Goal: Task Accomplishment & Management: Complete application form

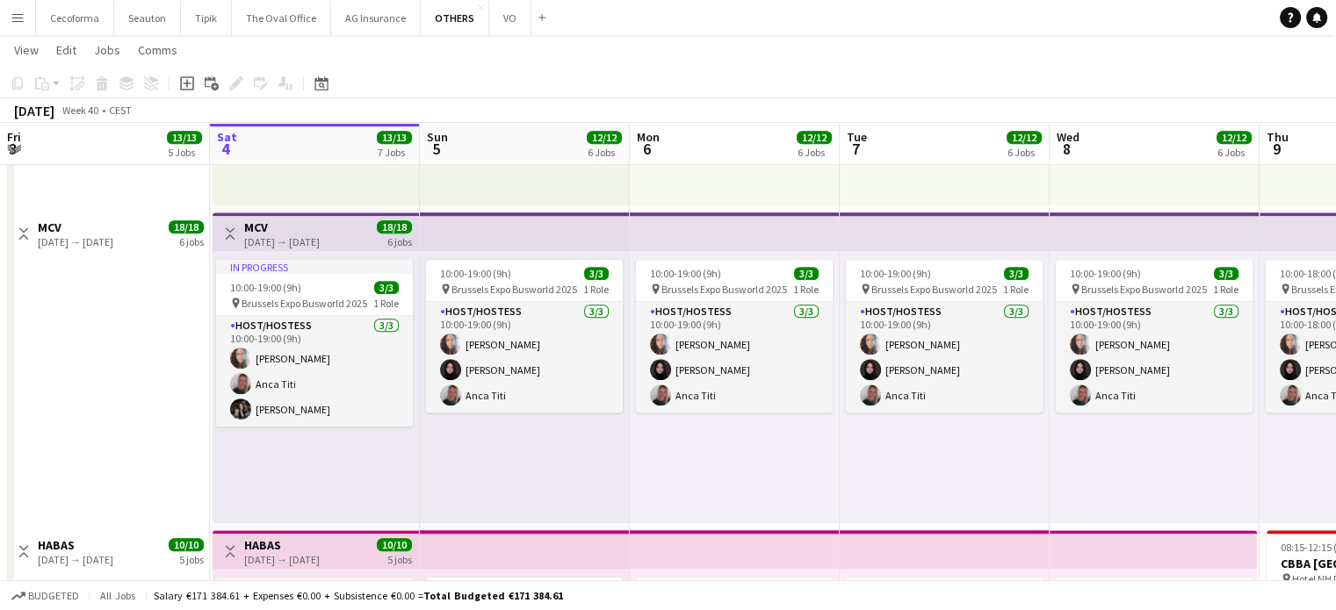
scroll to position [0, 514]
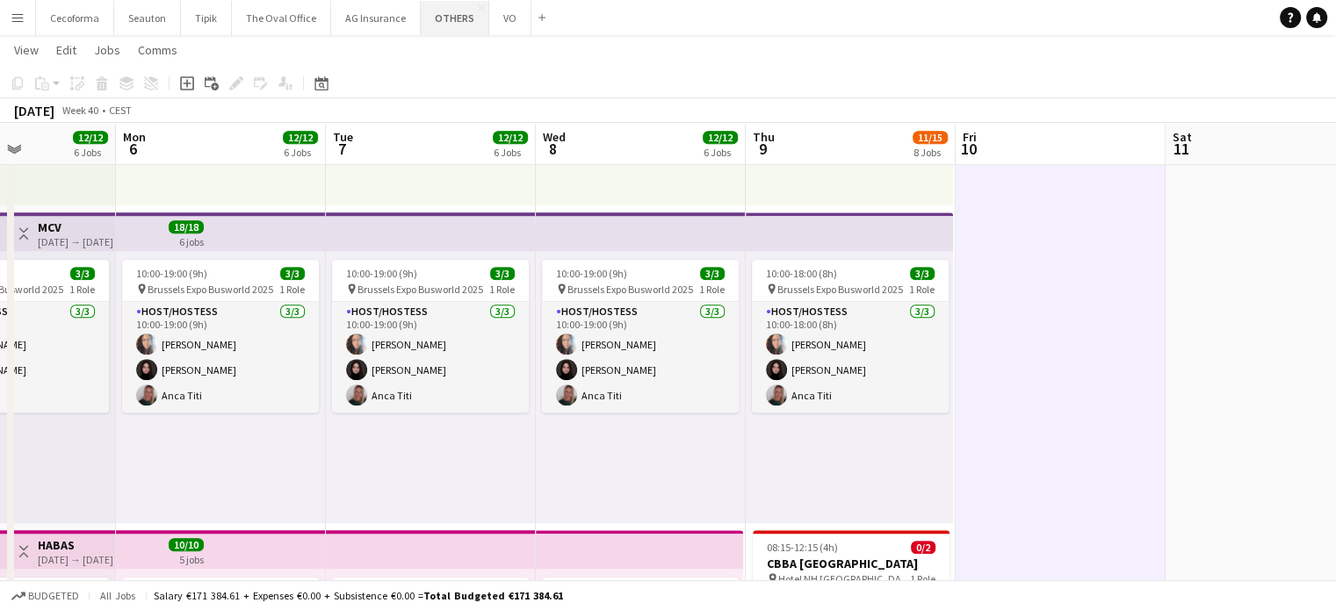
click at [431, 16] on button "OTHERS Close" at bounding box center [455, 18] width 69 height 34
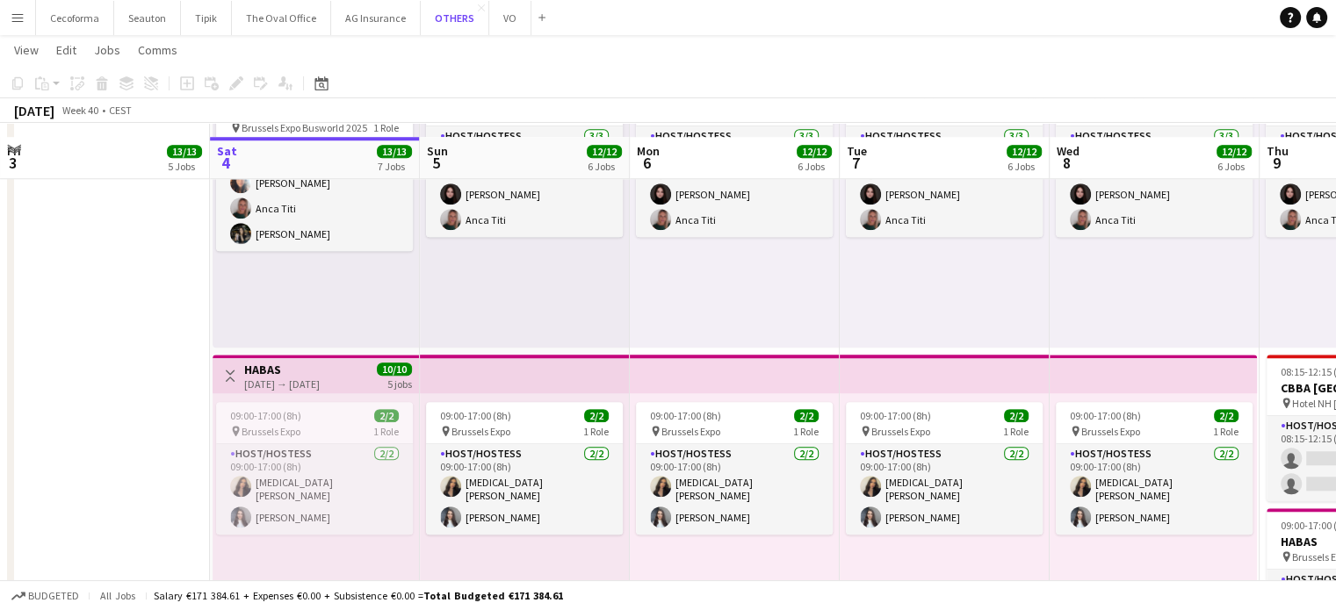
scroll to position [1527, 0]
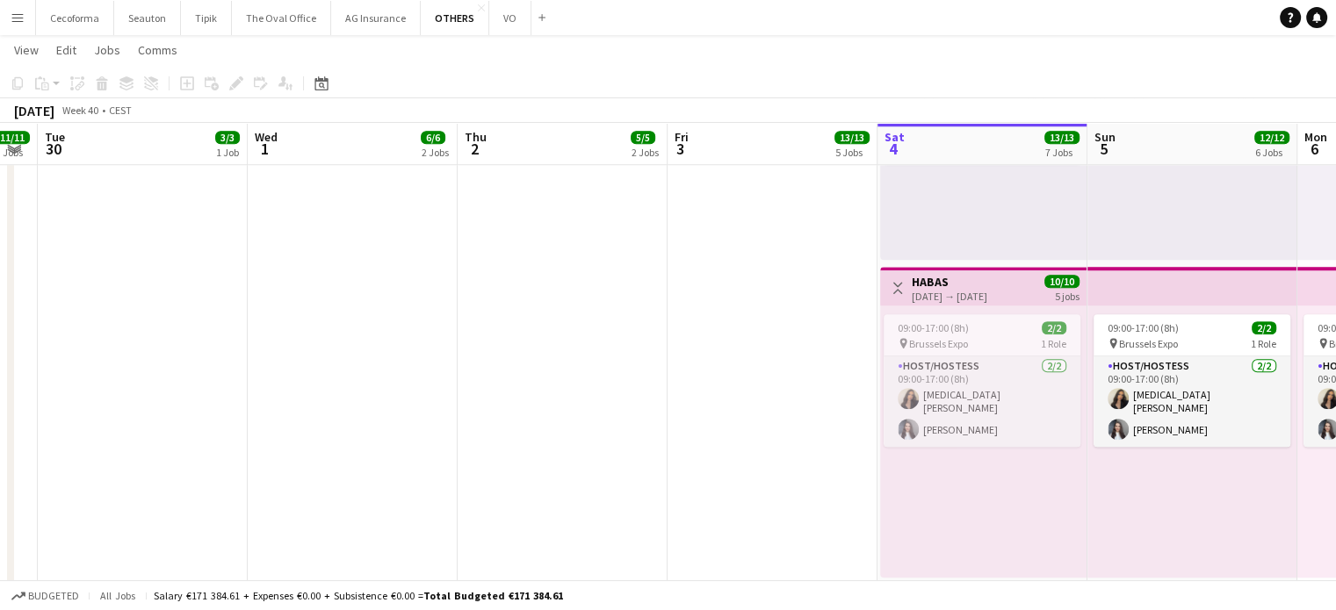
drag, startPoint x: 129, startPoint y: 480, endPoint x: 815, endPoint y: 458, distance: 686.3
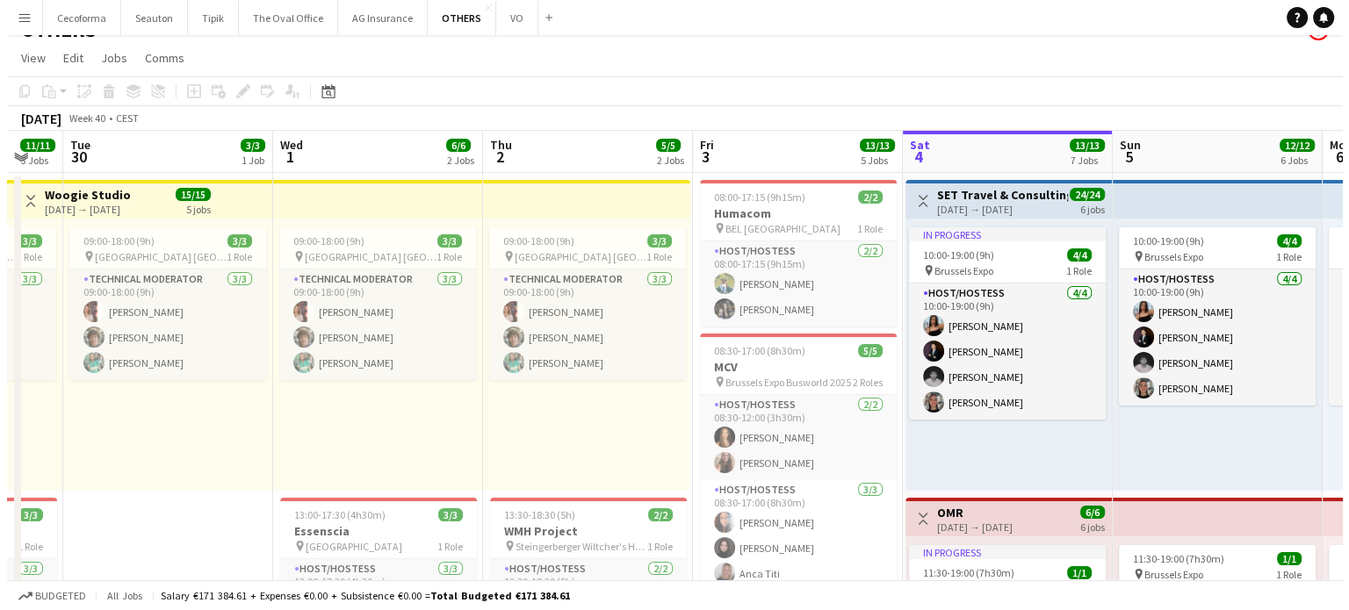
scroll to position [0, 0]
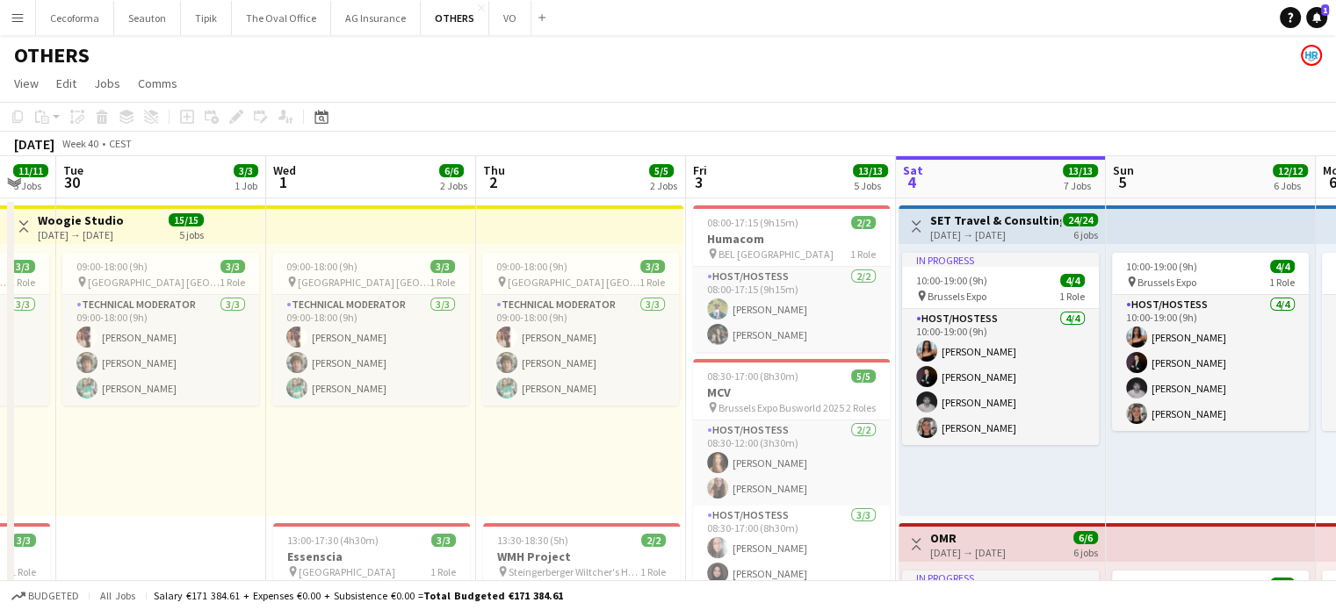
click at [1316, 17] on icon at bounding box center [1316, 16] width 9 height 9
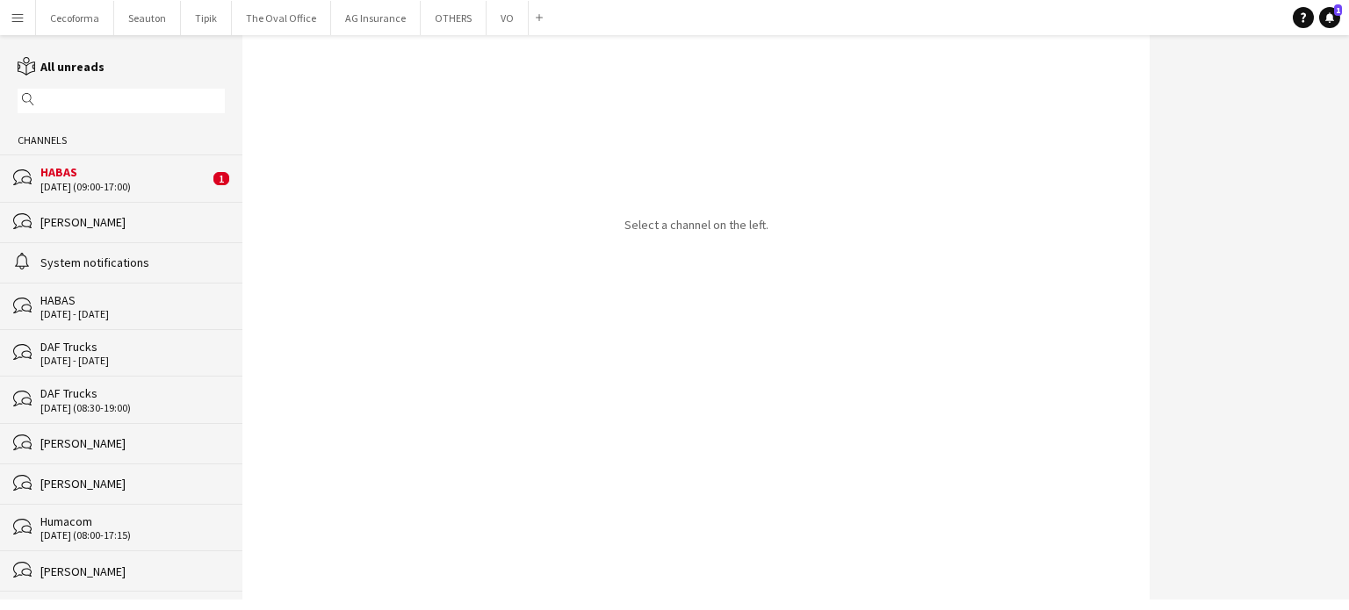
click at [80, 178] on div "HABAS" at bounding box center [124, 172] width 169 height 16
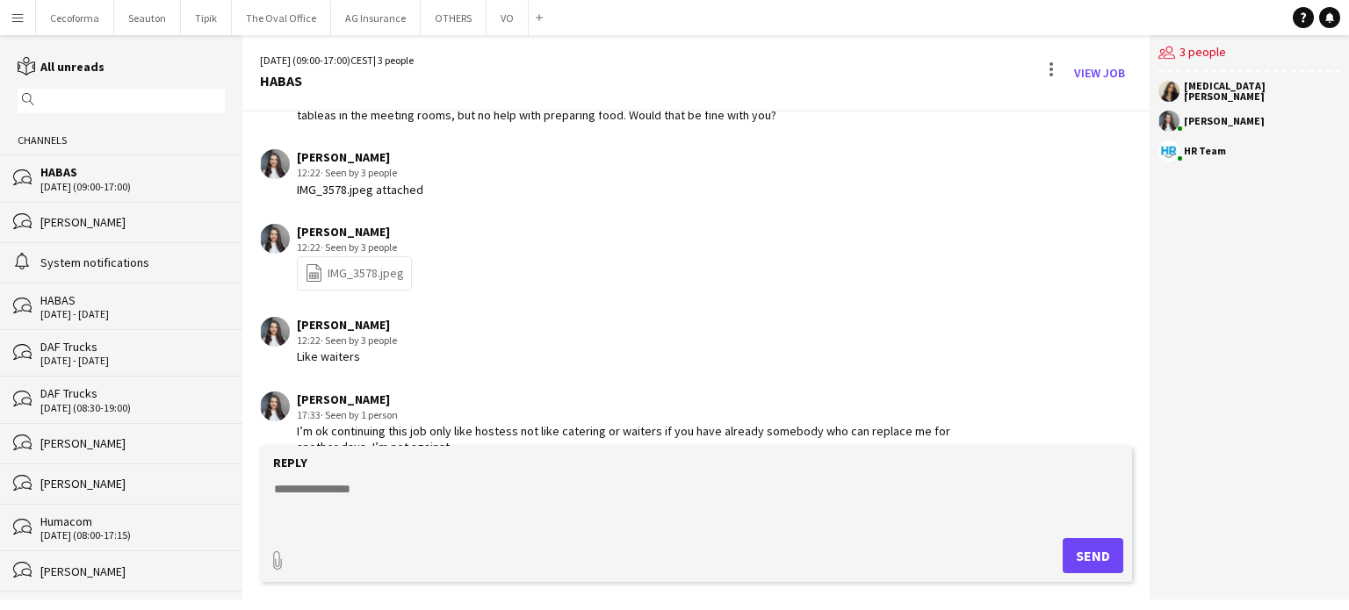
scroll to position [422, 0]
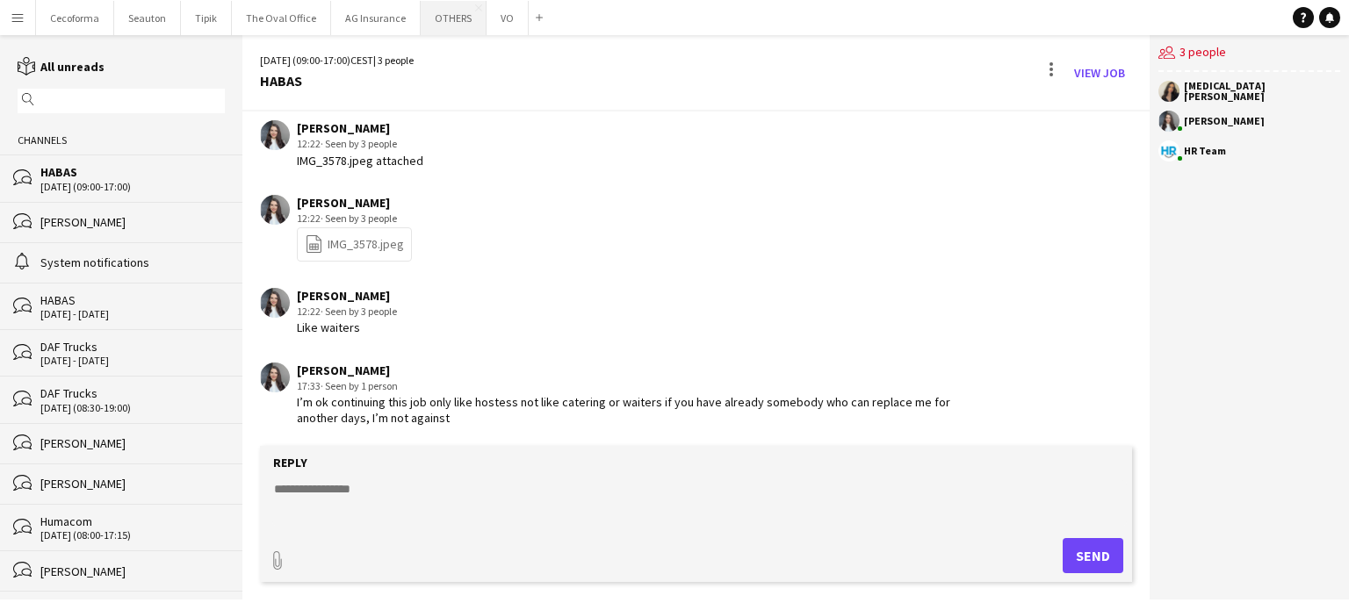
click at [444, 20] on button "OTHERS Close" at bounding box center [454, 18] width 66 height 34
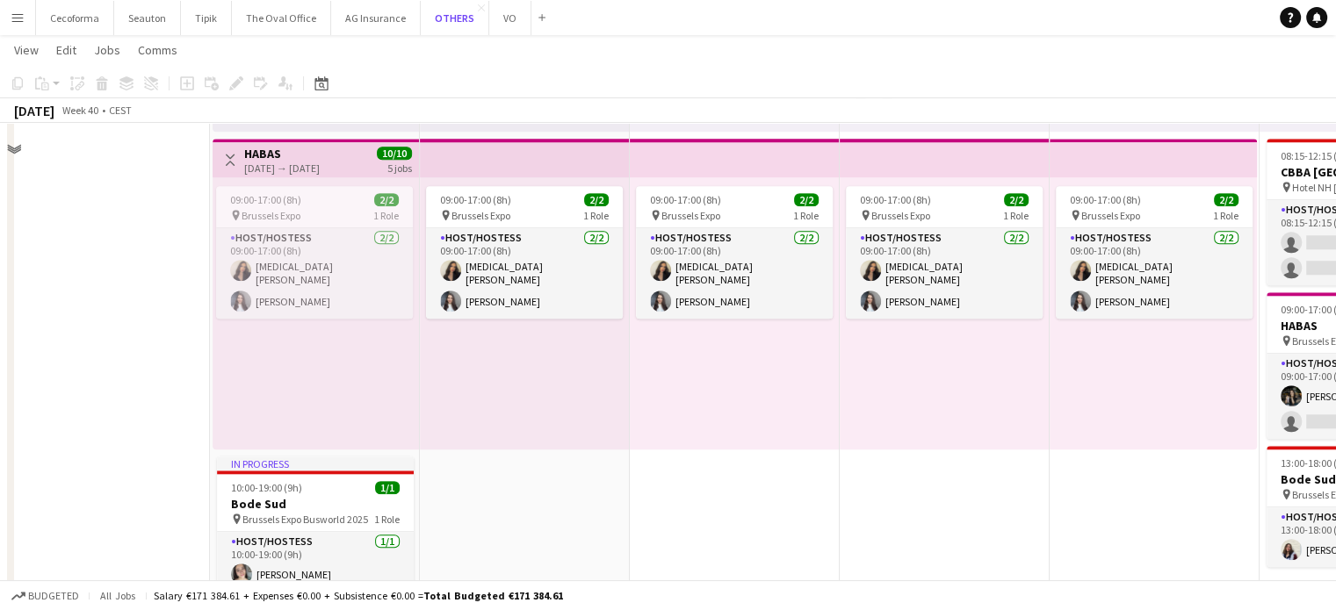
scroll to position [1702, 0]
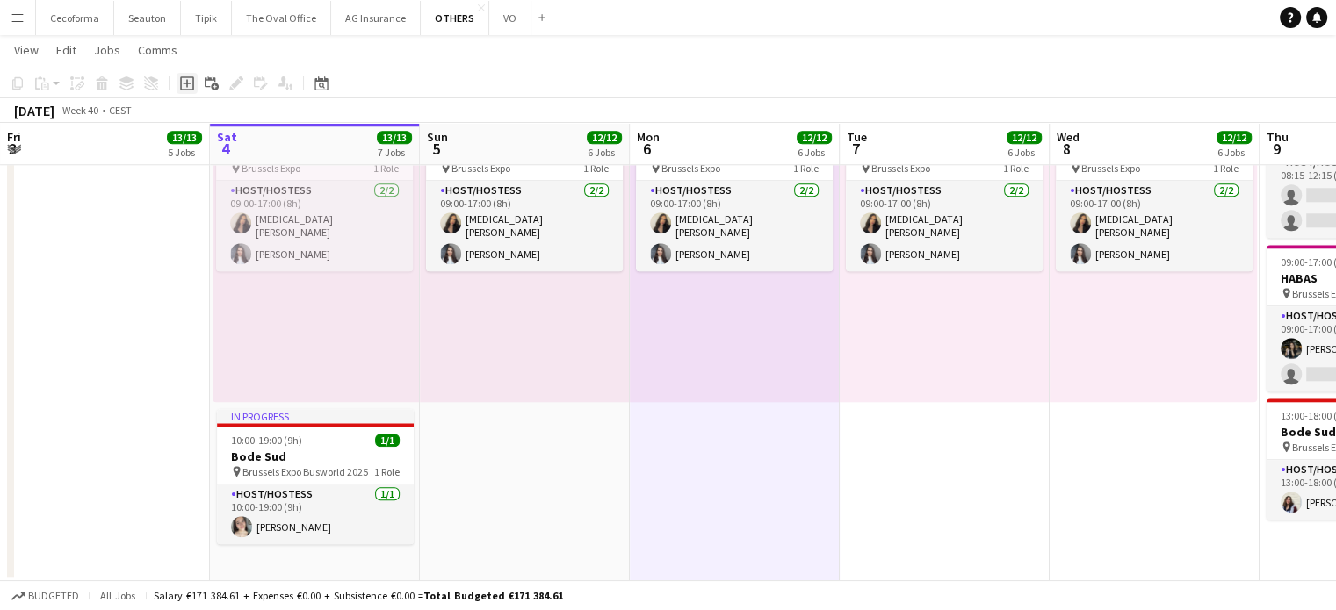
click at [185, 83] on icon at bounding box center [187, 83] width 8 height 8
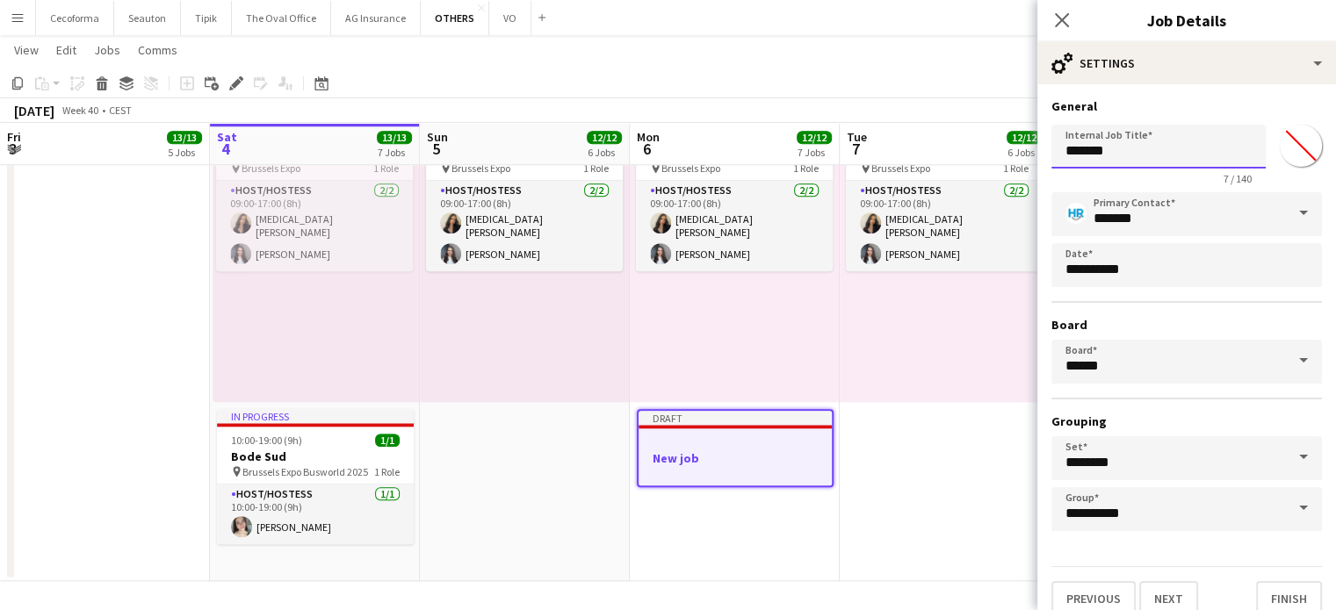
click at [1130, 157] on input "*******" at bounding box center [1158, 147] width 214 height 44
type input "*"
click at [1101, 157] on input "**********" at bounding box center [1158, 147] width 214 height 44
click at [1138, 150] on input "**********" at bounding box center [1158, 147] width 214 height 44
type input "**********"
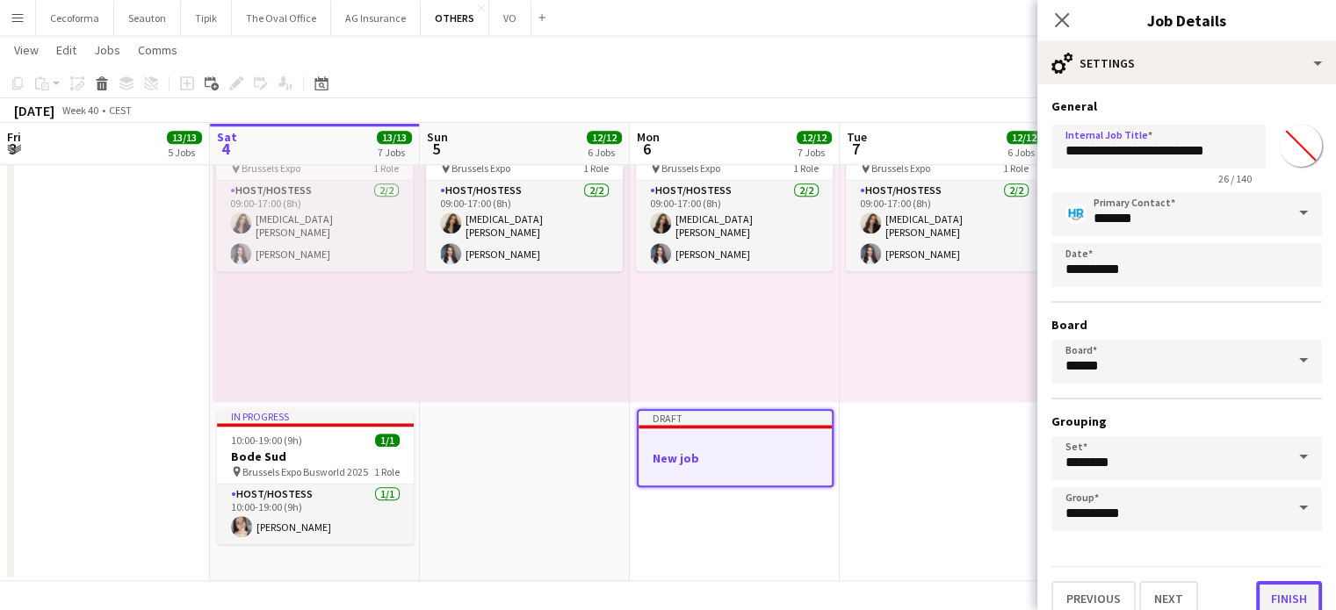
click at [1278, 590] on button "Finish" at bounding box center [1289, 598] width 66 height 35
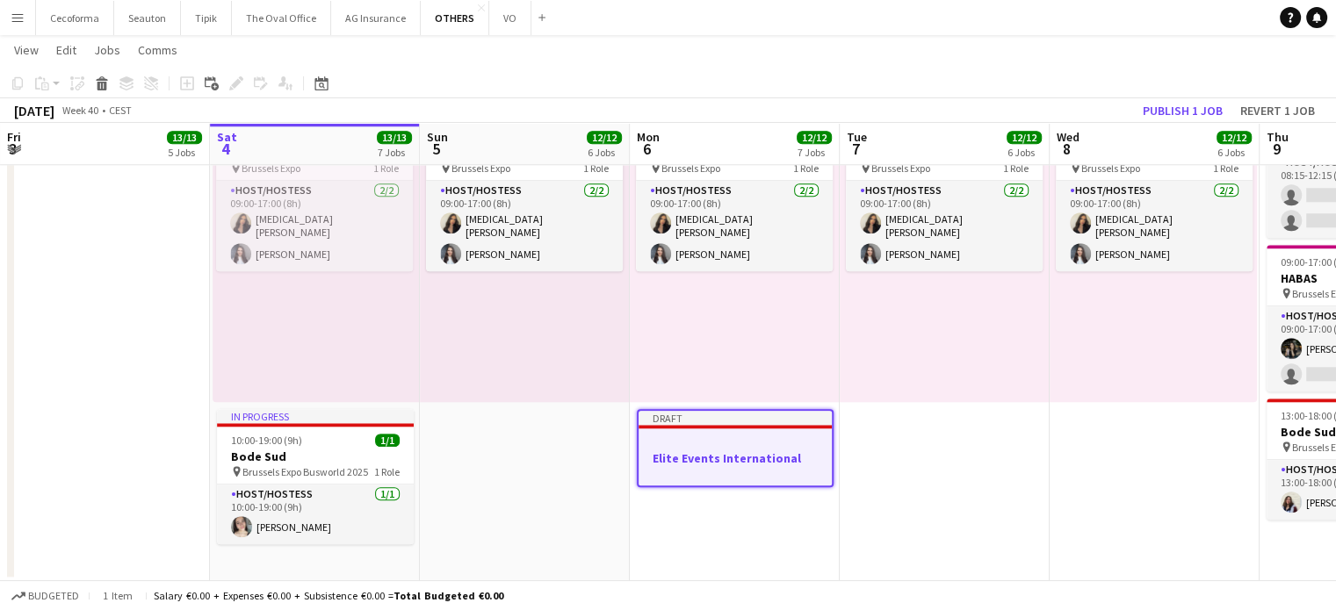
click at [697, 446] on div at bounding box center [735, 442] width 193 height 13
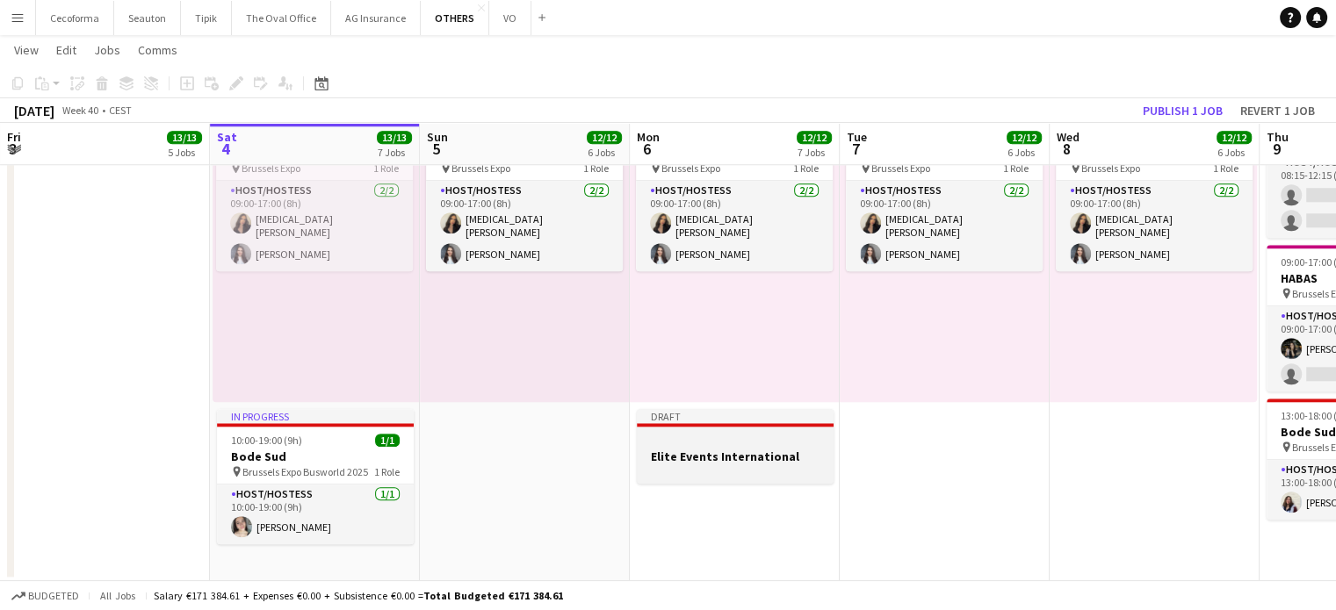
click at [691, 462] on h3 "Elite Events International" at bounding box center [735, 457] width 197 height 16
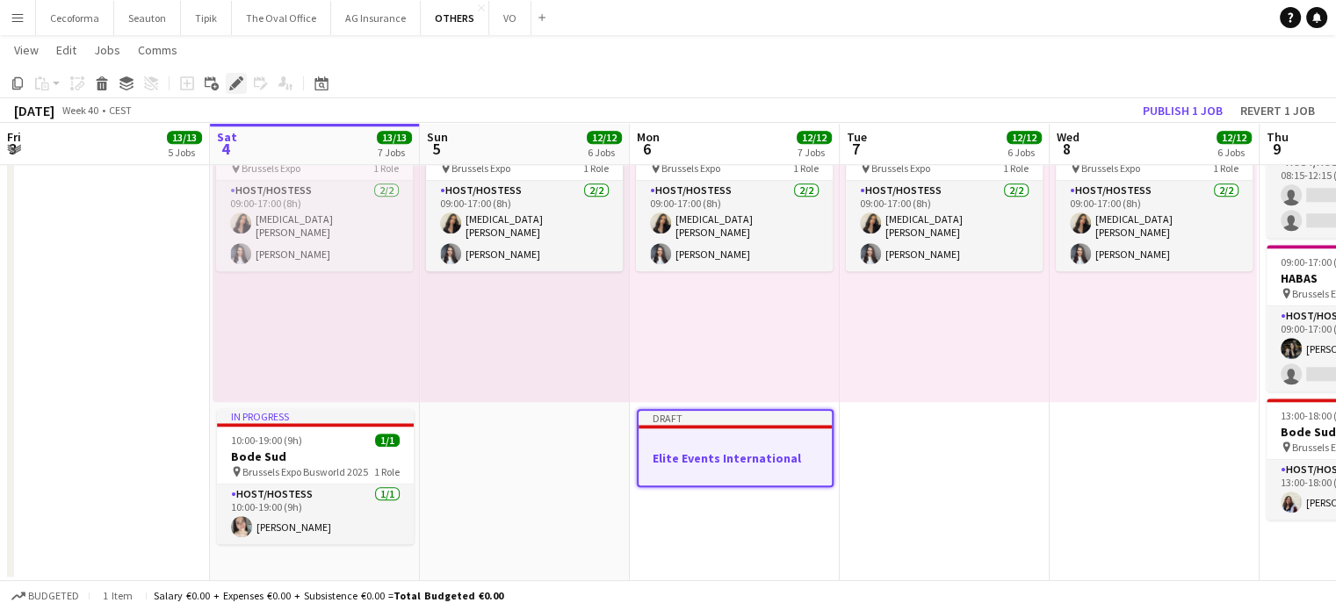
click at [238, 80] on icon at bounding box center [236, 84] width 10 height 10
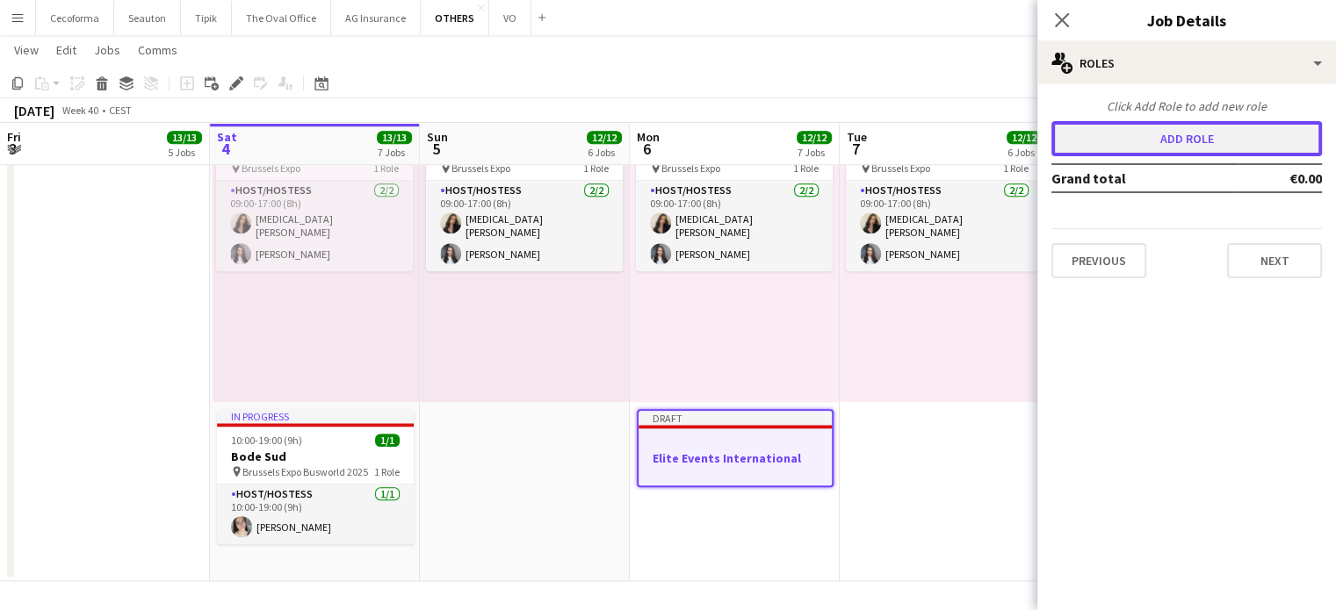
click at [1086, 128] on button "Add role" at bounding box center [1186, 138] width 271 height 35
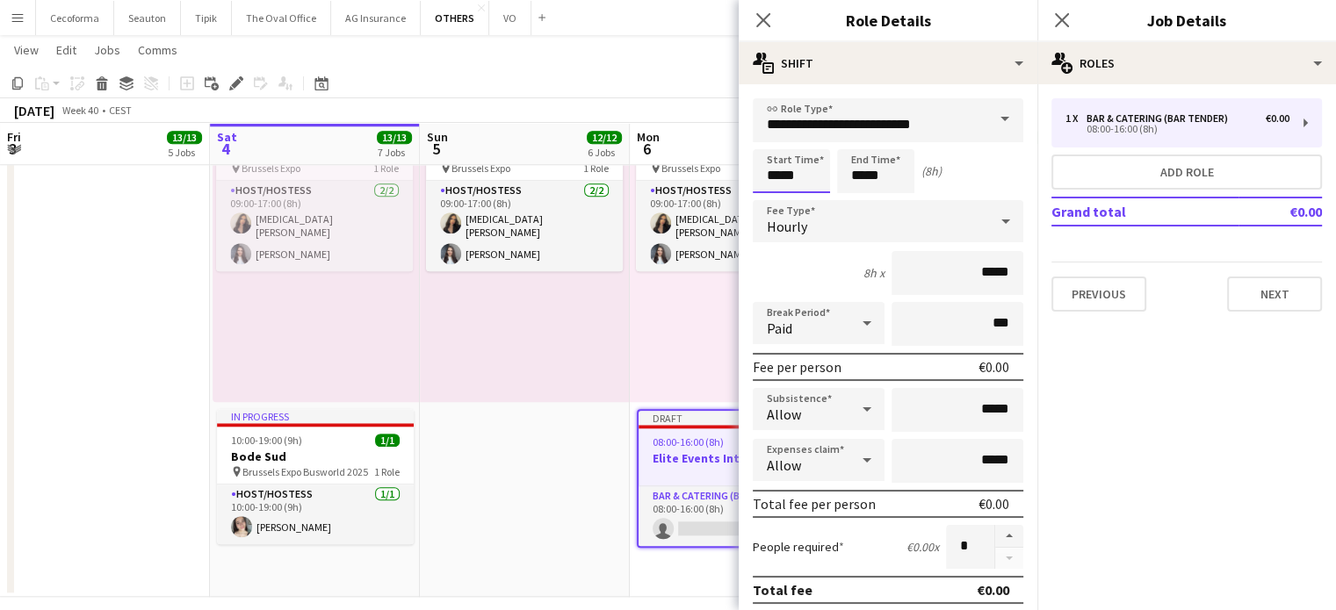
click at [776, 176] on input "*****" at bounding box center [791, 171] width 77 height 44
click at [773, 134] on div at bounding box center [773, 141] width 35 height 18
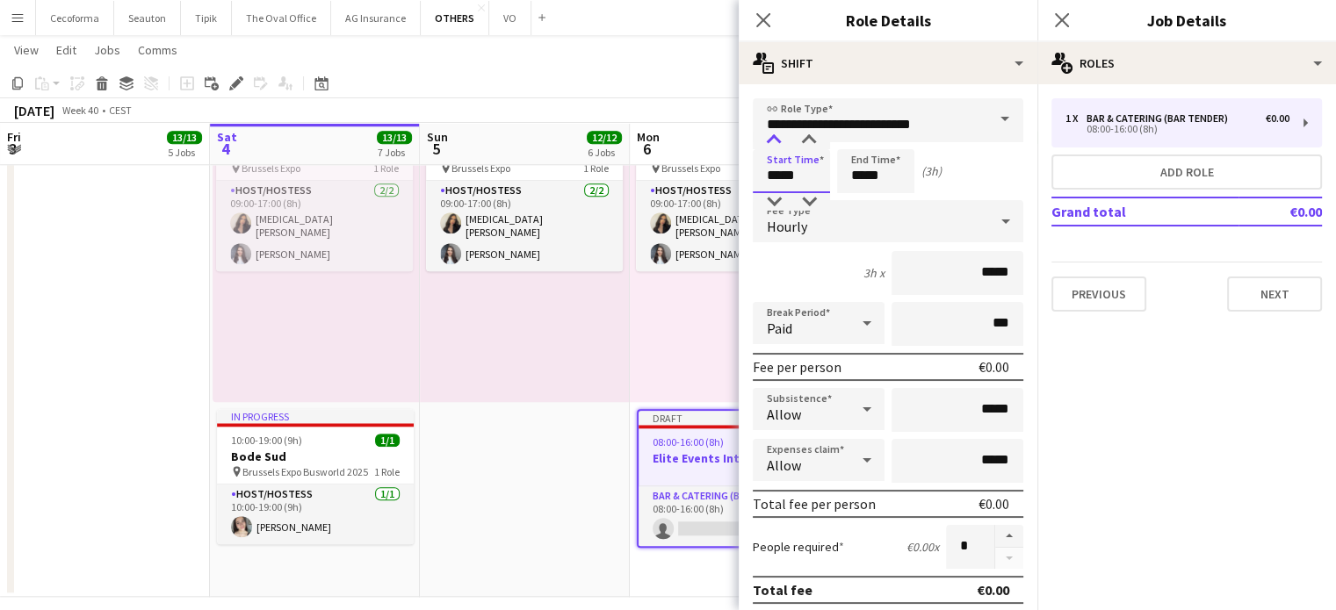
click at [773, 134] on div at bounding box center [773, 141] width 35 height 18
type input "*****"
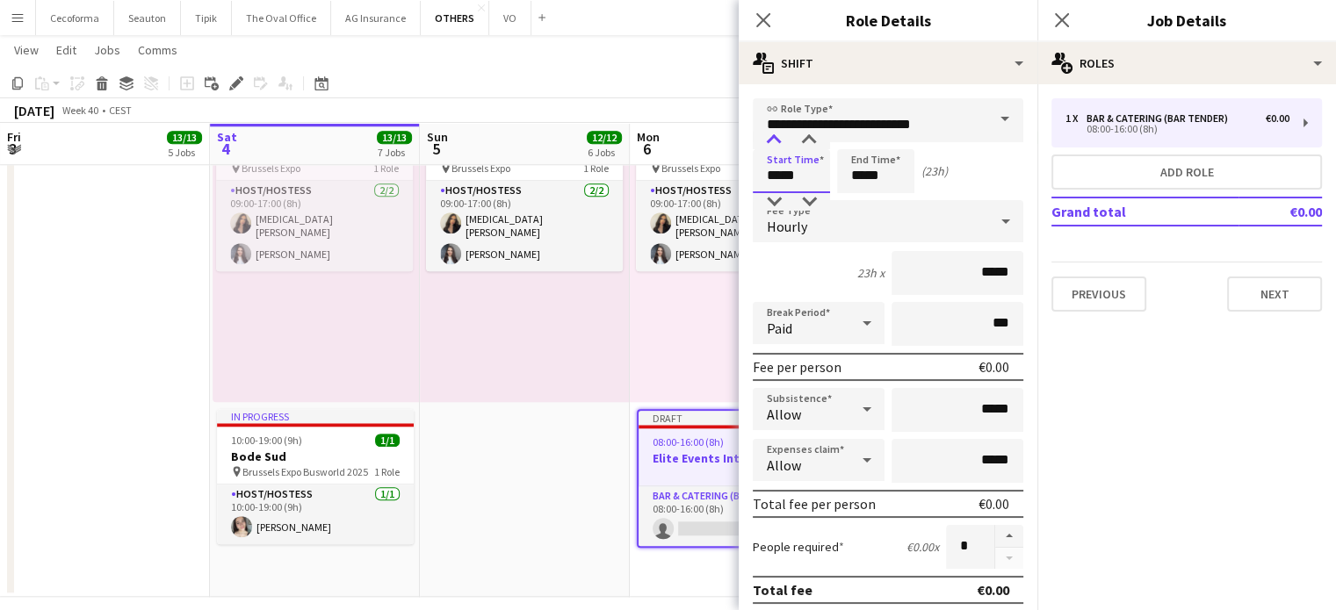
click at [773, 134] on div at bounding box center [773, 141] width 35 height 18
click at [863, 176] on input "*****" at bounding box center [875, 171] width 77 height 44
click at [856, 136] on div at bounding box center [858, 141] width 35 height 18
type input "*****"
click at [856, 136] on div at bounding box center [858, 141] width 35 height 18
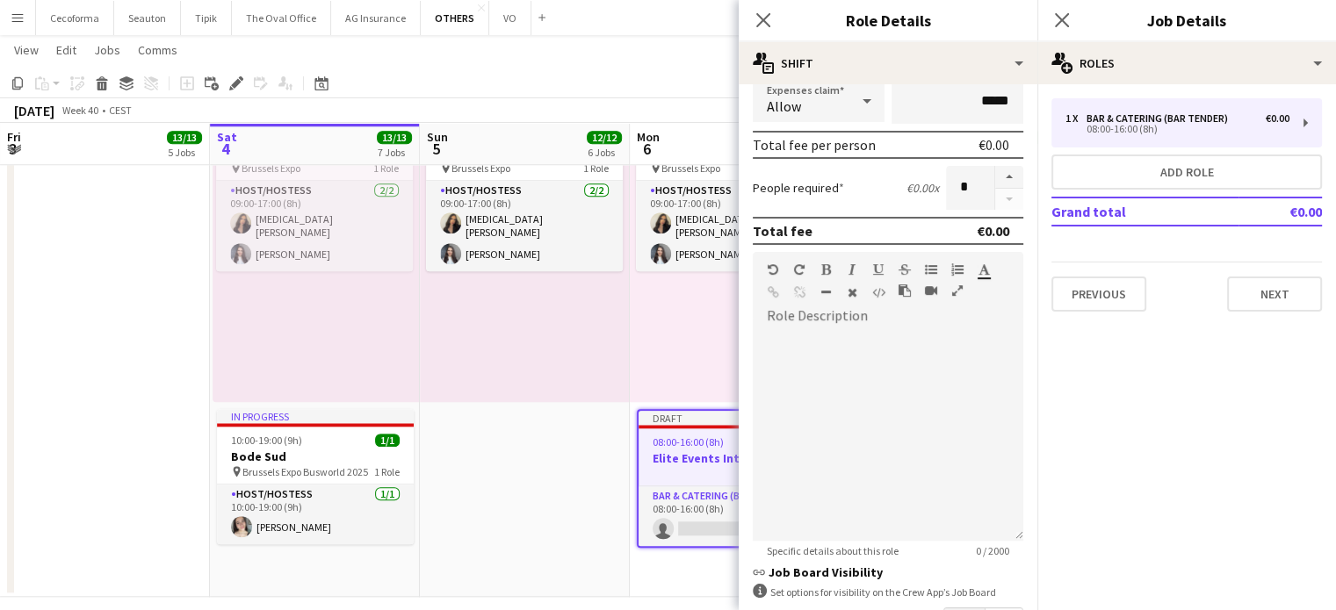
scroll to position [485, 0]
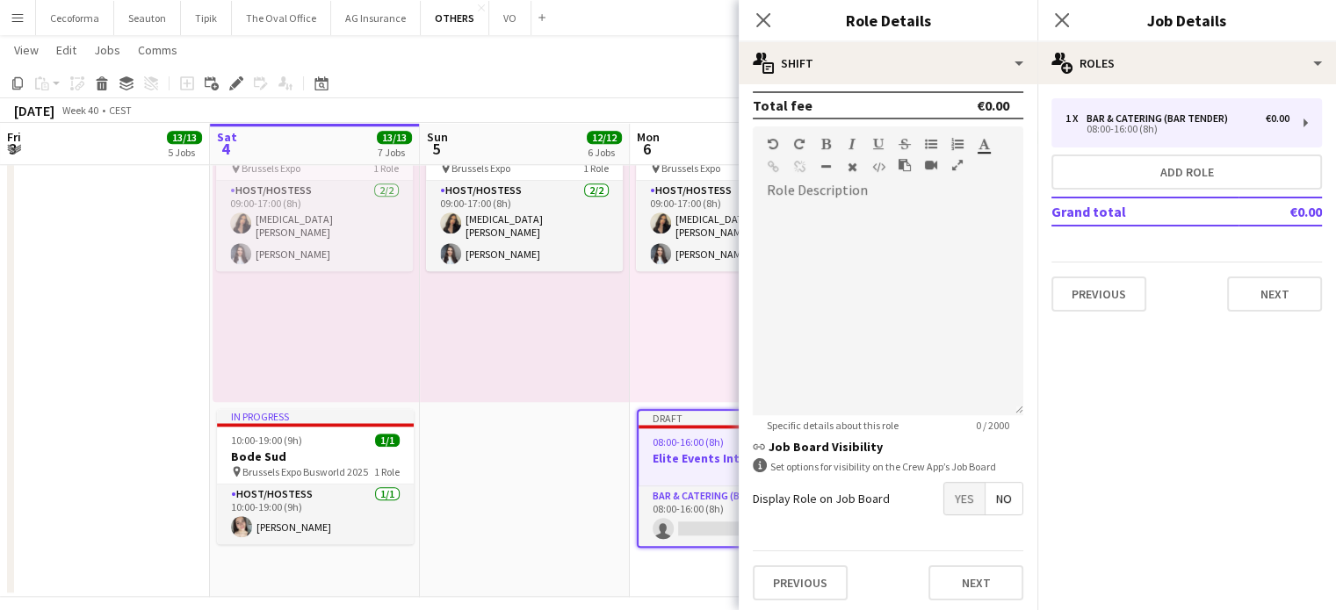
click at [944, 493] on span "Yes" at bounding box center [964, 499] width 40 height 32
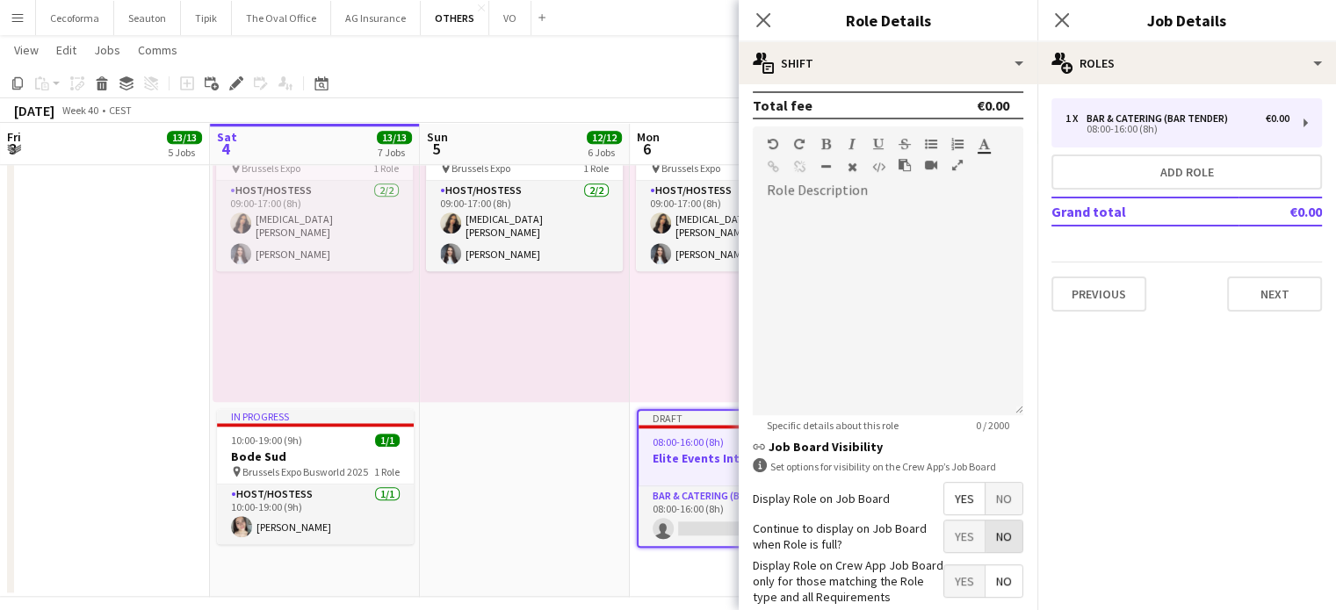
click at [995, 526] on span "No" at bounding box center [1003, 537] width 37 height 32
click at [956, 577] on span "Yes" at bounding box center [964, 582] width 40 height 32
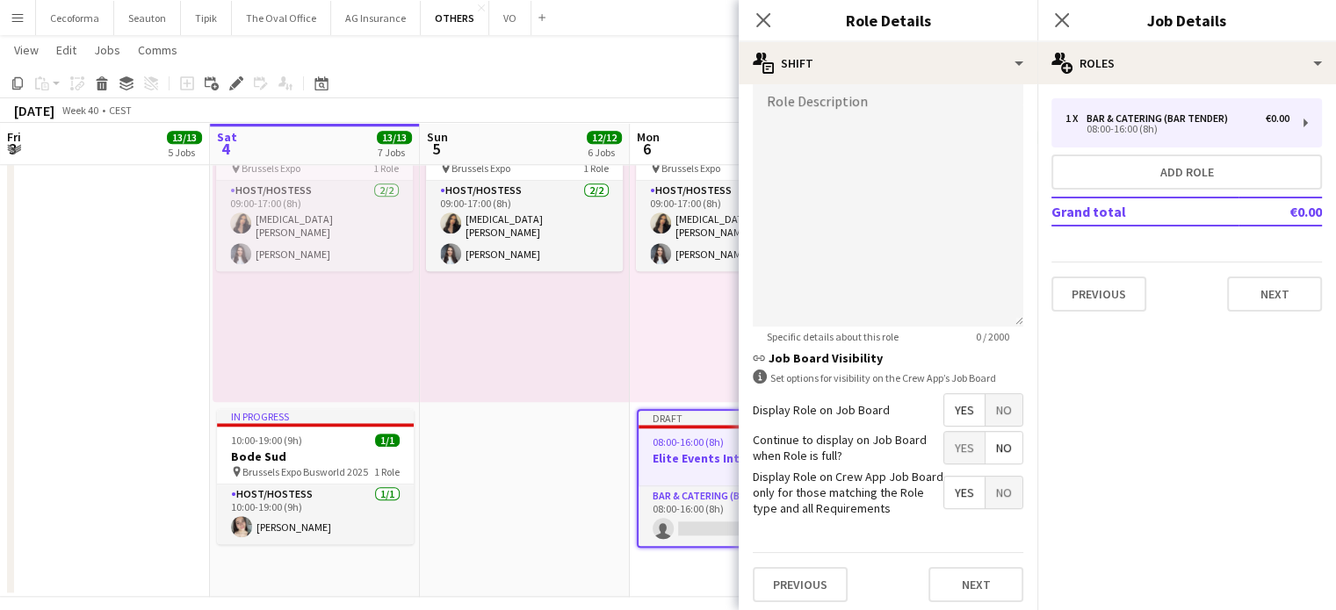
scroll to position [574, 0]
drag, startPoint x: 964, startPoint y: 579, endPoint x: 962, endPoint y: 568, distance: 10.9
click at [964, 579] on button "Next" at bounding box center [975, 584] width 95 height 35
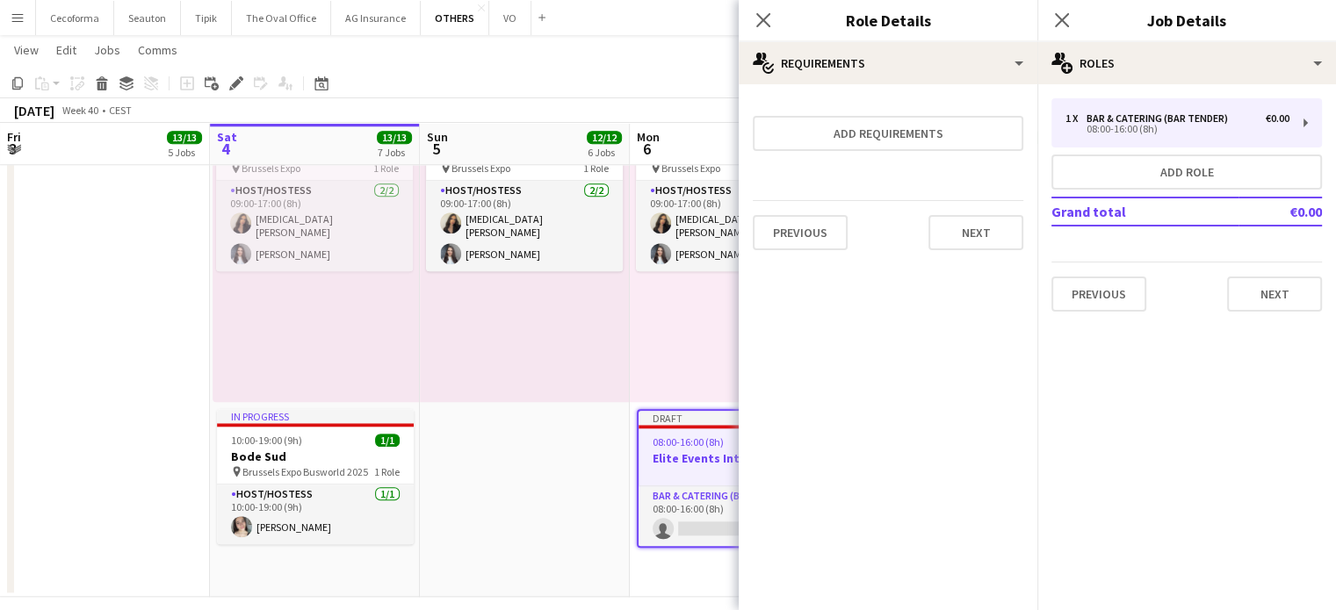
scroll to position [0, 0]
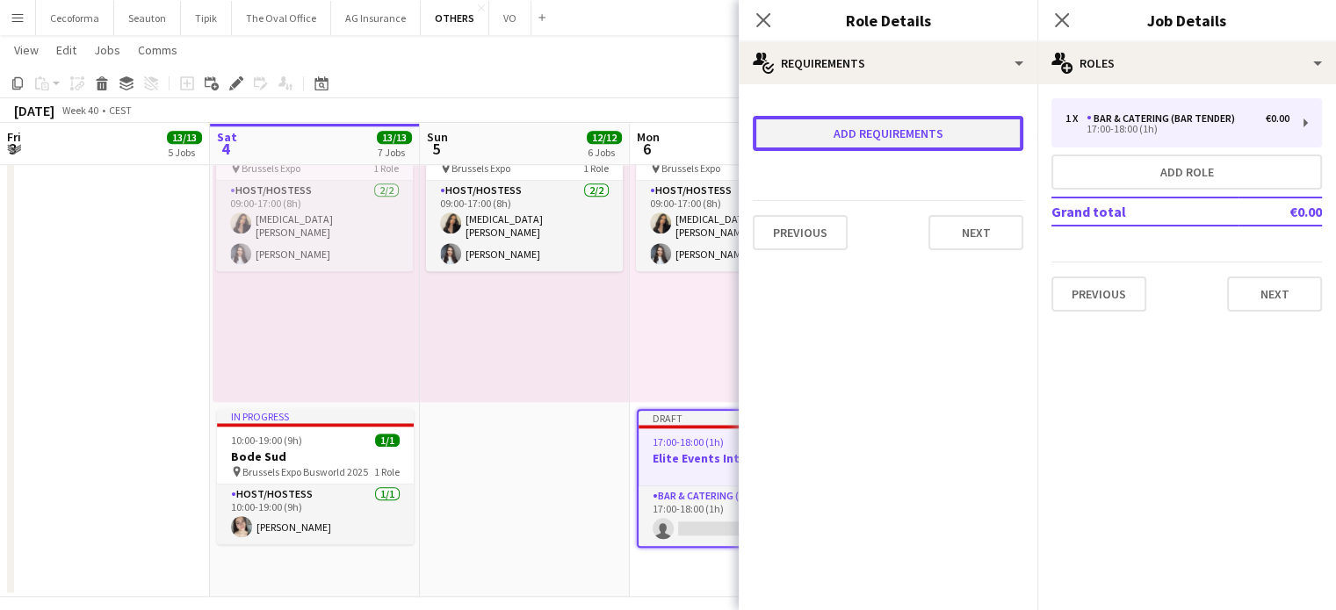
click at [844, 137] on button "Add requirements" at bounding box center [888, 133] width 271 height 35
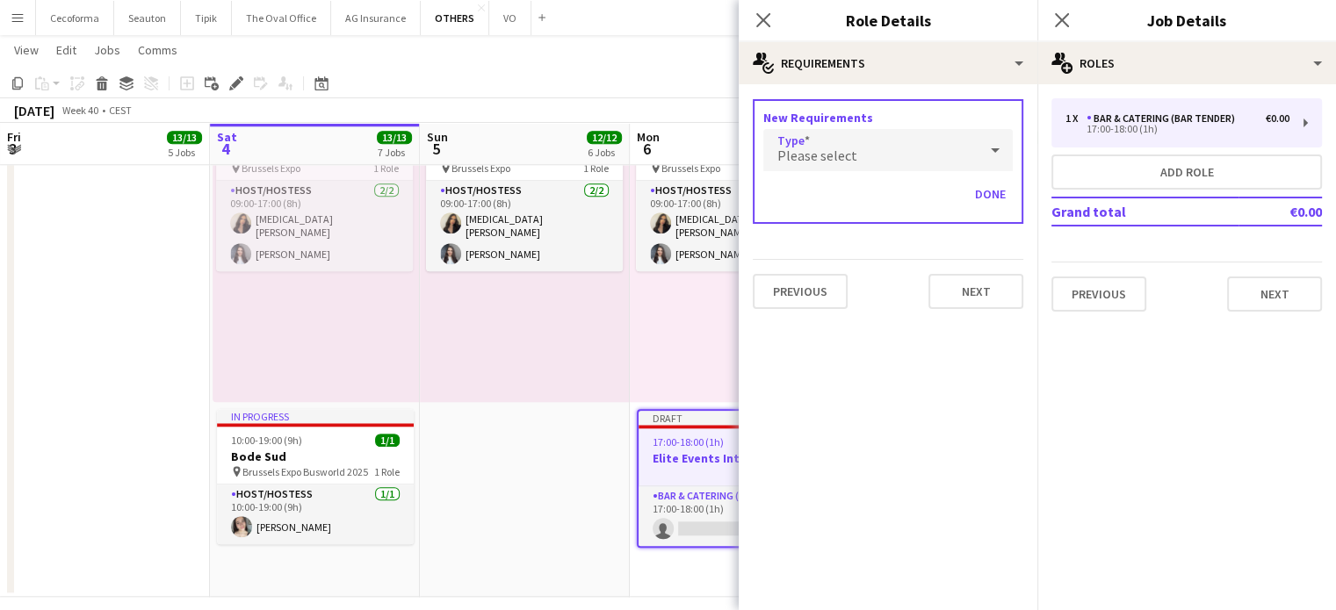
click at [814, 161] on span "Please select" at bounding box center [817, 156] width 80 height 18
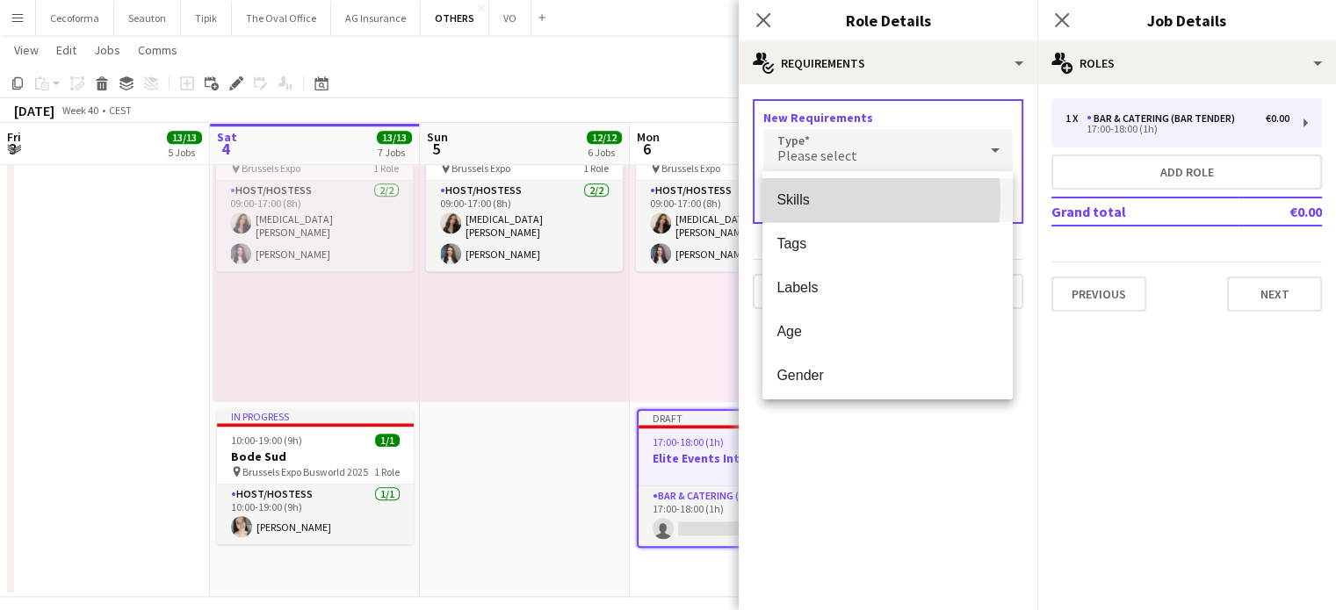
click at [798, 199] on span "Skills" at bounding box center [887, 199] width 222 height 17
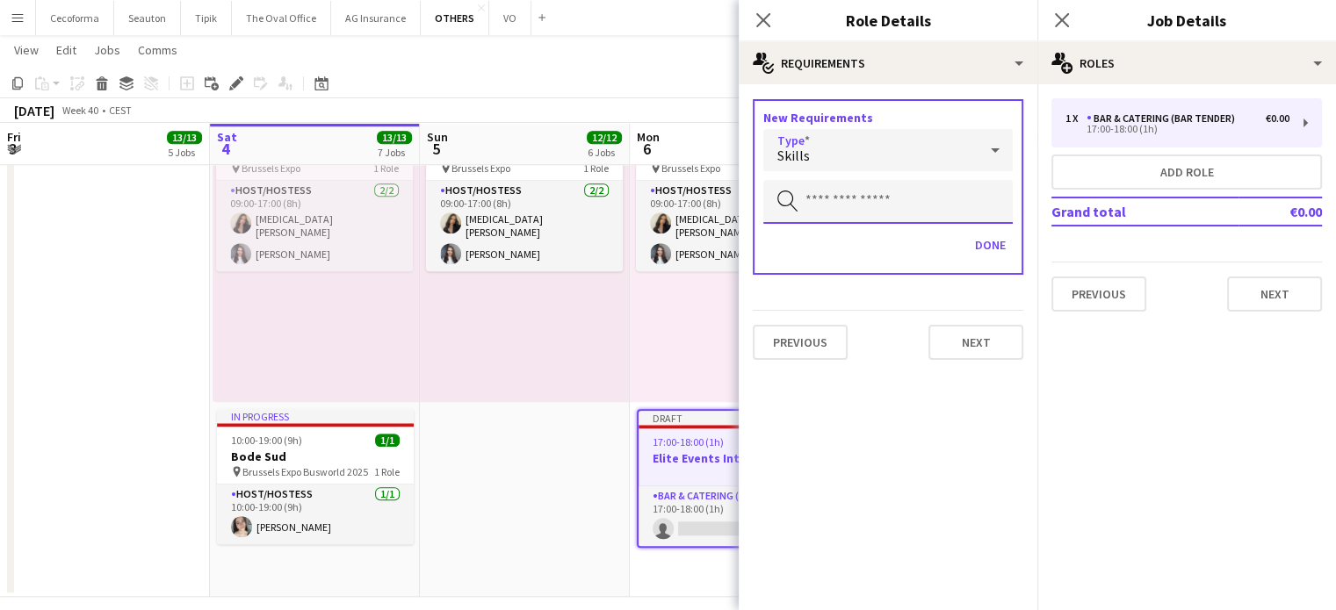
click at [798, 198] on input "text" at bounding box center [887, 202] width 249 height 44
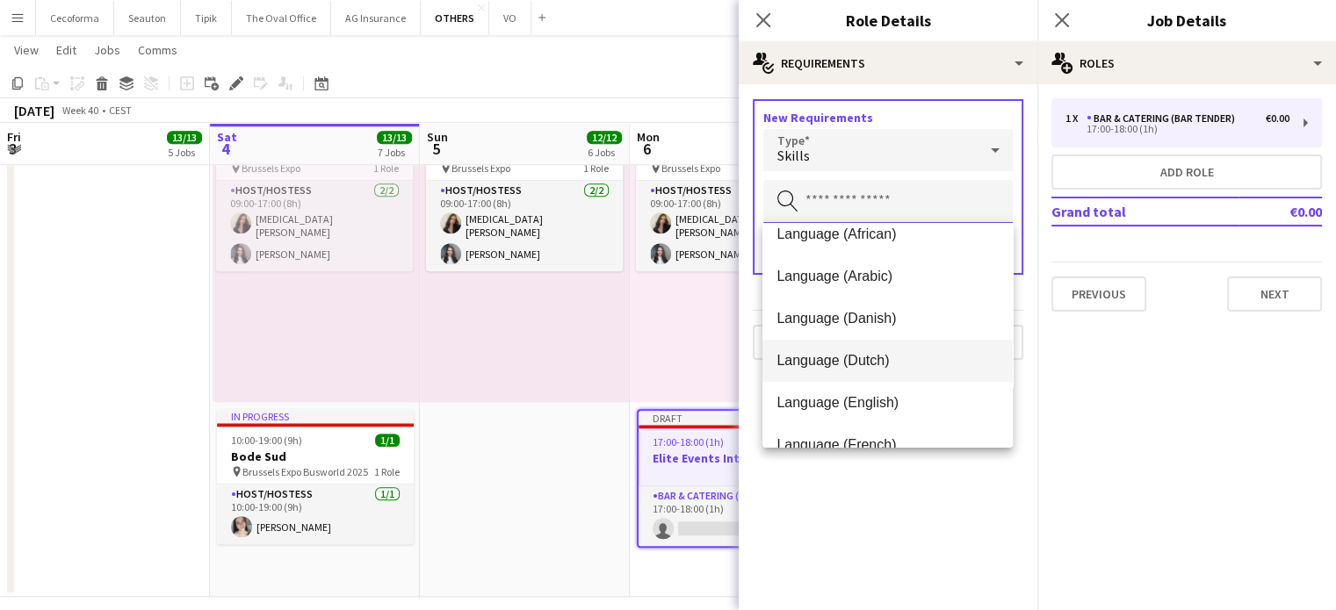
scroll to position [88, 0]
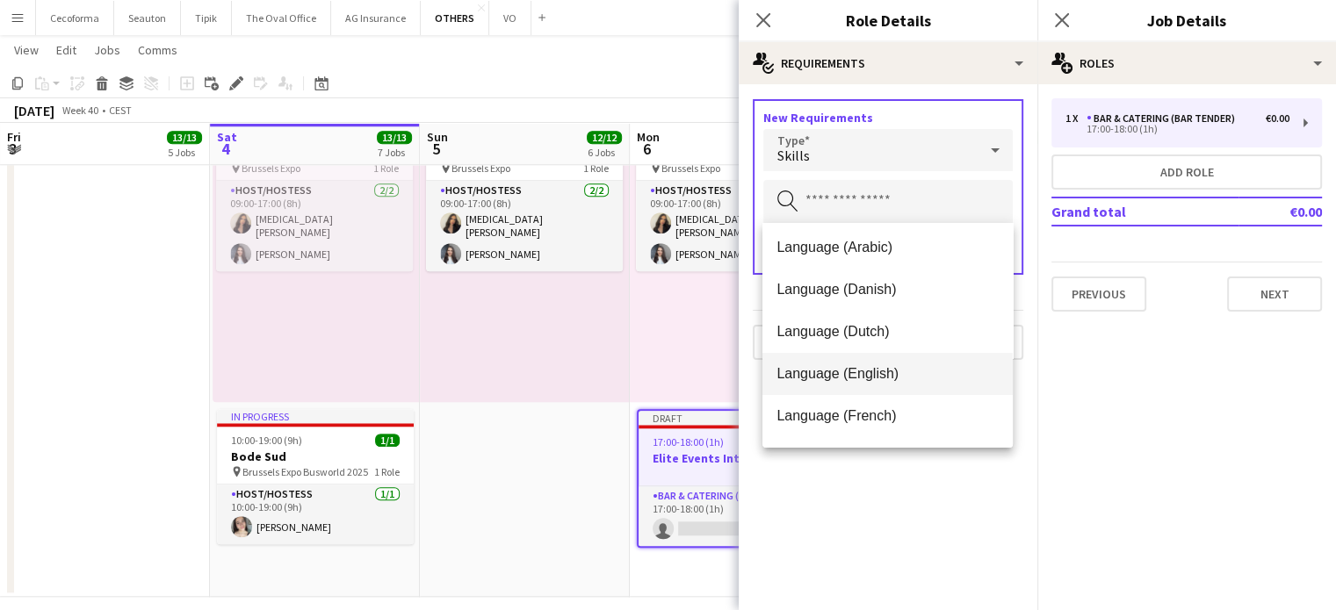
click at [823, 382] on span "Language (English)" at bounding box center [887, 373] width 222 height 17
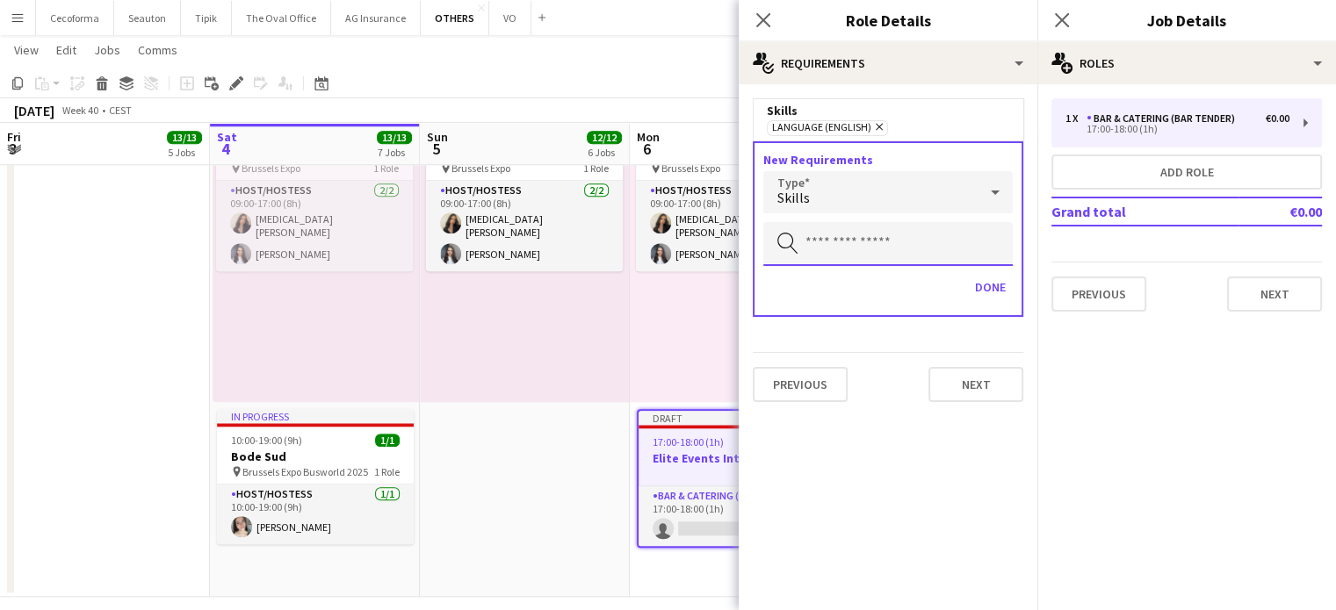
click at [812, 244] on input "text" at bounding box center [887, 244] width 249 height 44
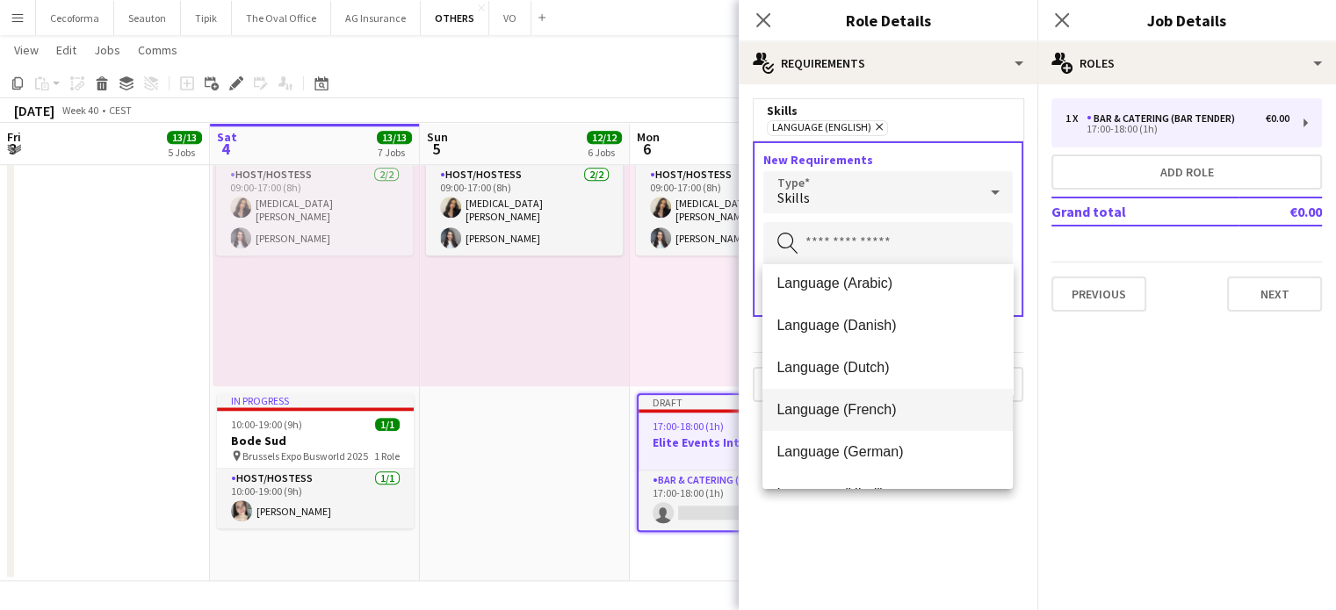
scroll to position [176, 0]
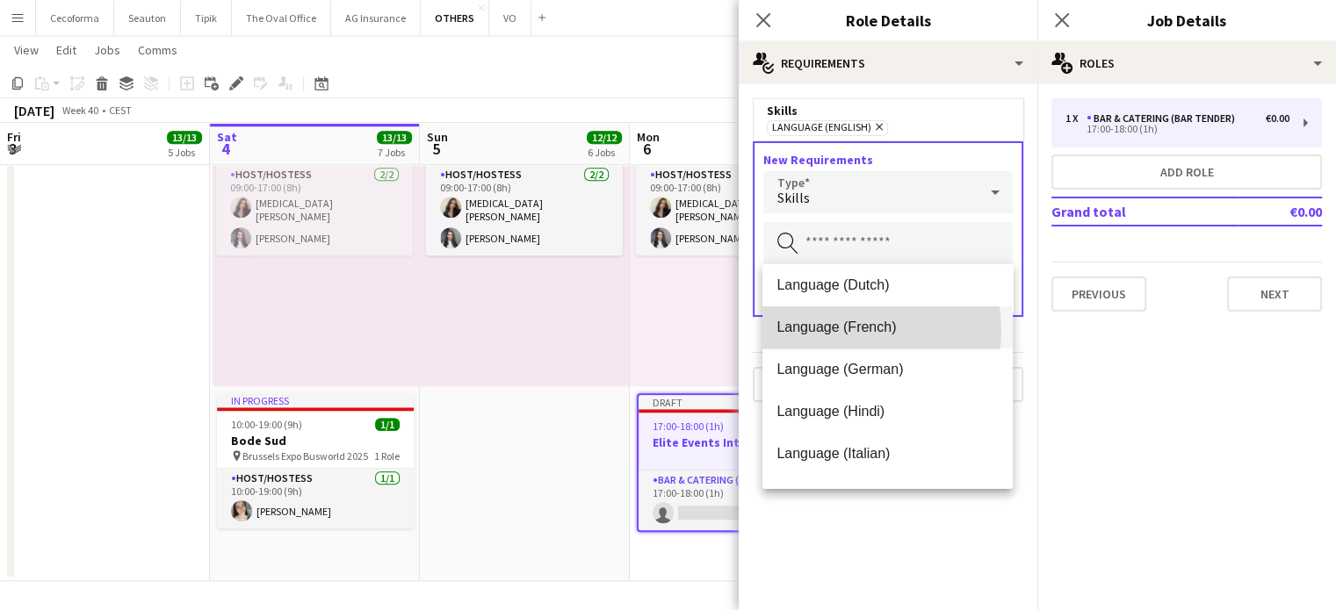
click at [848, 329] on span "Language (French)" at bounding box center [887, 327] width 222 height 17
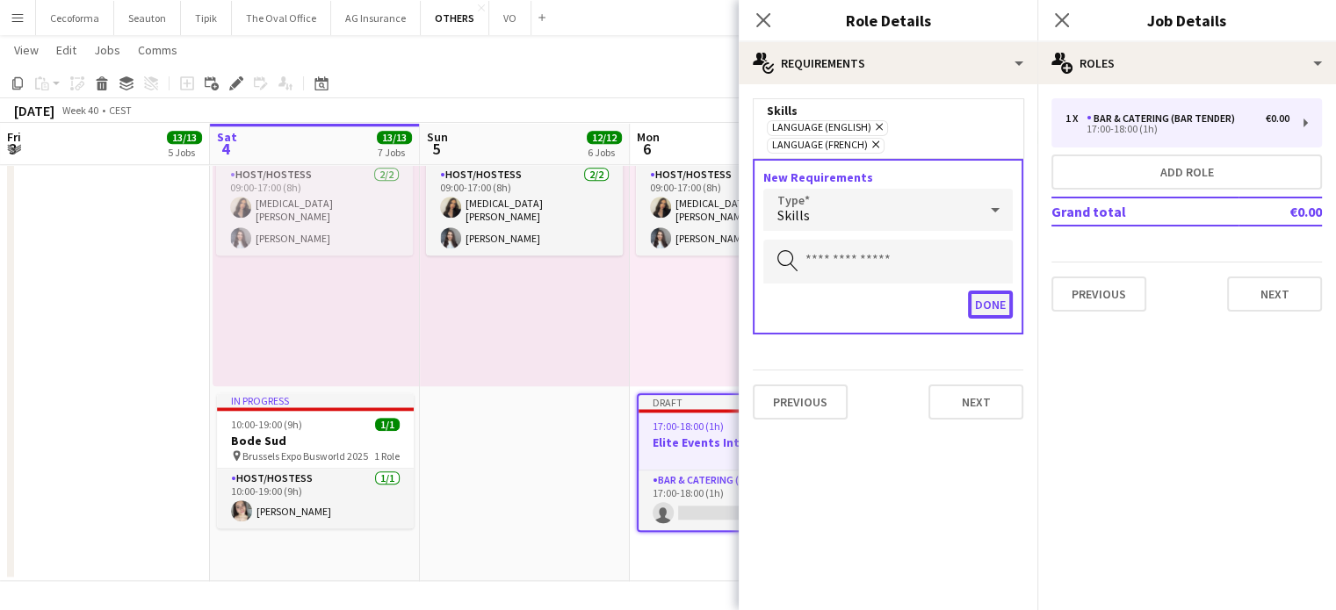
click at [989, 291] on button "Done" at bounding box center [990, 305] width 45 height 28
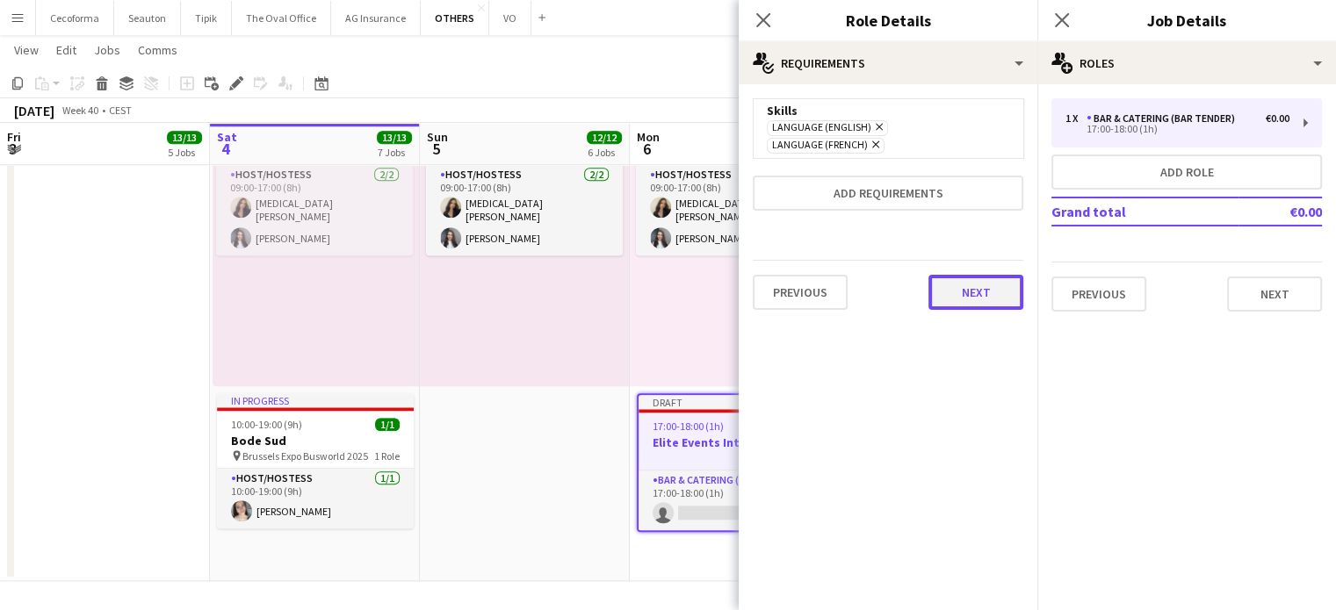
click at [988, 275] on button "Next" at bounding box center [975, 292] width 95 height 35
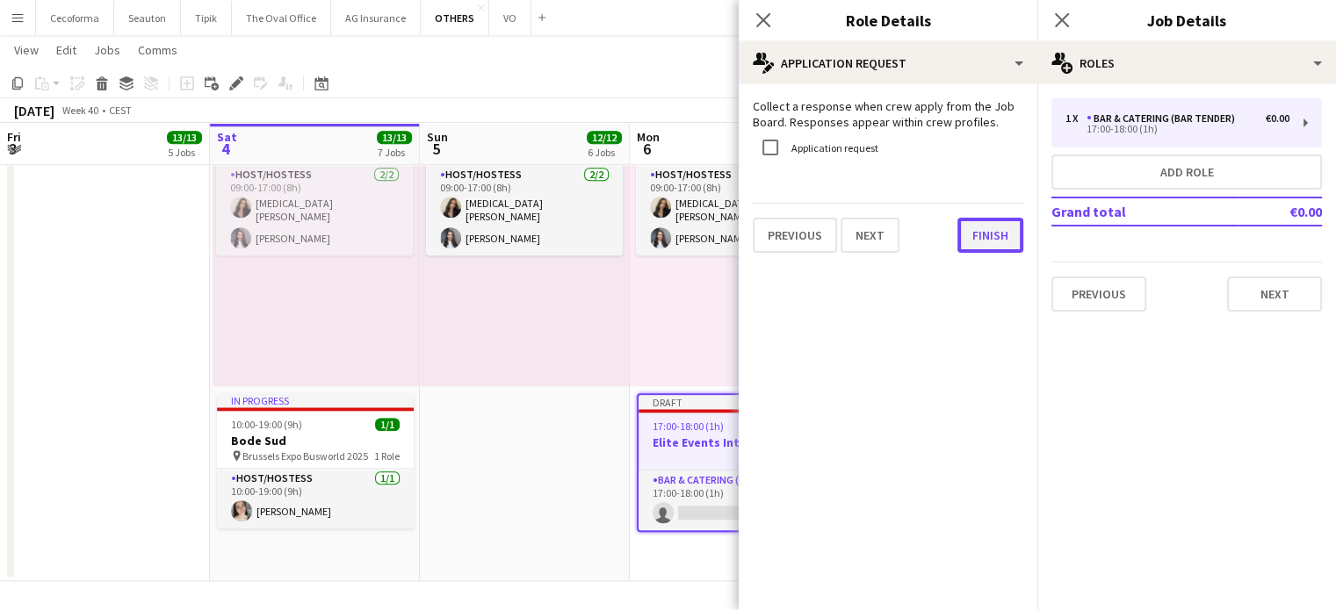
click at [992, 227] on button "Finish" at bounding box center [990, 235] width 66 height 35
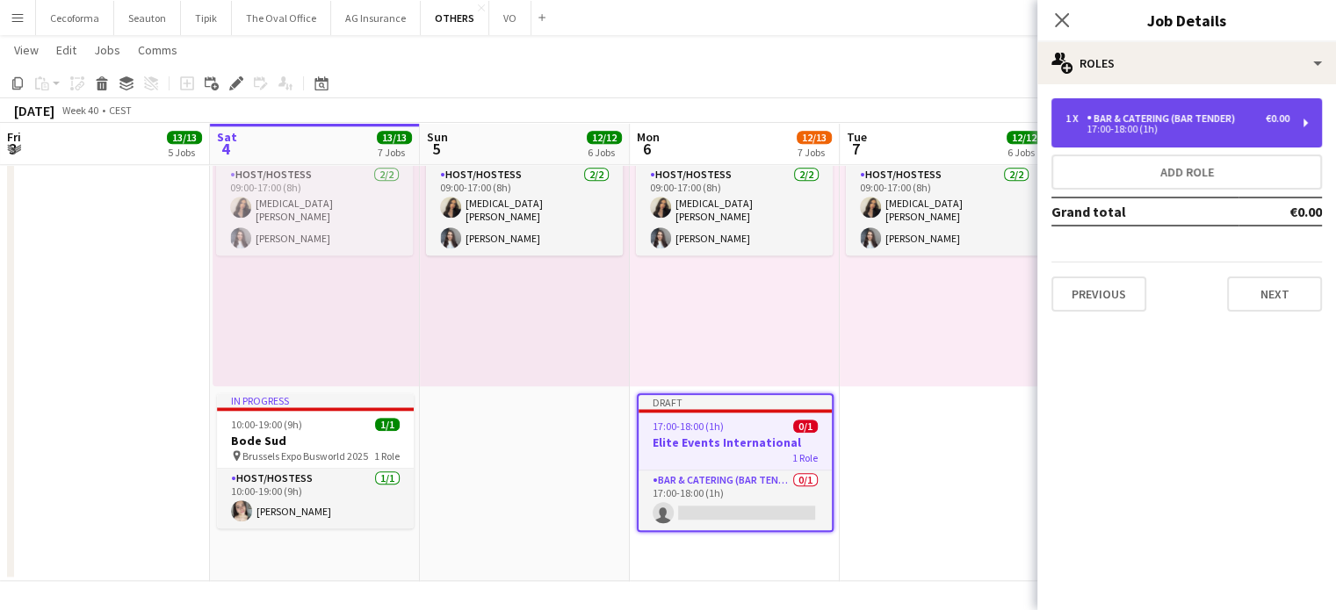
click at [1156, 115] on div "Bar & Catering (Bar Tender)" at bounding box center [1163, 118] width 155 height 12
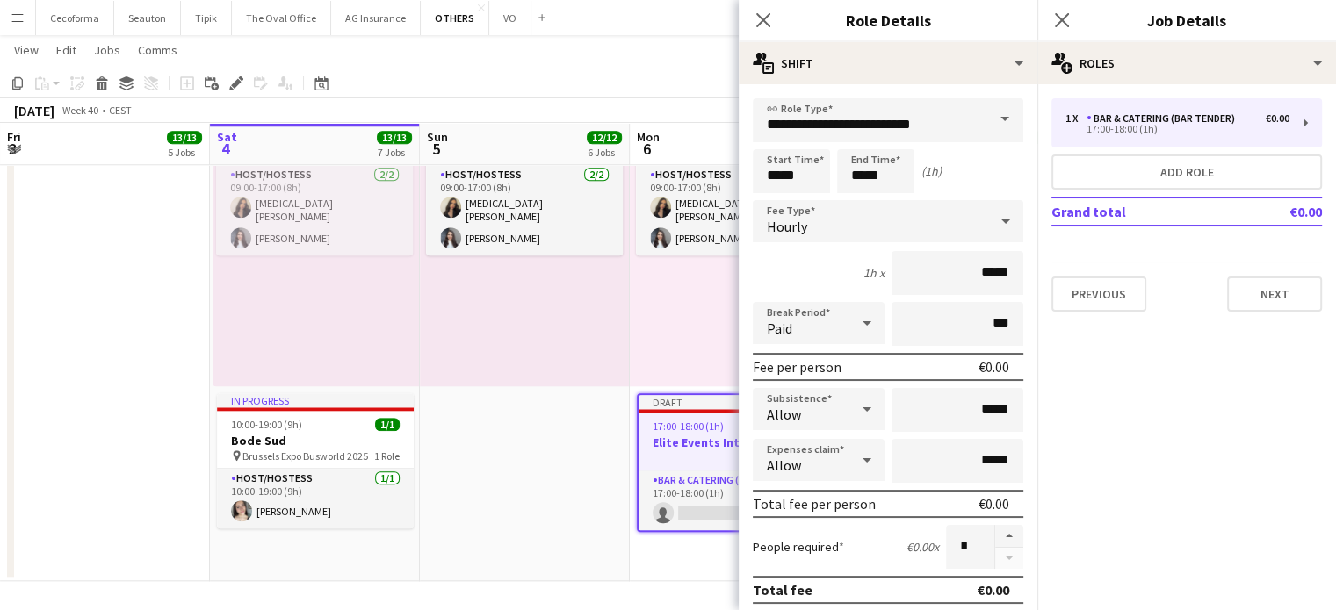
drag, startPoint x: 997, startPoint y: 117, endPoint x: 985, endPoint y: 116, distance: 11.5
click at [995, 117] on span at bounding box center [1004, 119] width 37 height 42
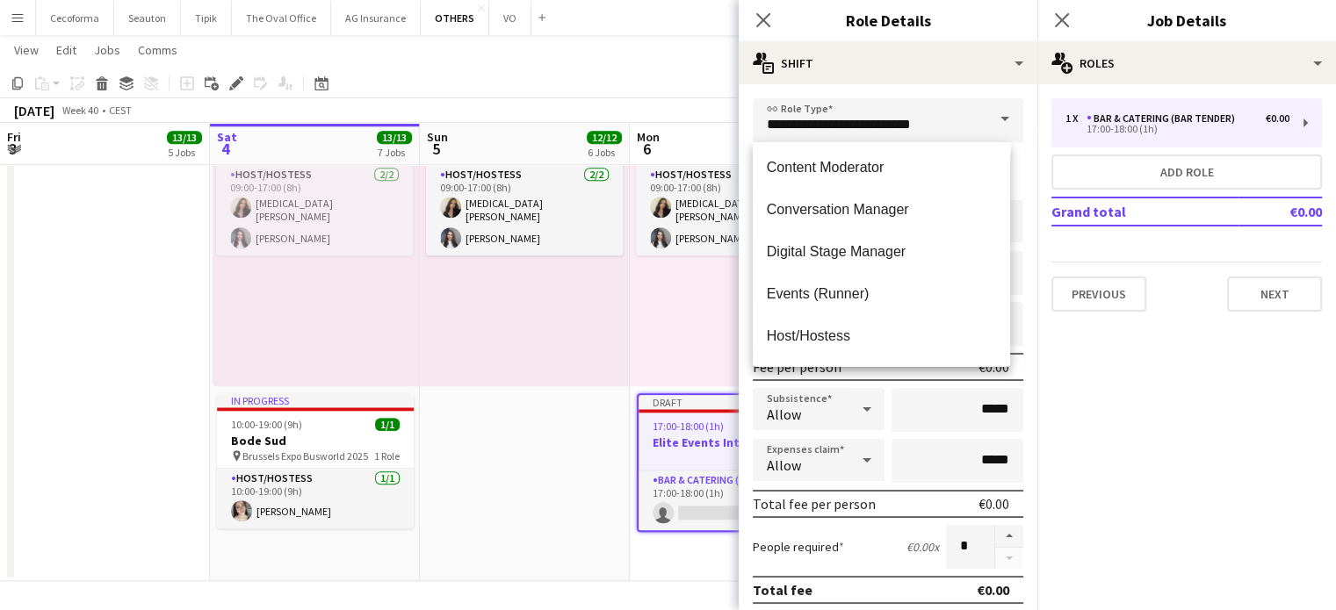
scroll to position [351, 0]
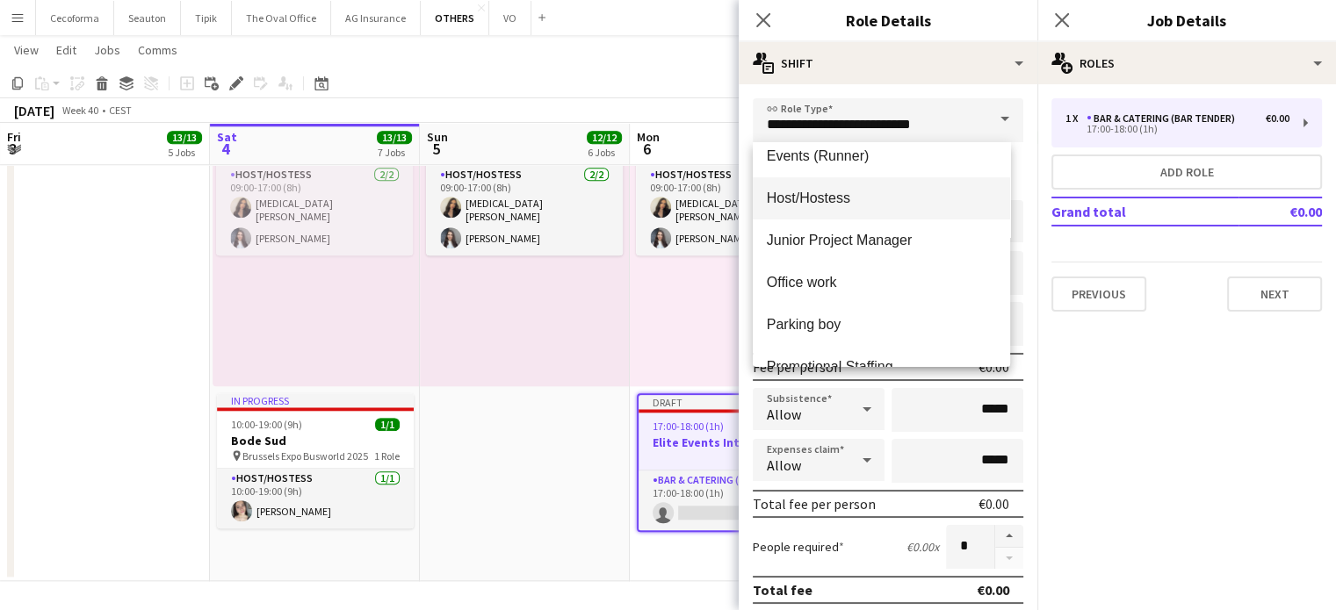
click at [809, 191] on span "Host/Hostess" at bounding box center [881, 198] width 229 height 17
type input "**********"
type input "******"
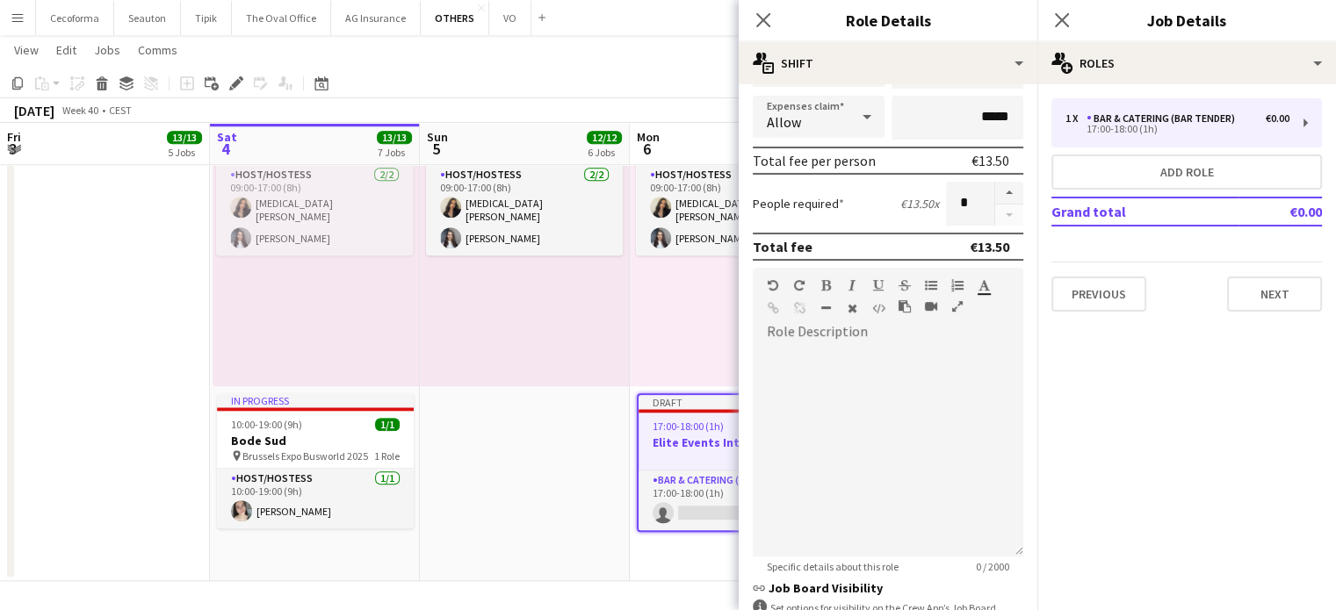
scroll to position [574, 0]
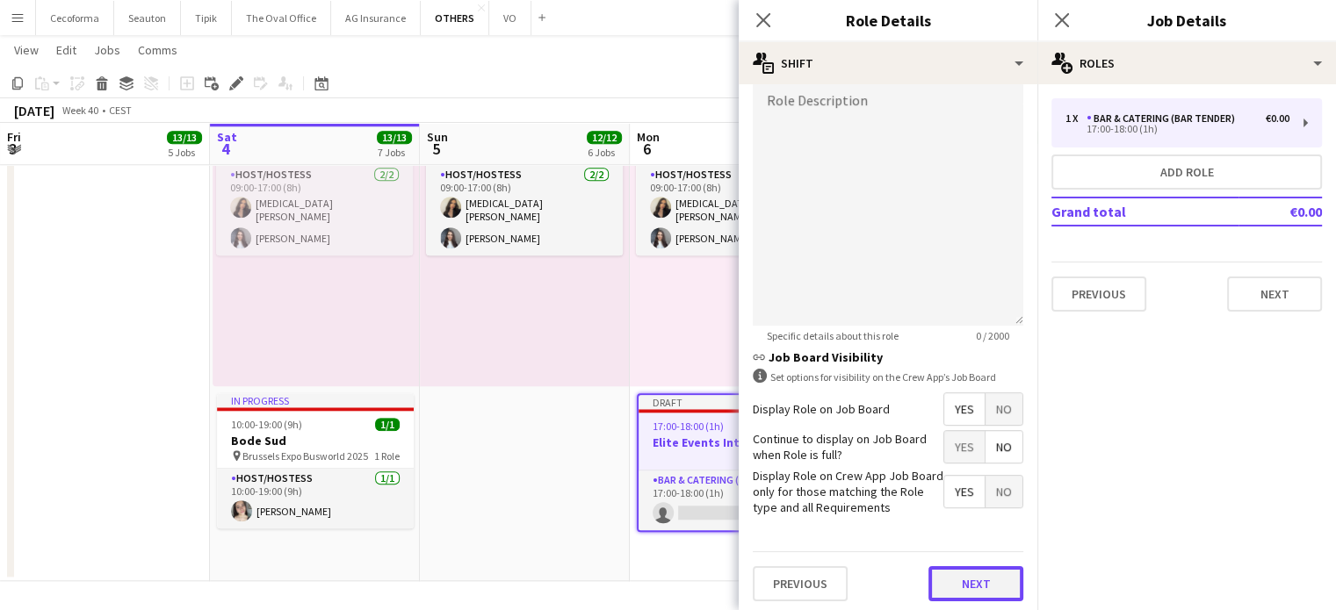
click at [970, 572] on button "Next" at bounding box center [975, 584] width 95 height 35
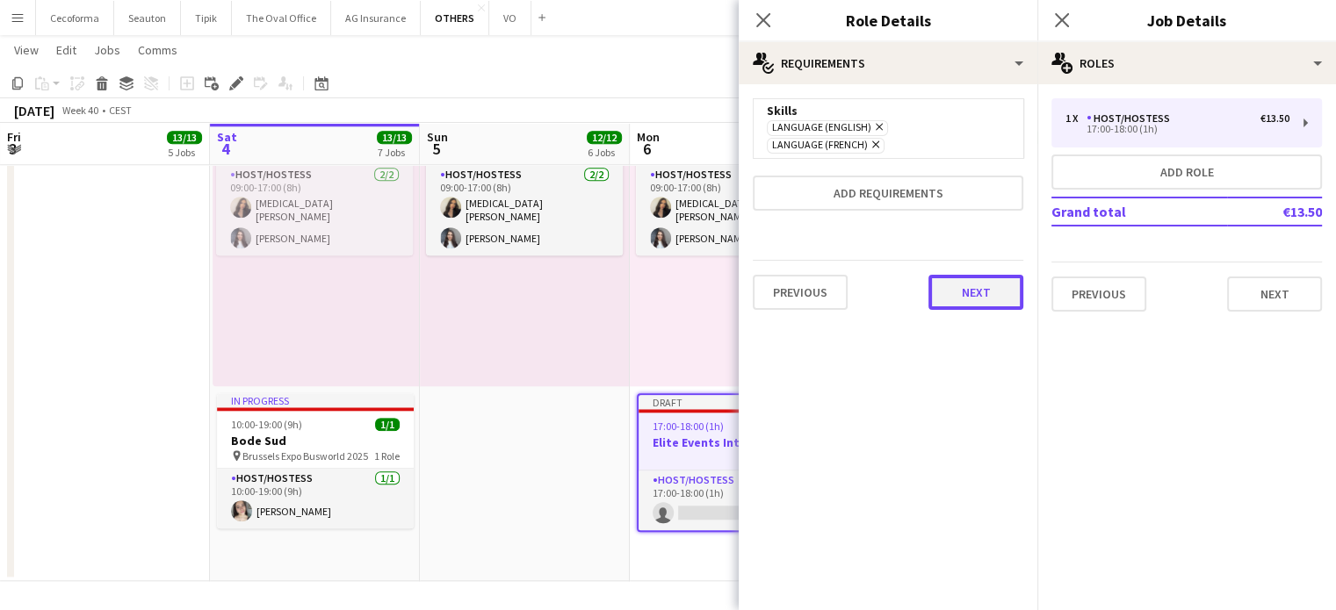
click at [966, 287] on button "Next" at bounding box center [975, 292] width 95 height 35
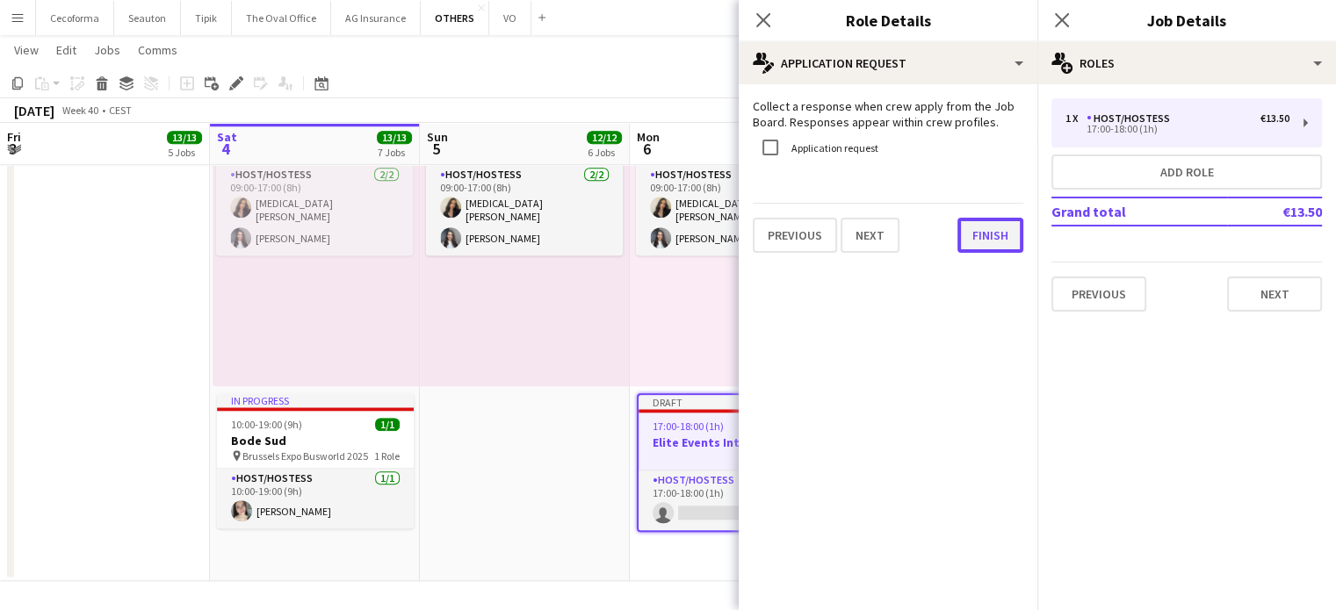
click at [978, 237] on button "Finish" at bounding box center [990, 235] width 66 height 35
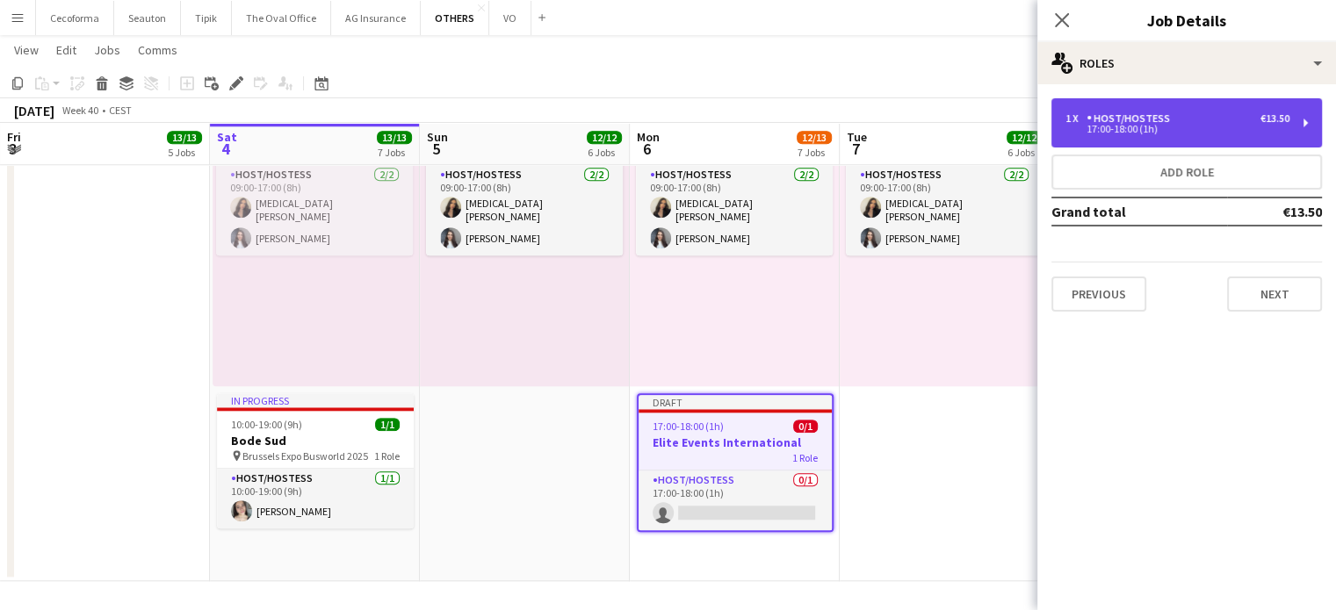
click at [1127, 129] on div "17:00-18:00 (1h)" at bounding box center [1177, 129] width 224 height 9
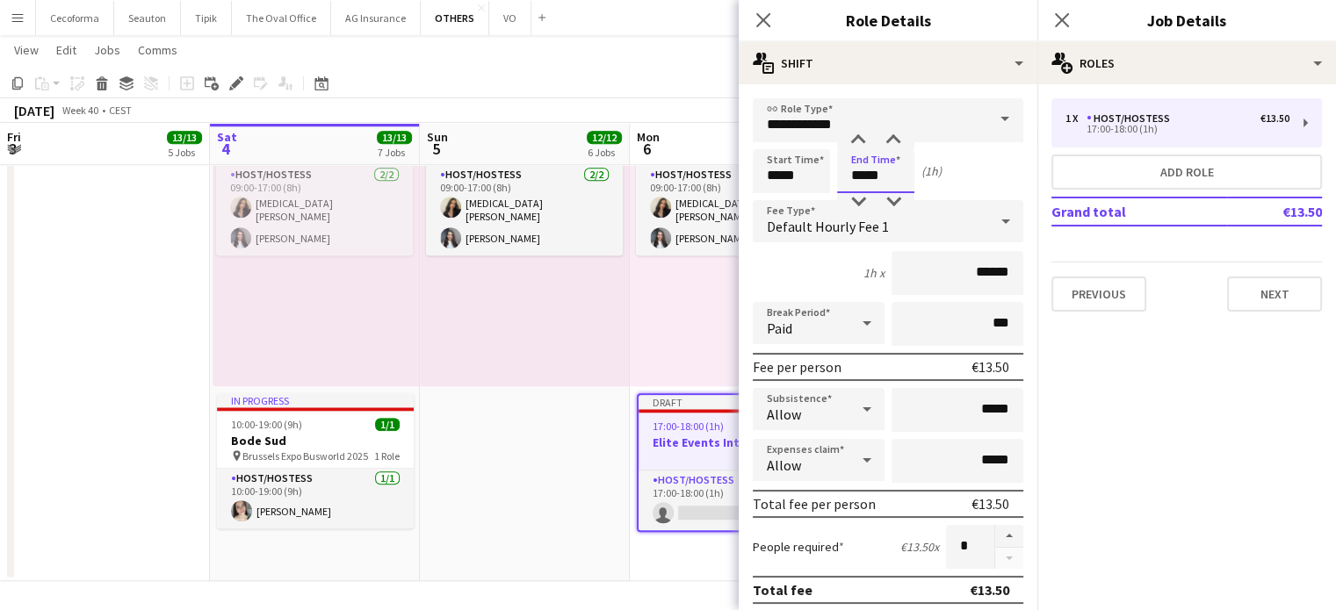
click at [863, 177] on input "*****" at bounding box center [875, 171] width 77 height 44
type input "*****"
click at [859, 135] on div at bounding box center [858, 141] width 35 height 18
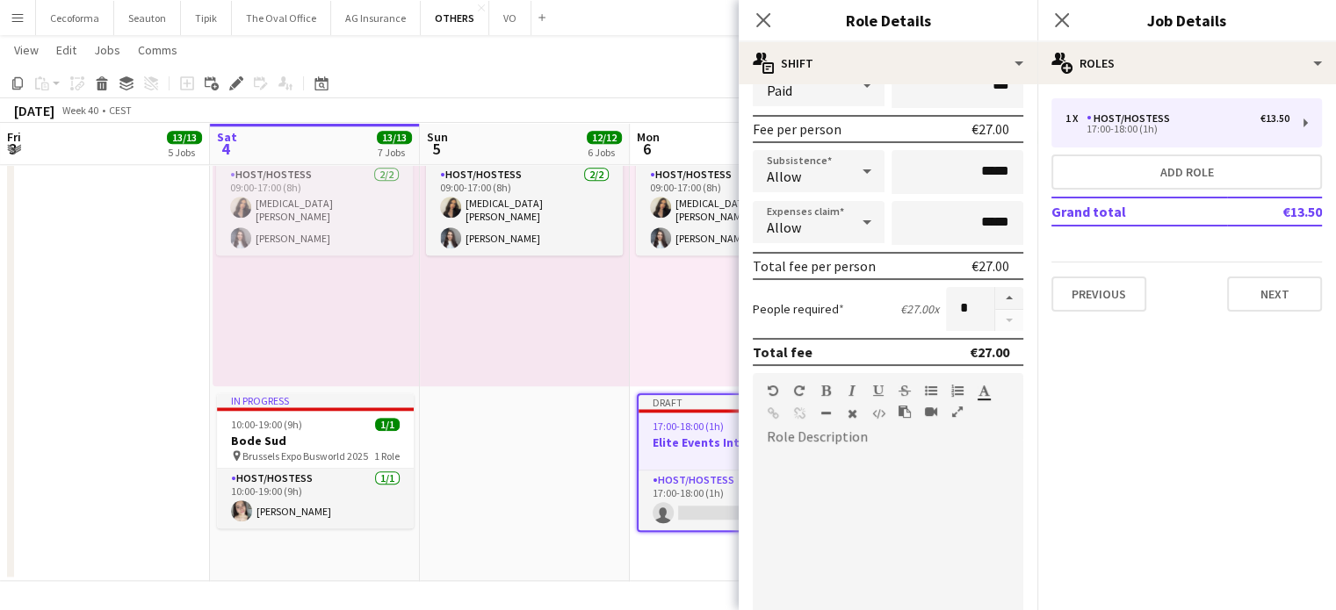
scroll to position [574, 0]
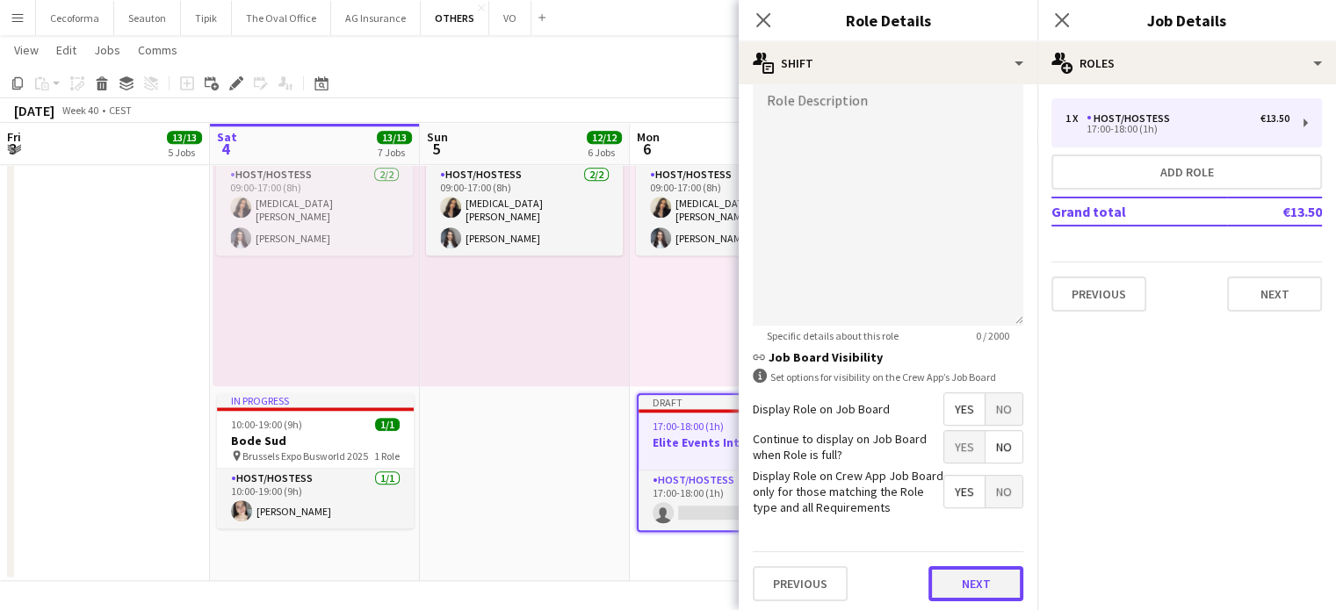
click at [975, 581] on button "Next" at bounding box center [975, 584] width 95 height 35
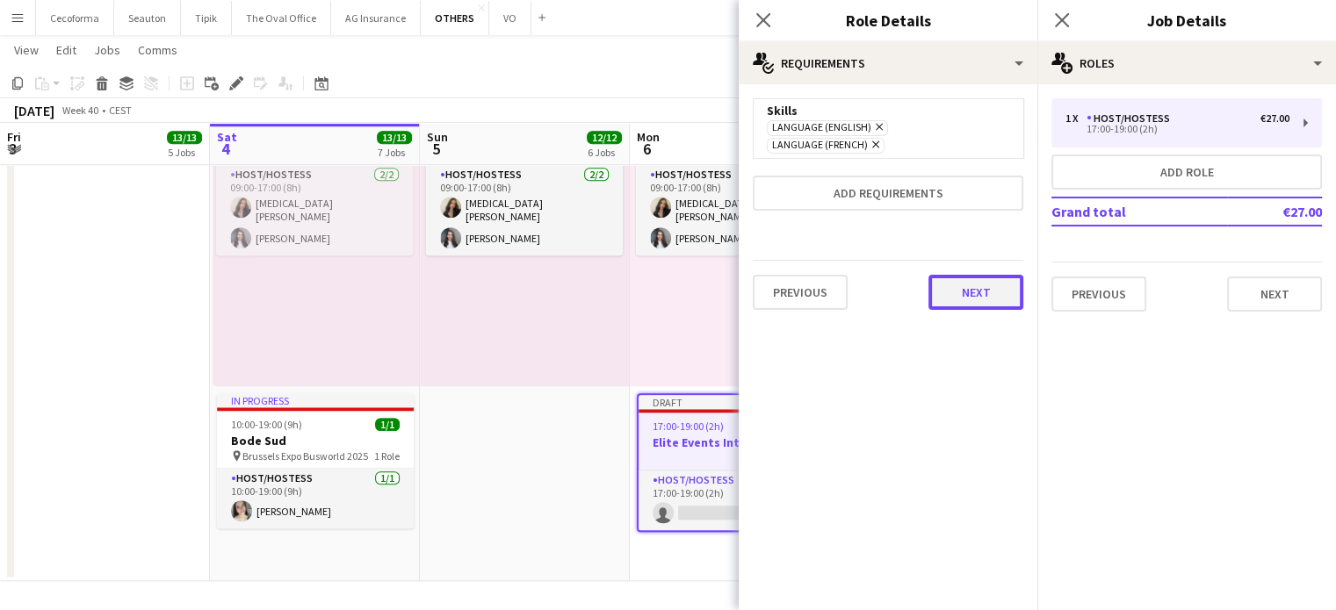
click at [973, 280] on button "Next" at bounding box center [975, 292] width 95 height 35
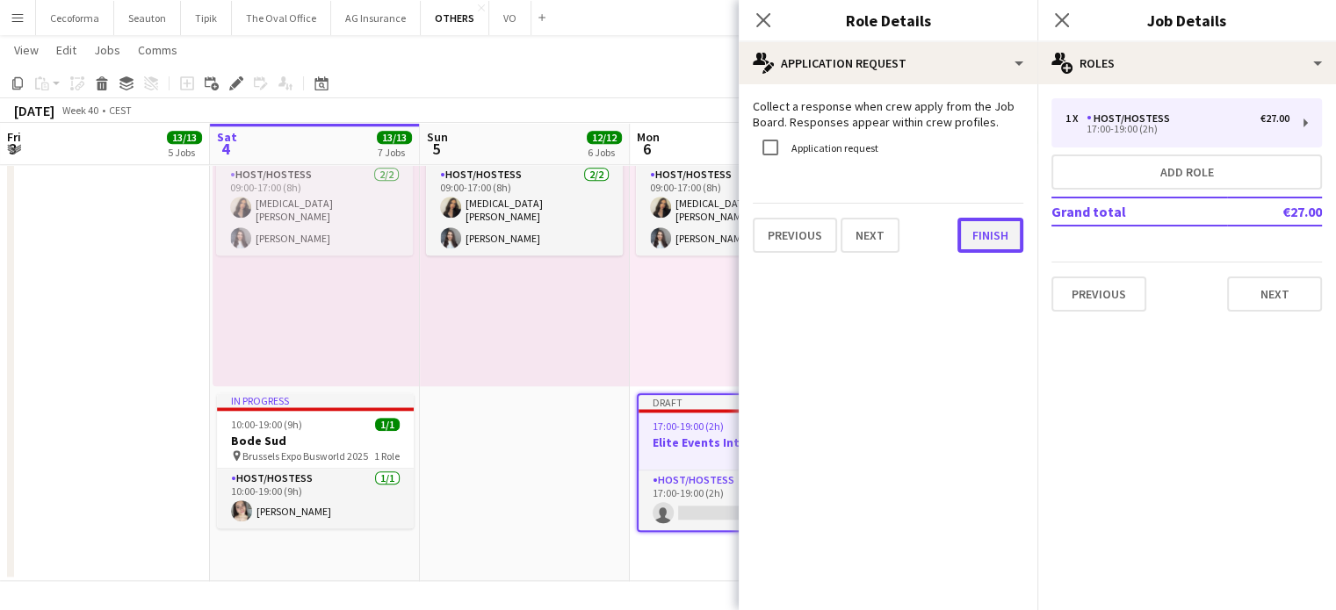
click at [982, 231] on button "Finish" at bounding box center [990, 235] width 66 height 35
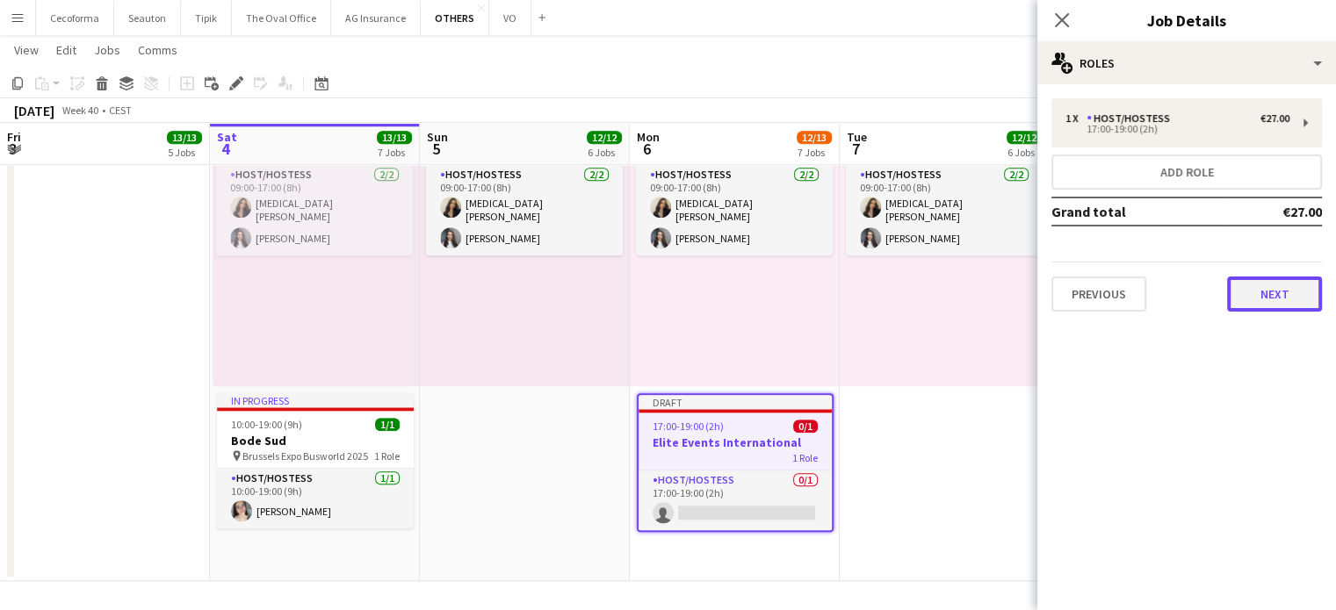
click at [1272, 296] on button "Next" at bounding box center [1274, 294] width 95 height 35
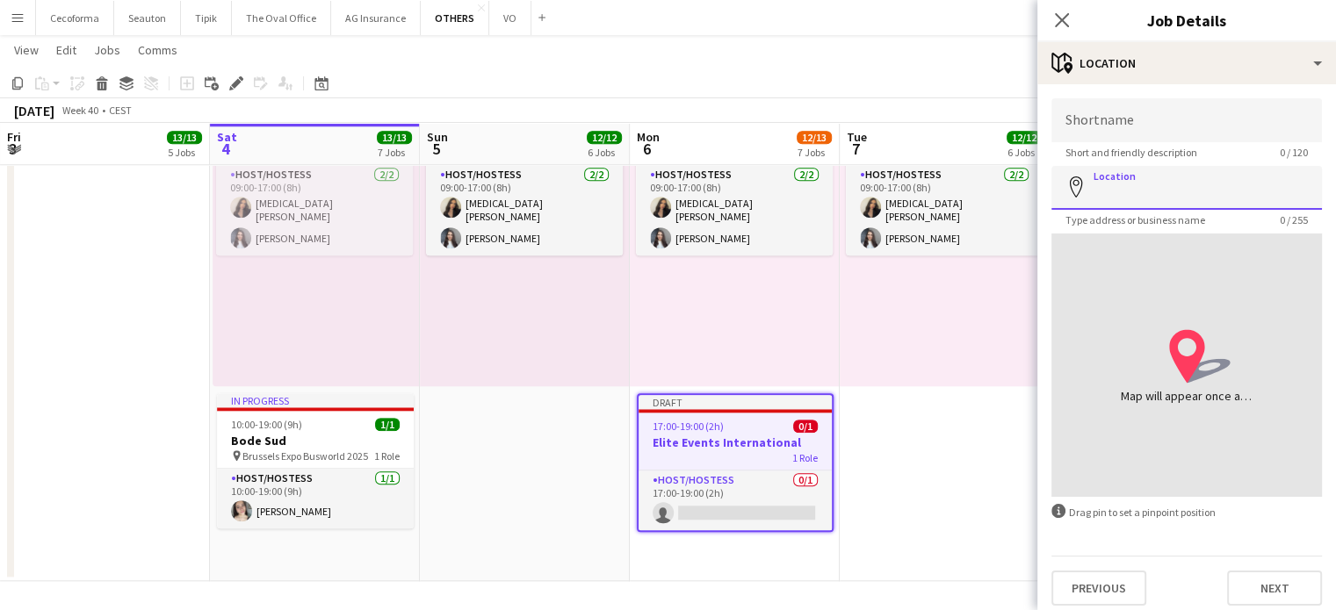
click at [1159, 196] on input "Location" at bounding box center [1186, 188] width 271 height 44
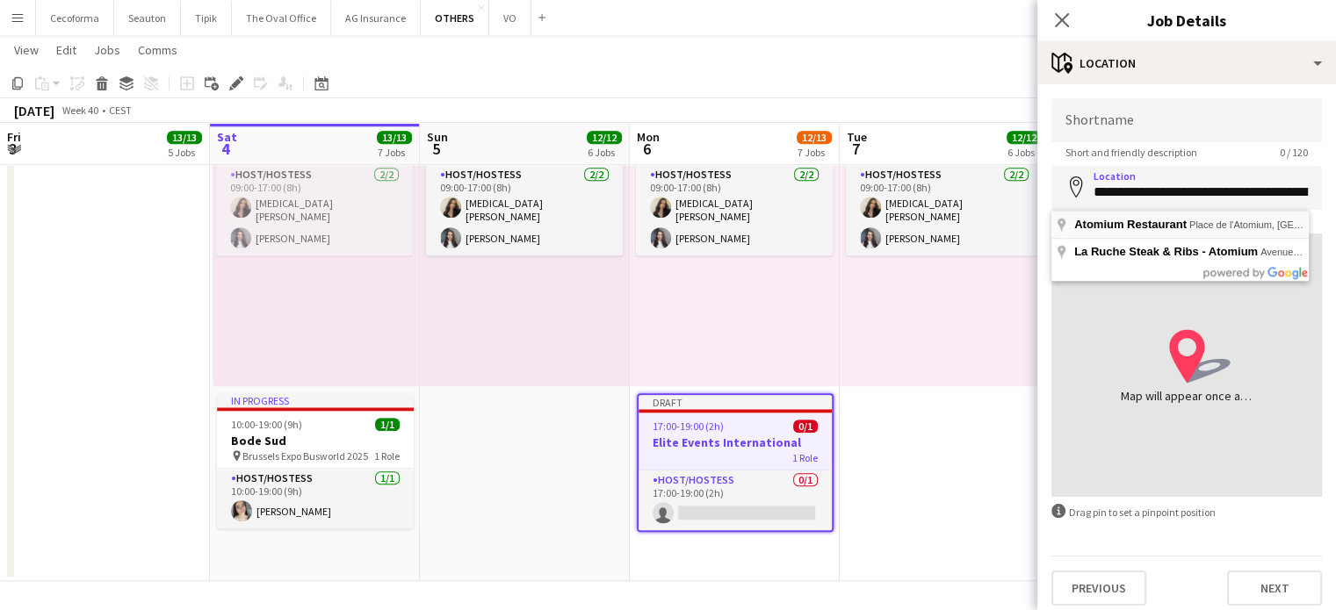
type input "**********"
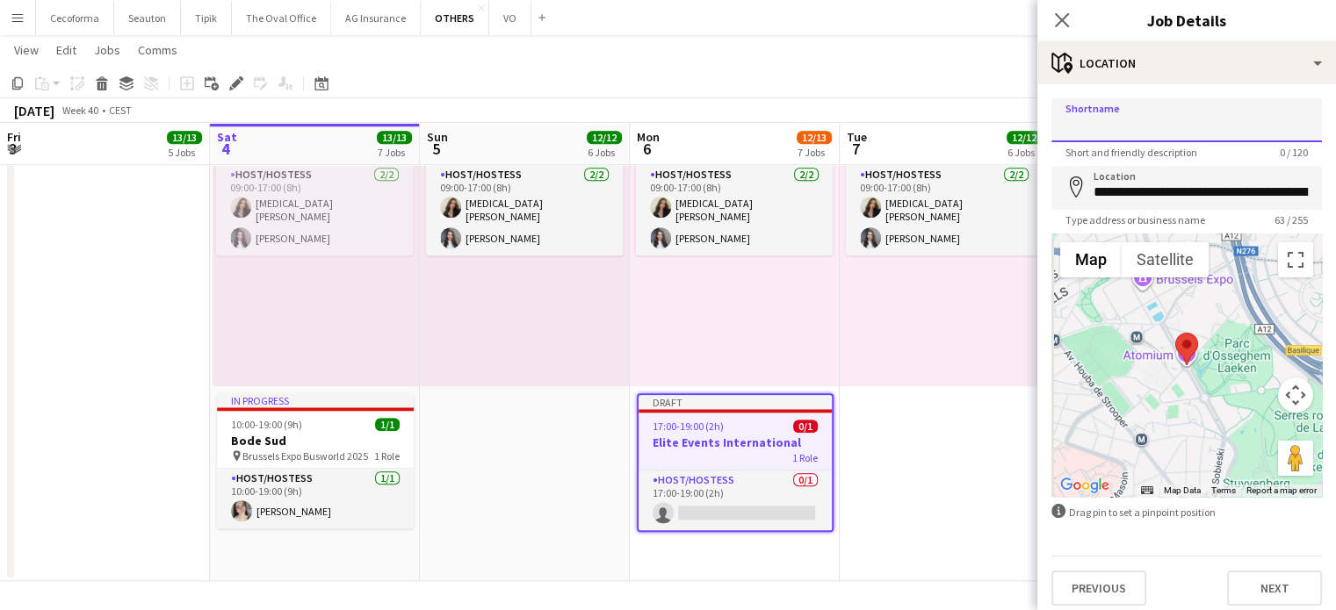
click at [1117, 126] on input "Shortname" at bounding box center [1186, 120] width 271 height 44
type input "**********"
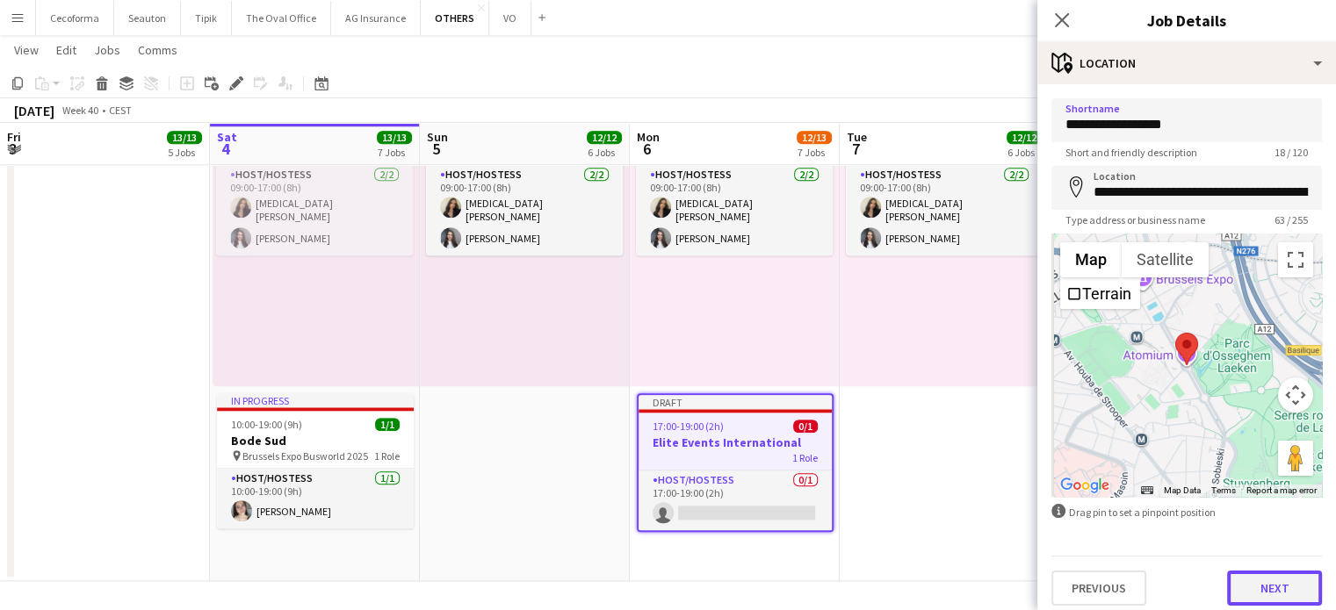
click at [1275, 583] on button "Next" at bounding box center [1274, 588] width 95 height 35
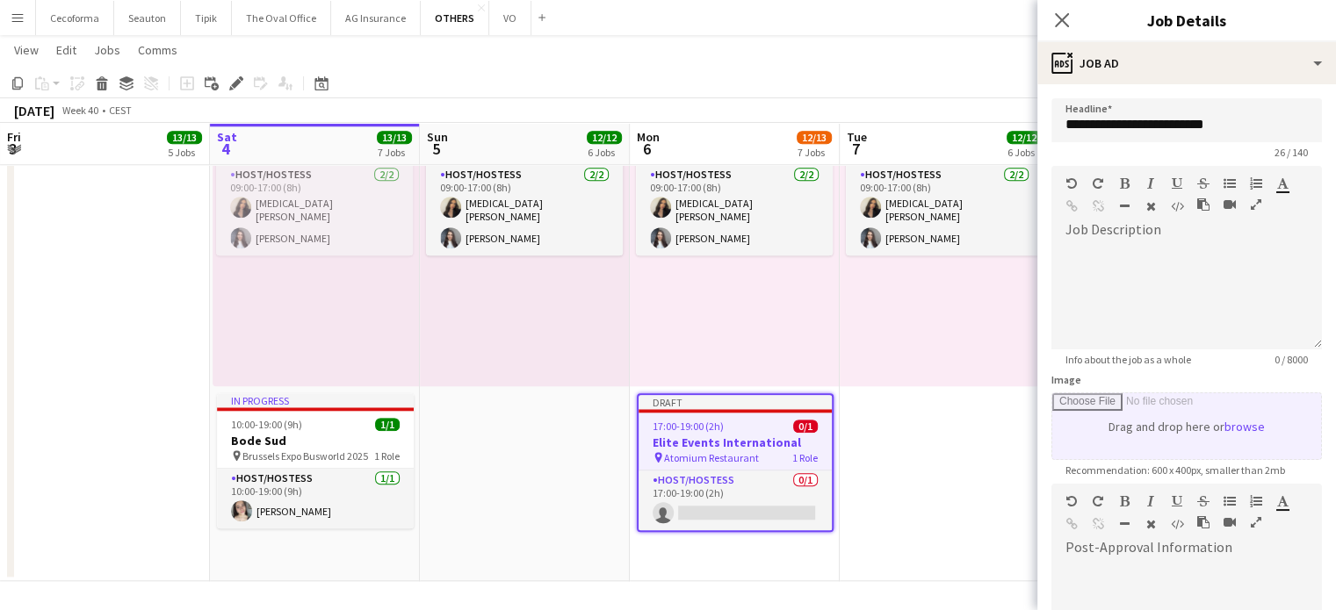
click at [1098, 417] on input "Image" at bounding box center [1186, 426] width 269 height 66
type input "**********"
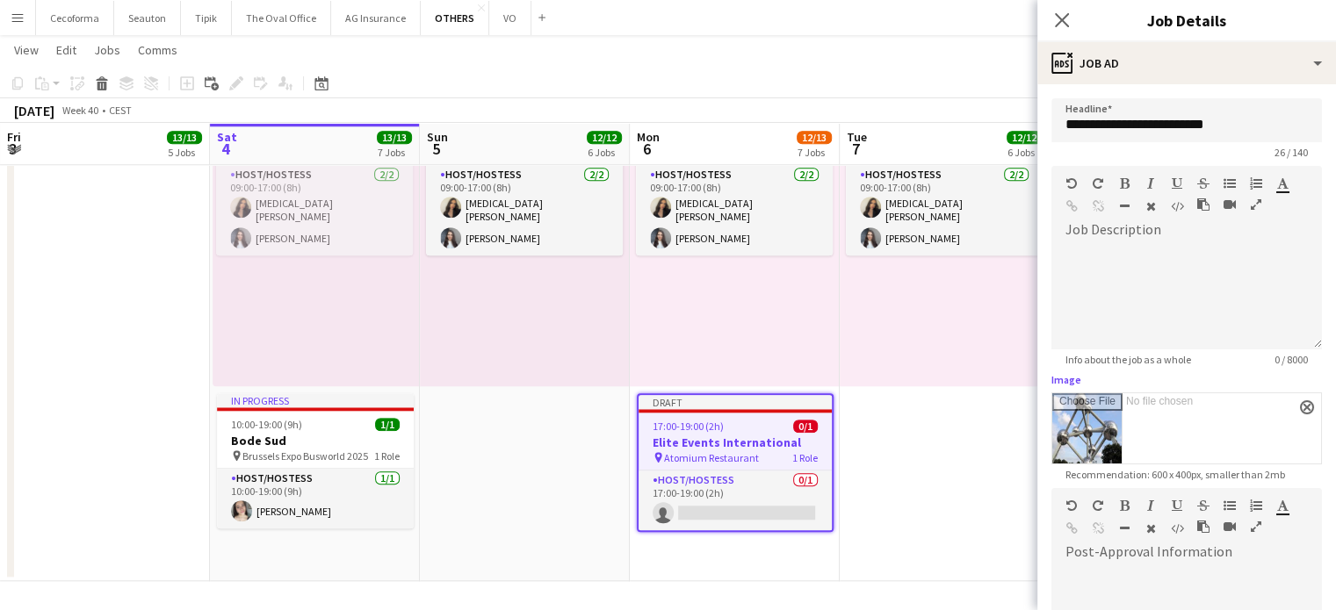
scroll to position [260, 0]
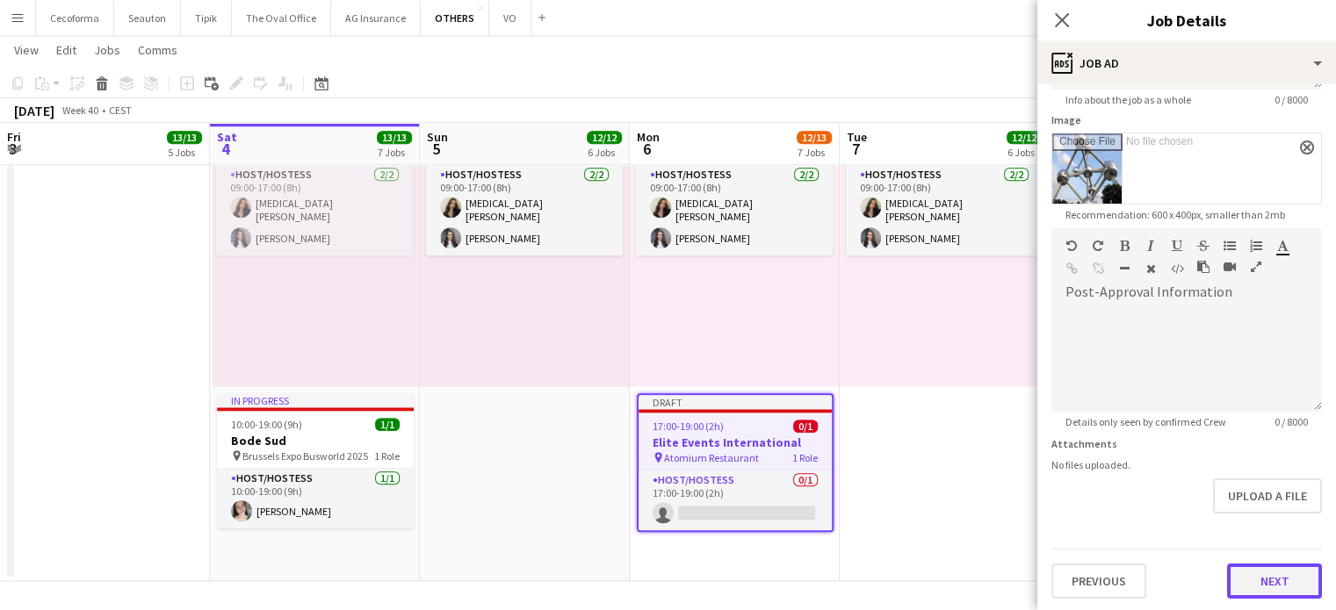
click at [1281, 577] on button "Next" at bounding box center [1274, 581] width 95 height 35
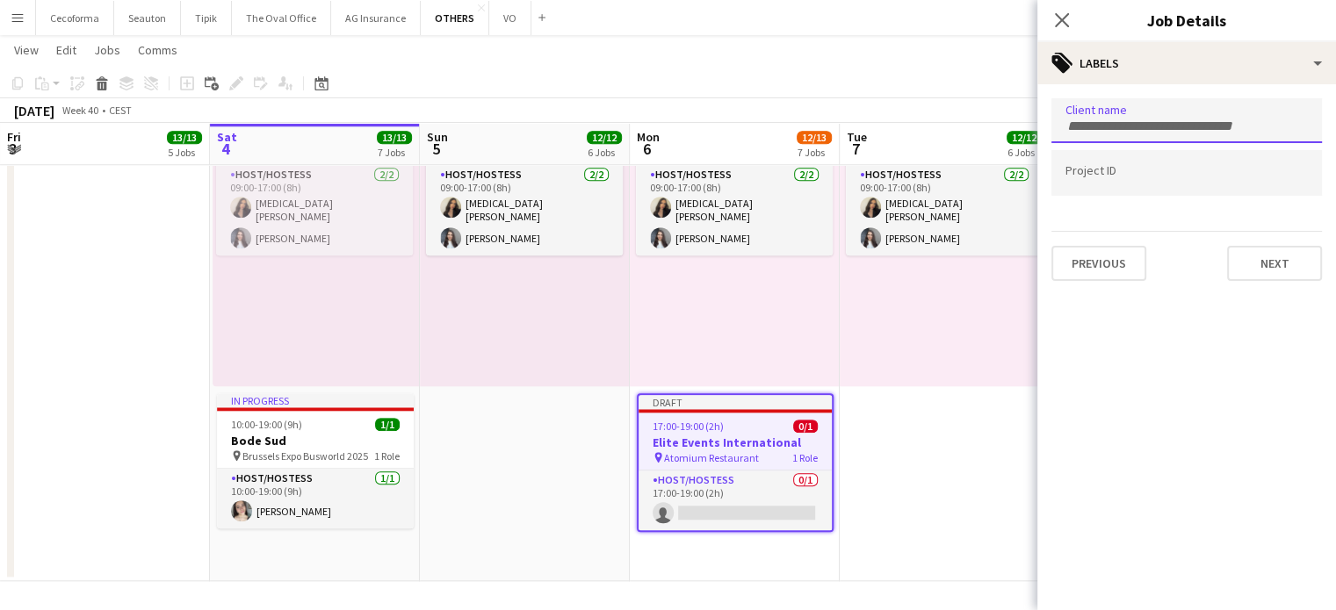
click at [1122, 119] on input "Type to search client labels..." at bounding box center [1186, 127] width 242 height 16
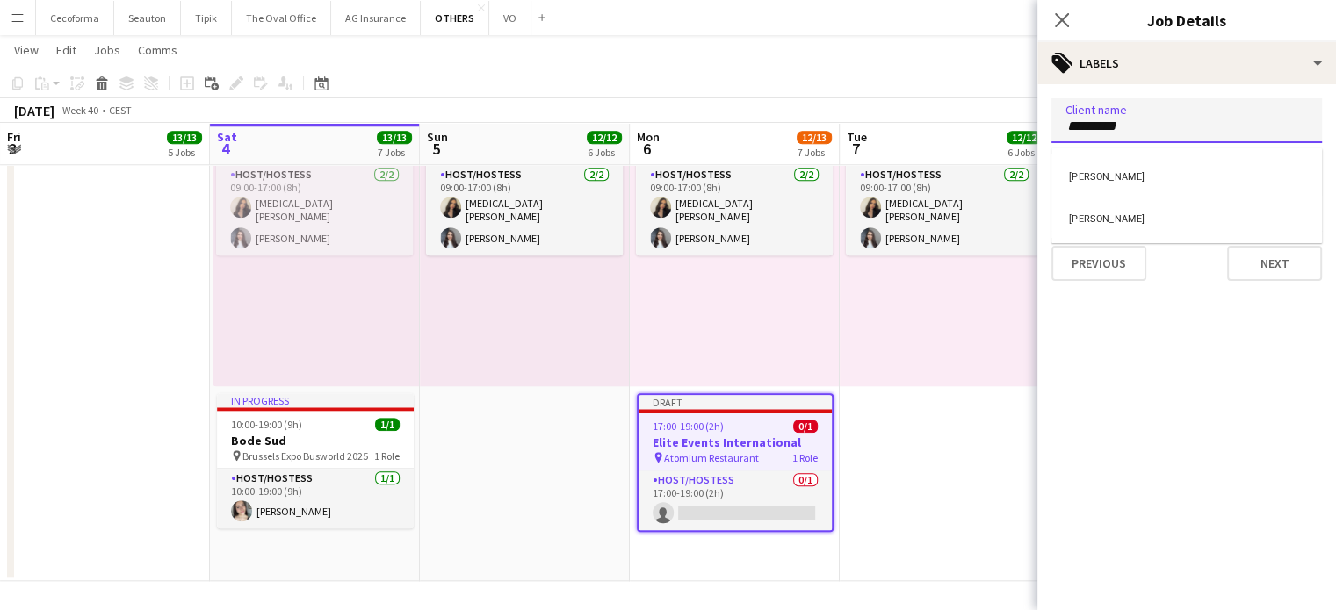
type input "*********"
click at [1112, 180] on div "[PERSON_NAME]" at bounding box center [1186, 175] width 271 height 42
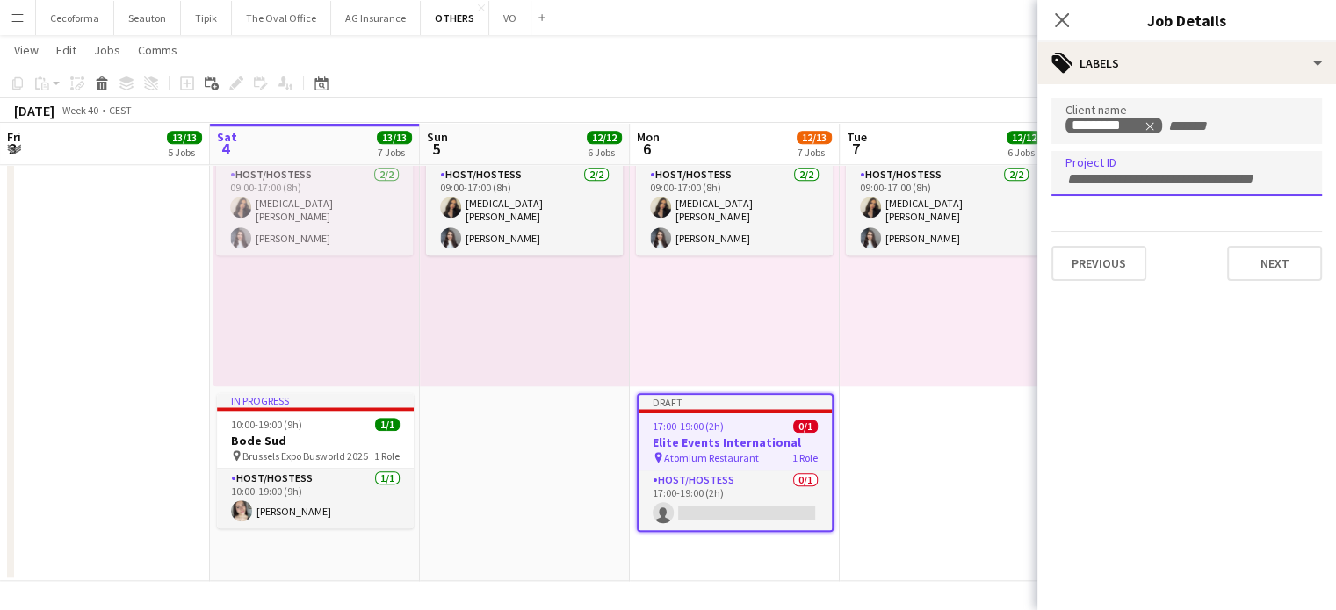
click at [1088, 182] on div at bounding box center [1186, 173] width 271 height 45
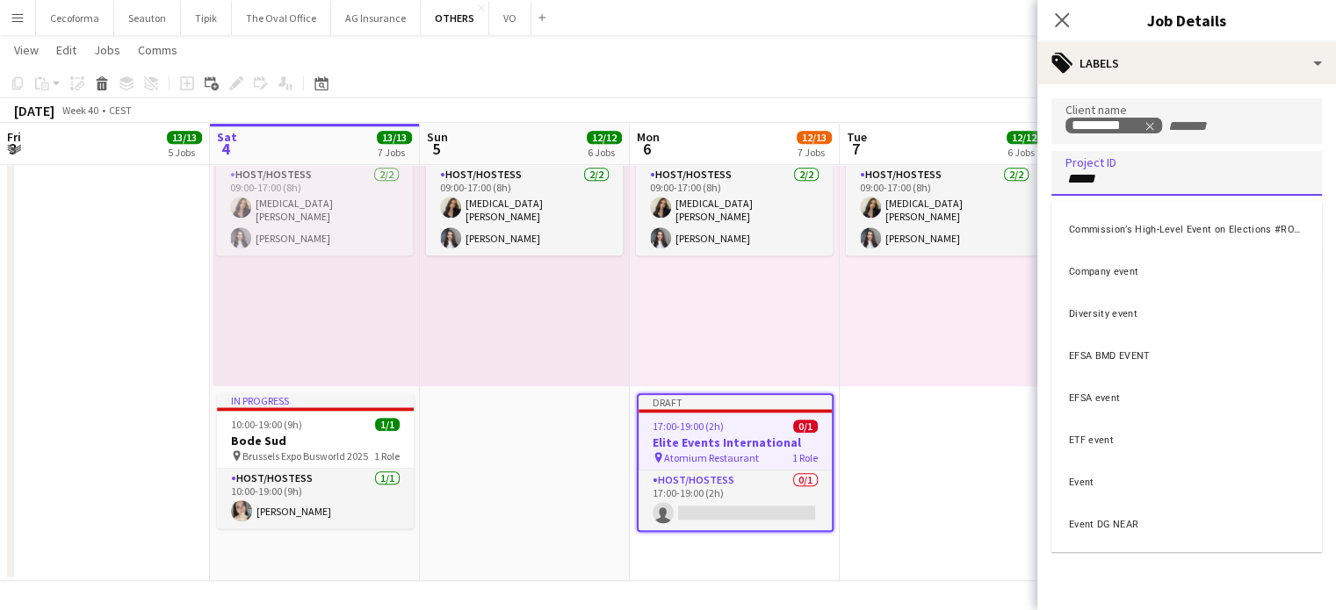
type input "*****"
click at [1092, 485] on div "Event" at bounding box center [1186, 480] width 271 height 42
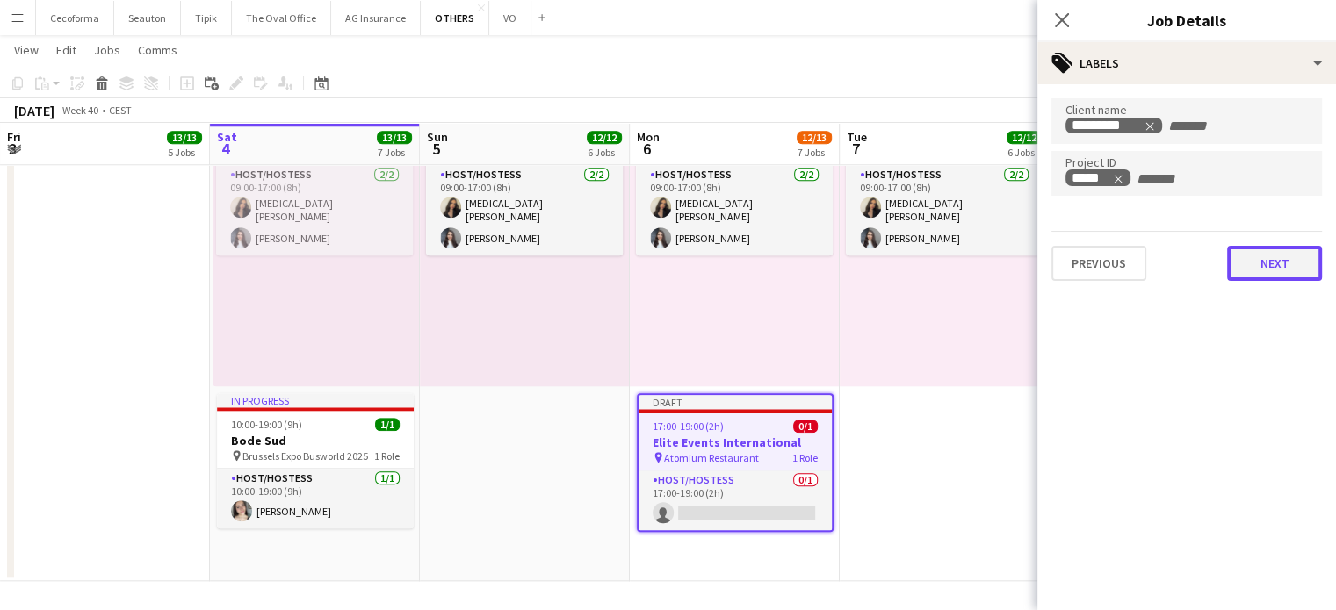
click at [1286, 263] on button "Next" at bounding box center [1274, 263] width 95 height 35
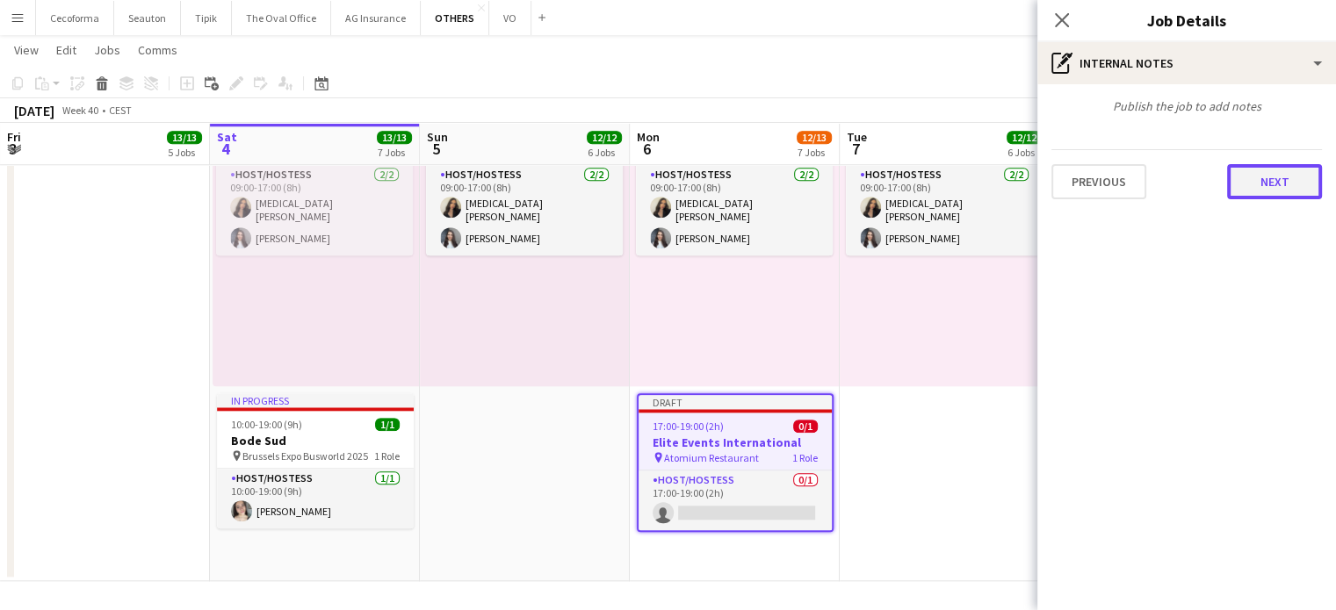
click at [1279, 175] on button "Next" at bounding box center [1274, 181] width 95 height 35
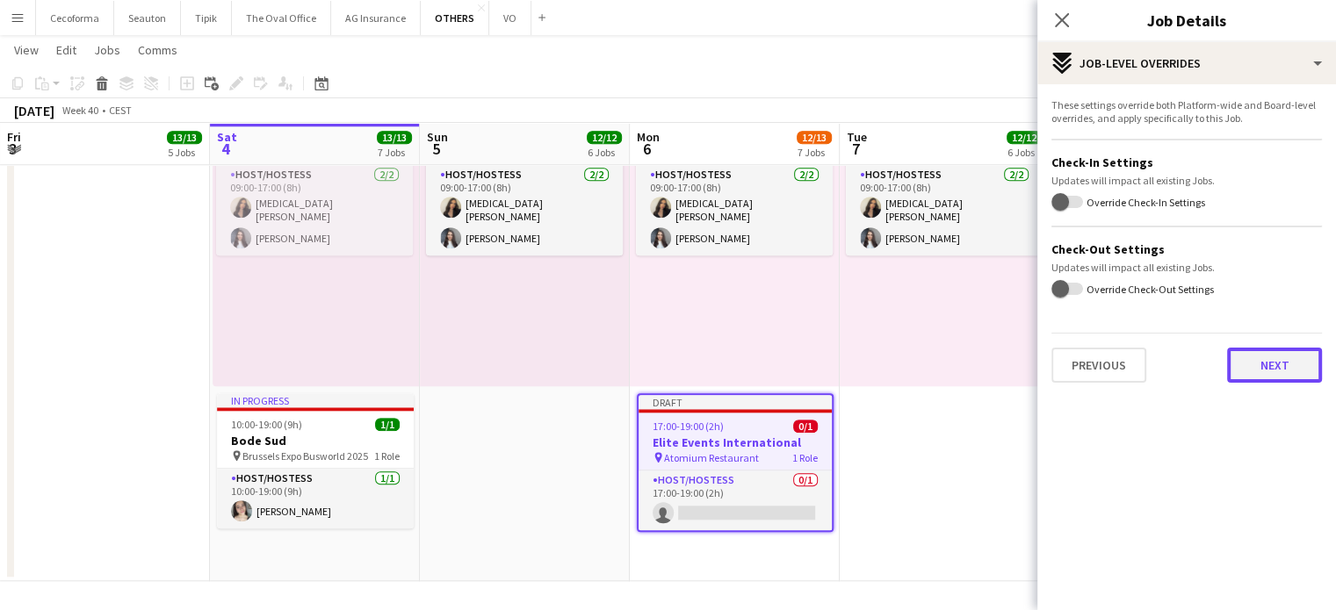
click at [1282, 366] on button "Next" at bounding box center [1274, 365] width 95 height 35
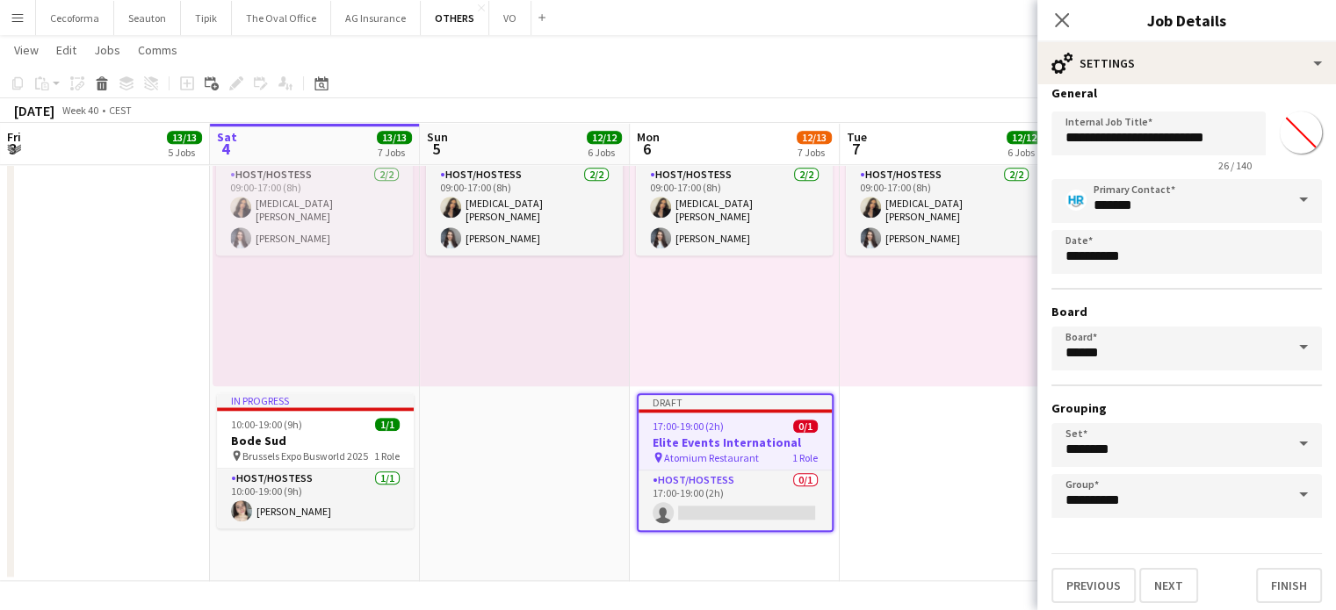
scroll to position [16, 0]
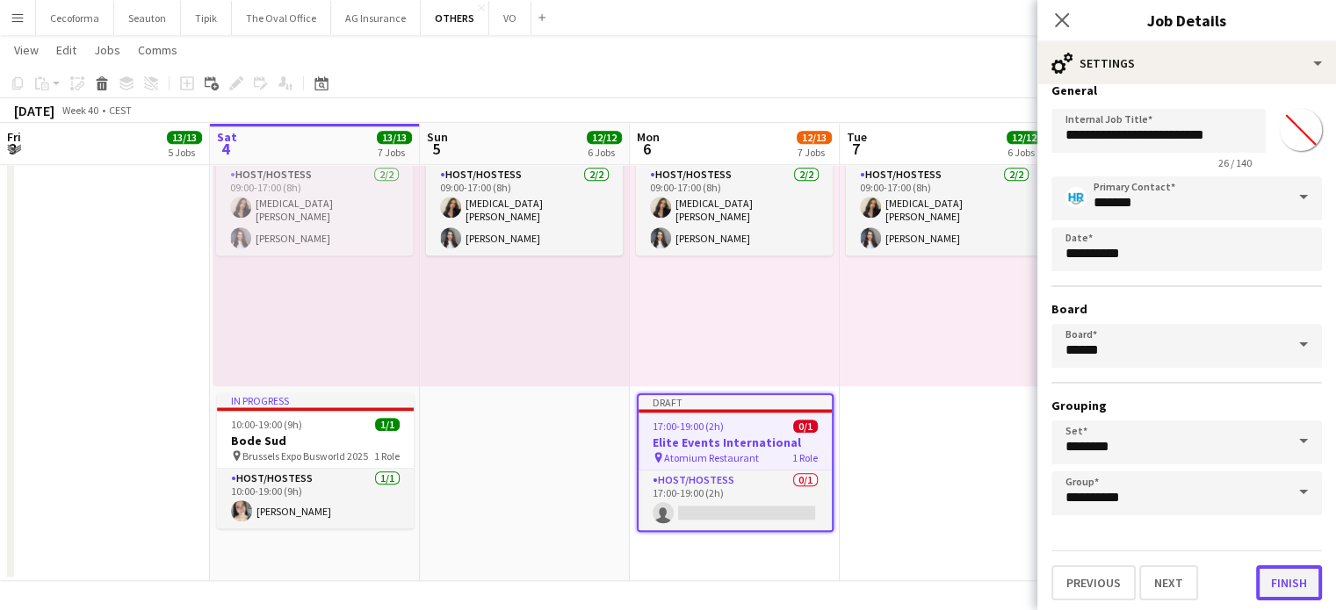
click at [1264, 574] on button "Finish" at bounding box center [1289, 583] width 66 height 35
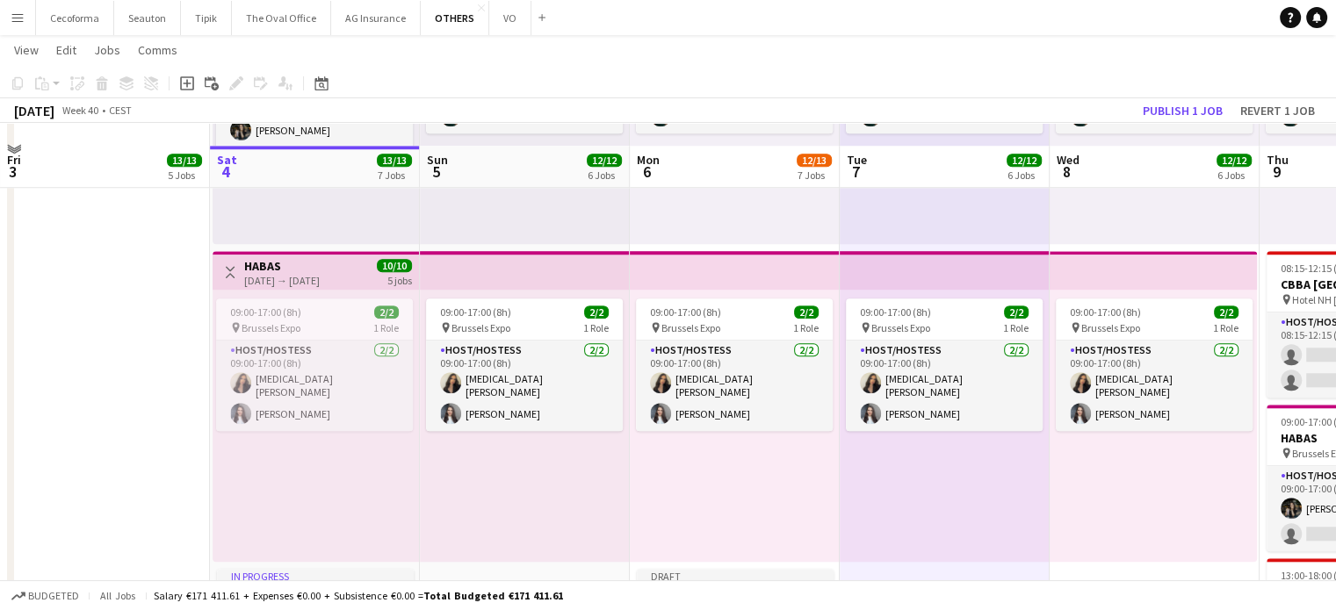
scroll to position [1718, 0]
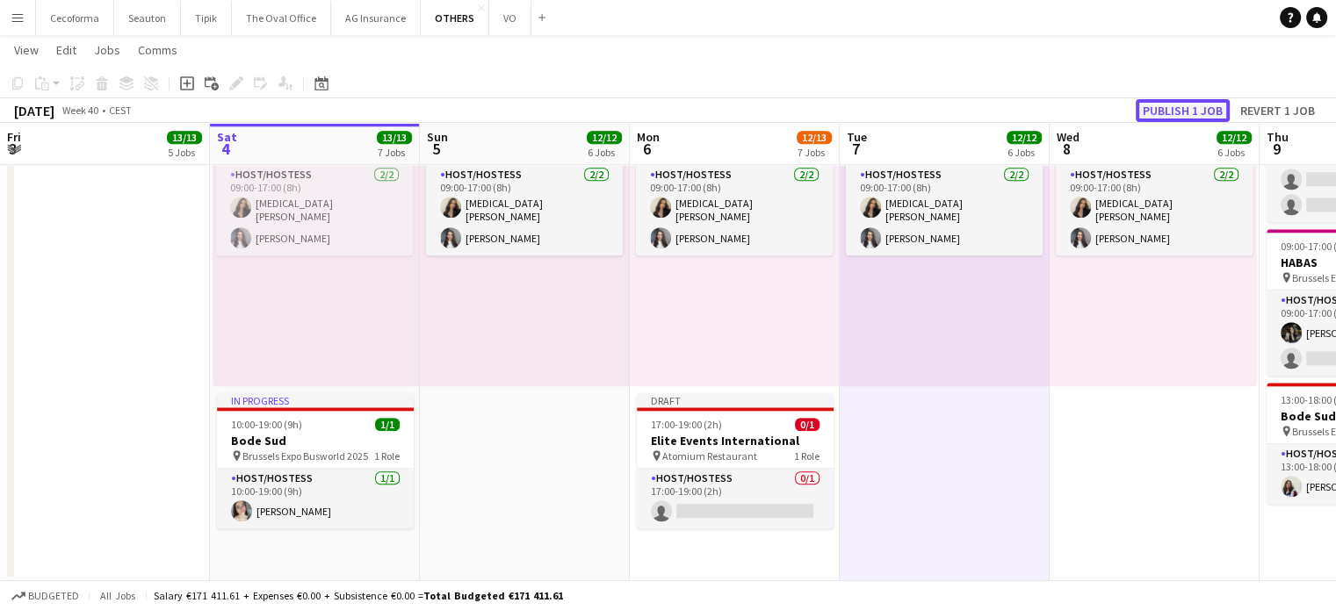
click at [1173, 112] on button "Publish 1 job" at bounding box center [1183, 110] width 94 height 23
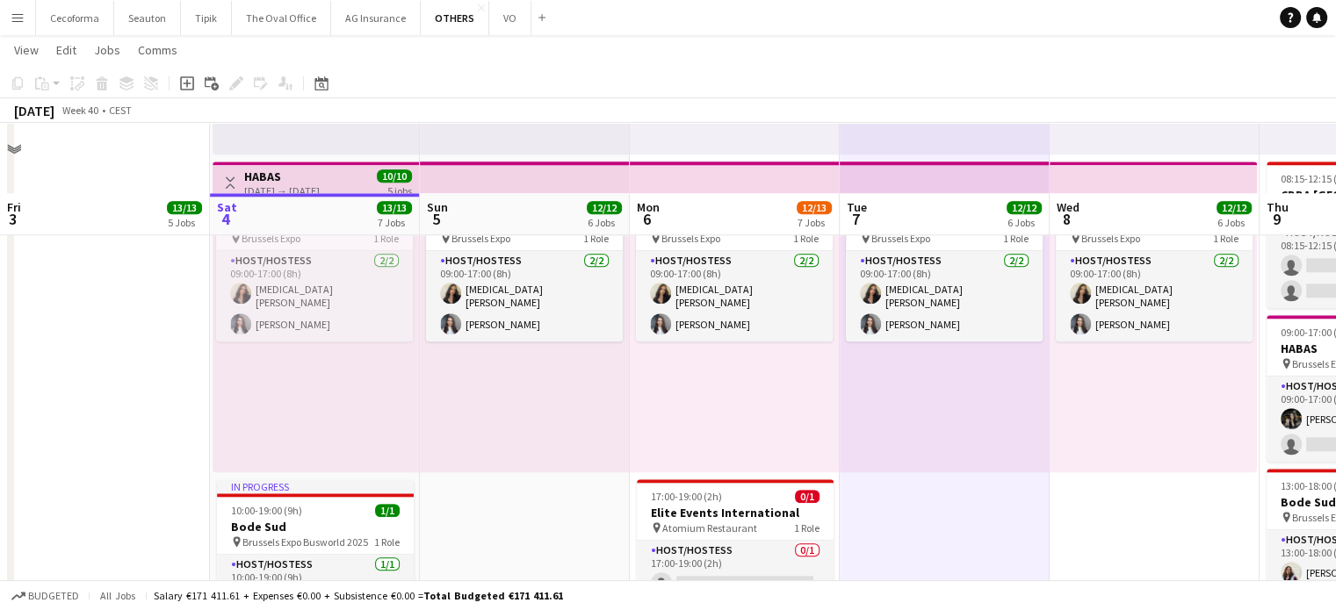
scroll to position [1704, 0]
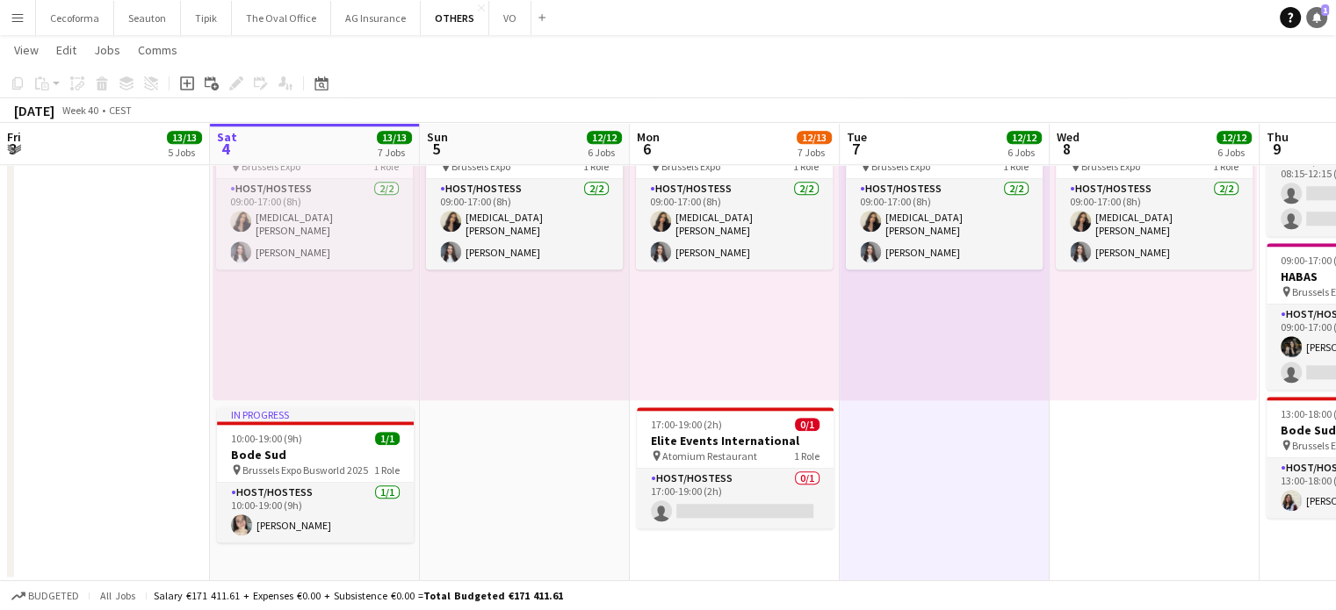
click at [1311, 12] on icon "Notifications" at bounding box center [1316, 17] width 11 height 11
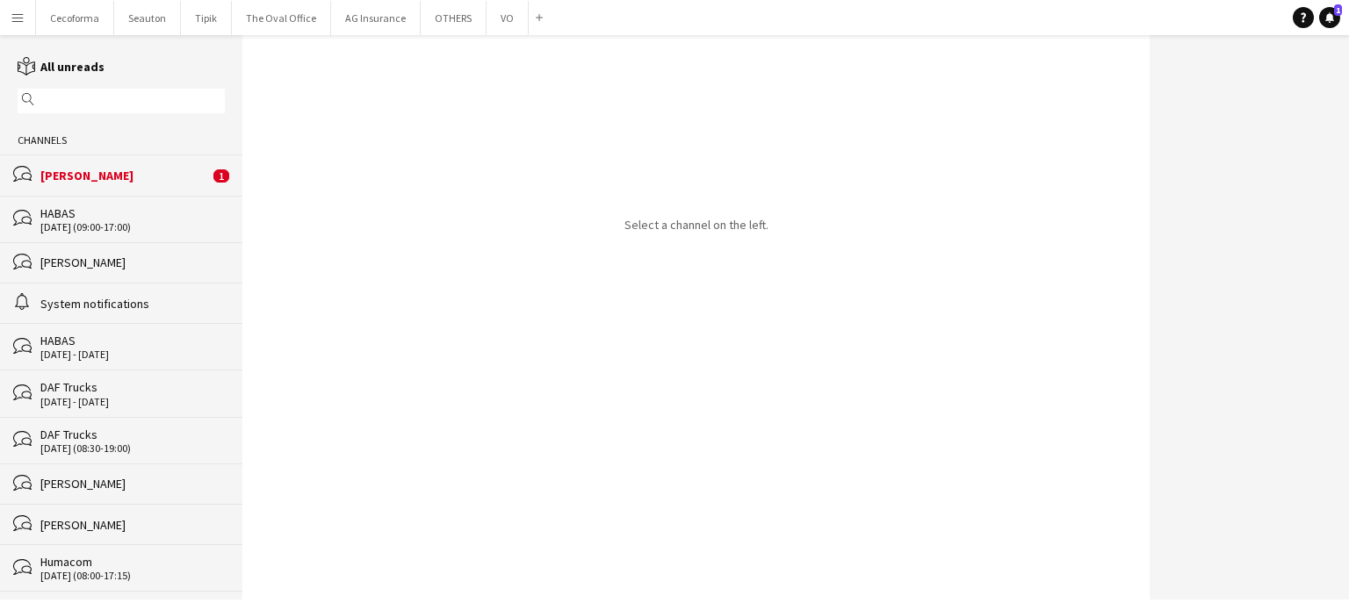
click at [83, 178] on div "[PERSON_NAME]" at bounding box center [124, 176] width 169 height 16
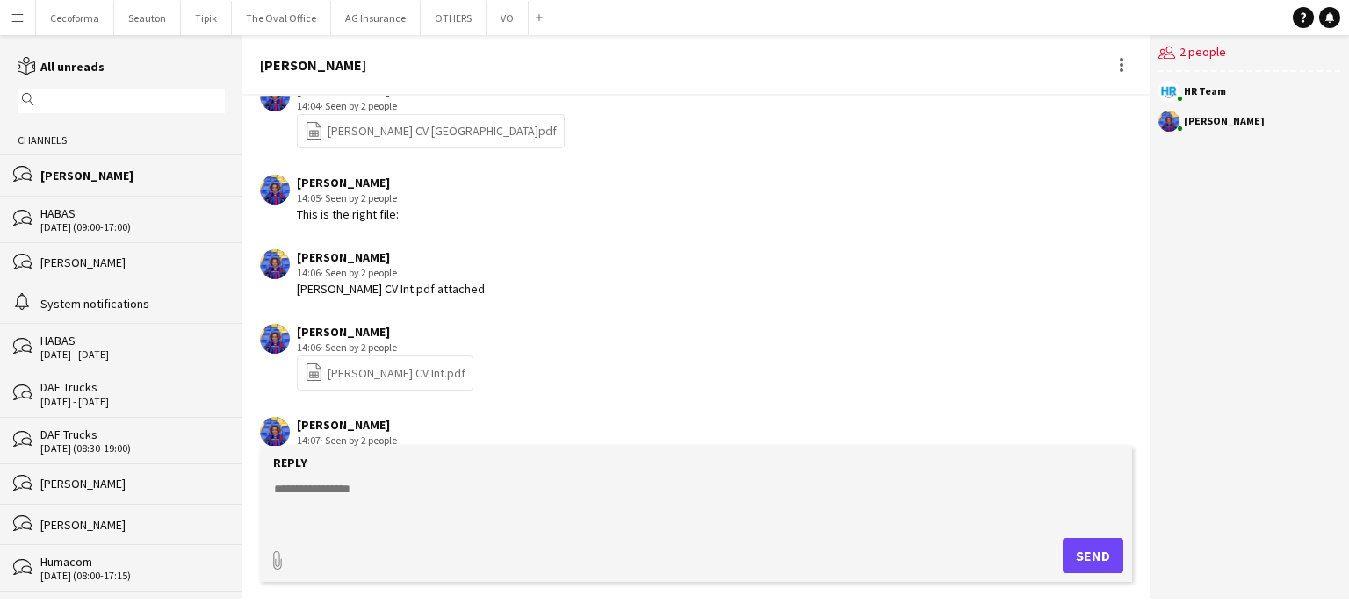
scroll to position [3759, 0]
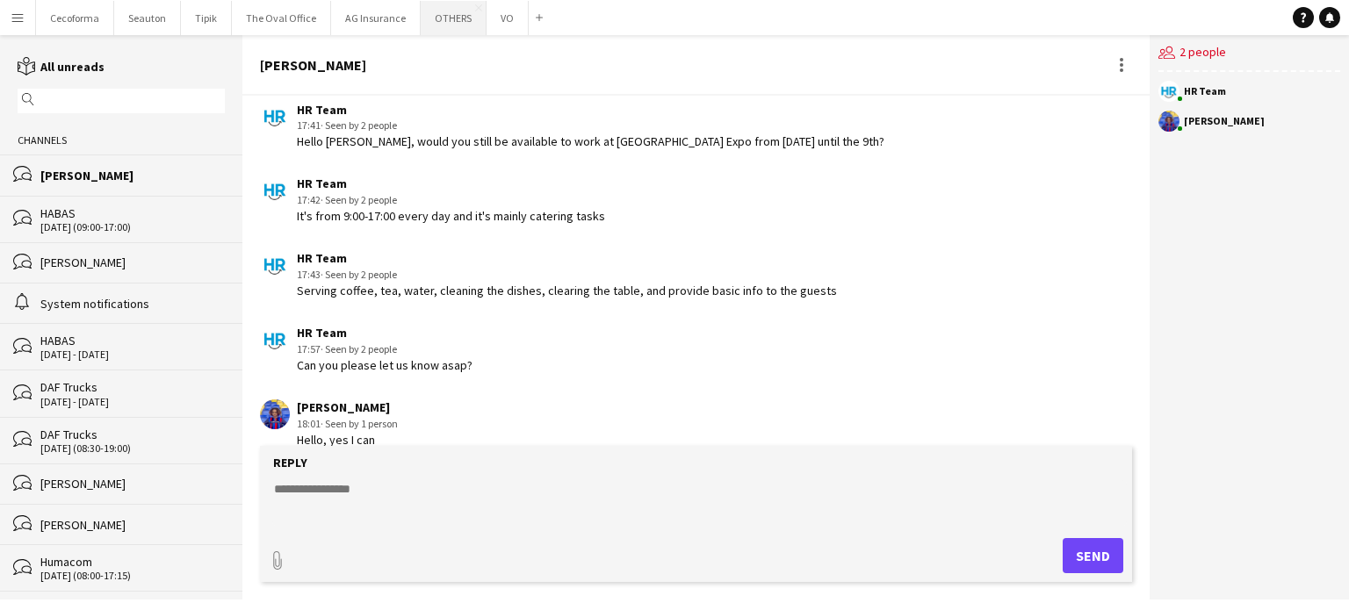
click at [432, 22] on button "OTHERS Close" at bounding box center [454, 18] width 66 height 34
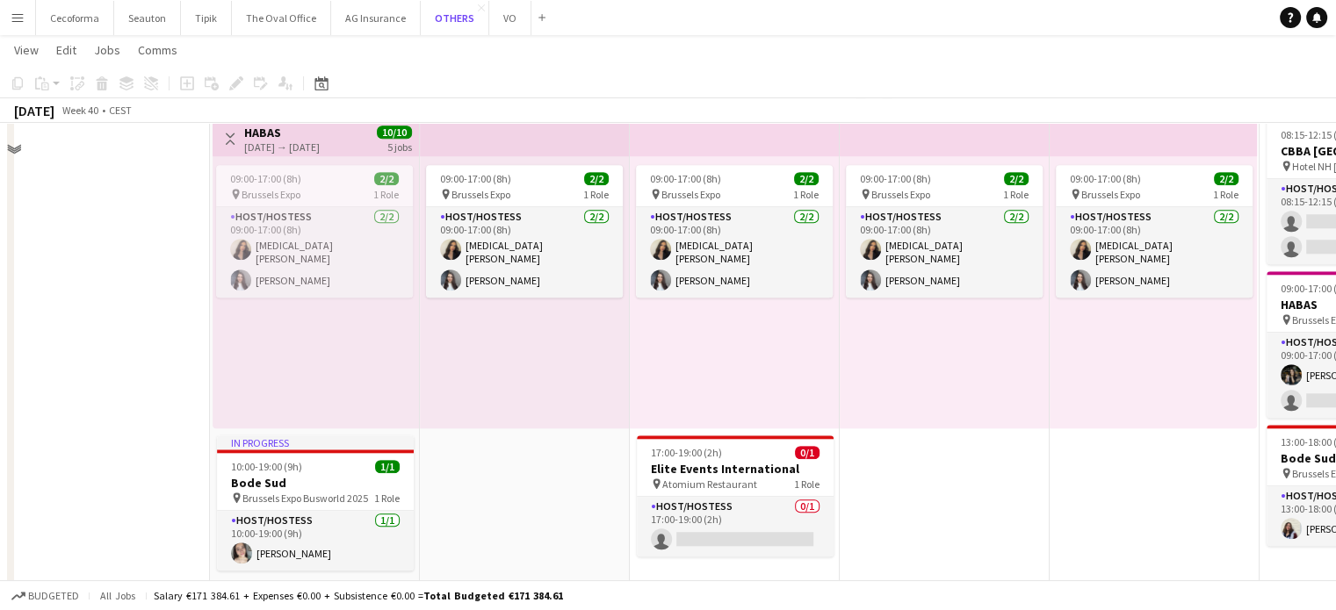
scroll to position [1704, 0]
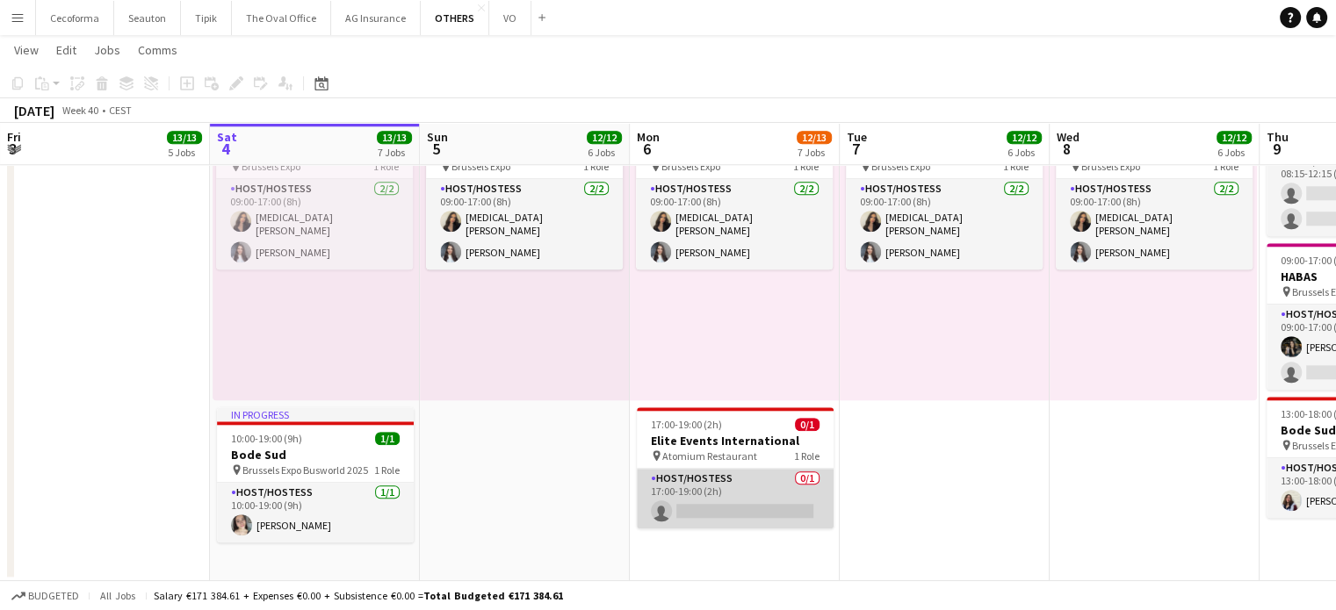
click at [732, 502] on app-card-role "Host/Hostess 0/1 17:00-19:00 (2h) single-neutral-actions" at bounding box center [735, 499] width 197 height 60
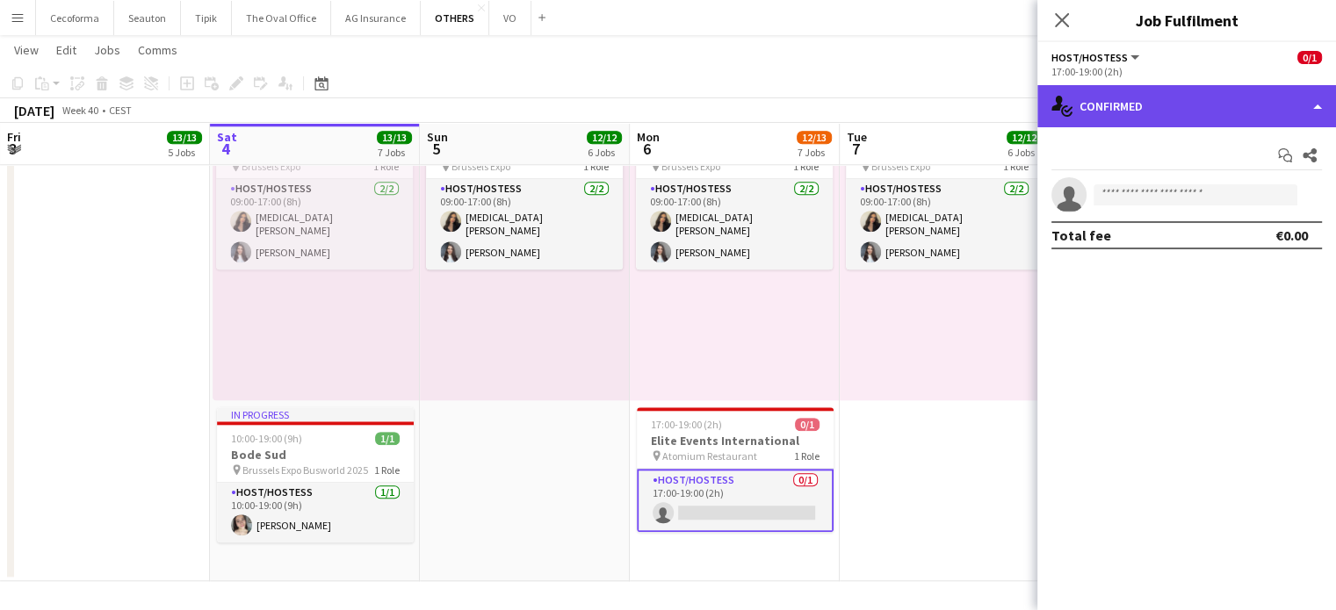
click at [1311, 108] on div "single-neutral-actions-check-2 Confirmed" at bounding box center [1186, 106] width 299 height 42
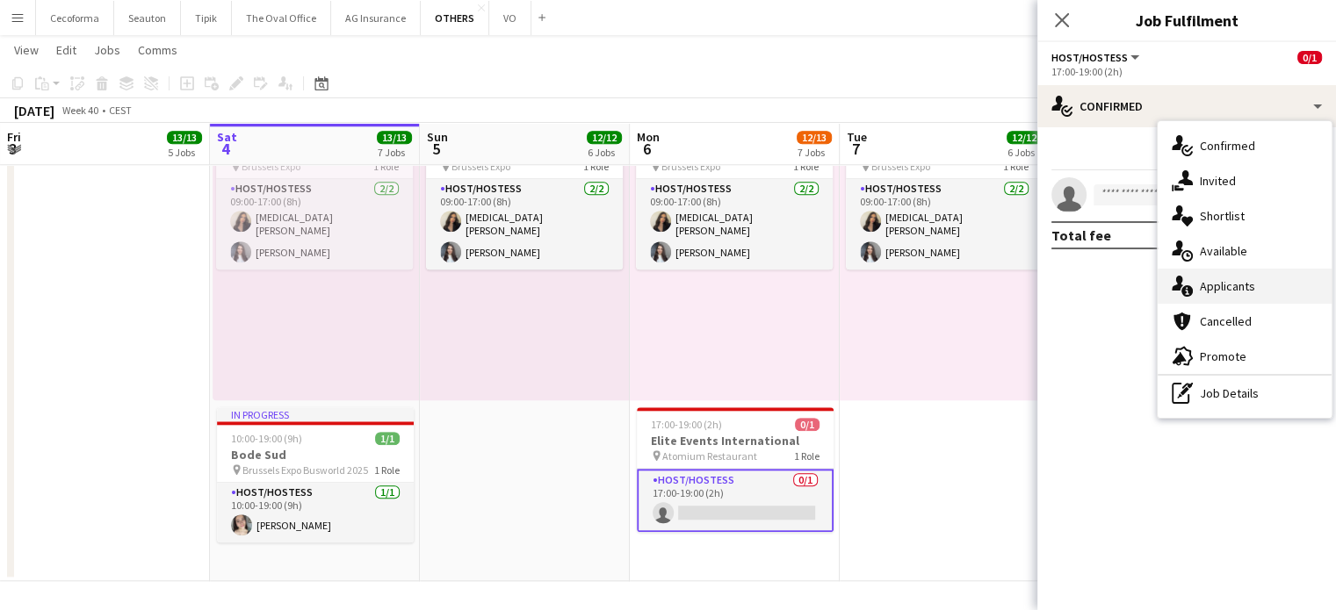
click at [1226, 284] on span "Applicants" at bounding box center [1227, 286] width 55 height 16
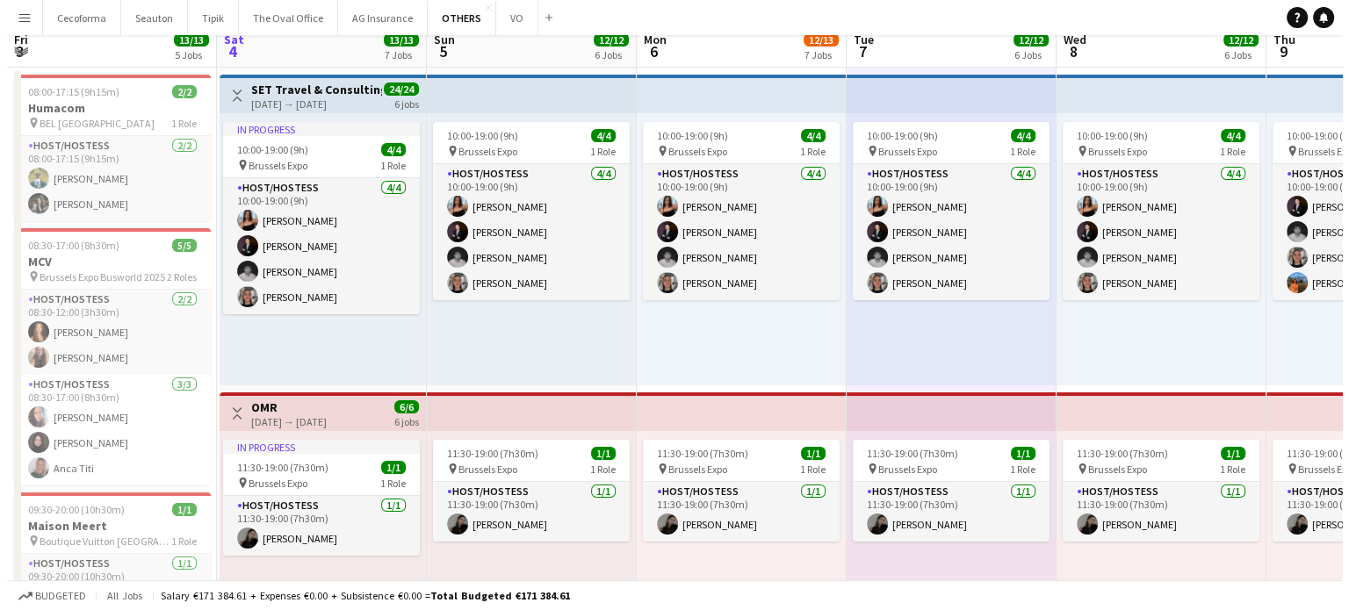
scroll to position [0, 0]
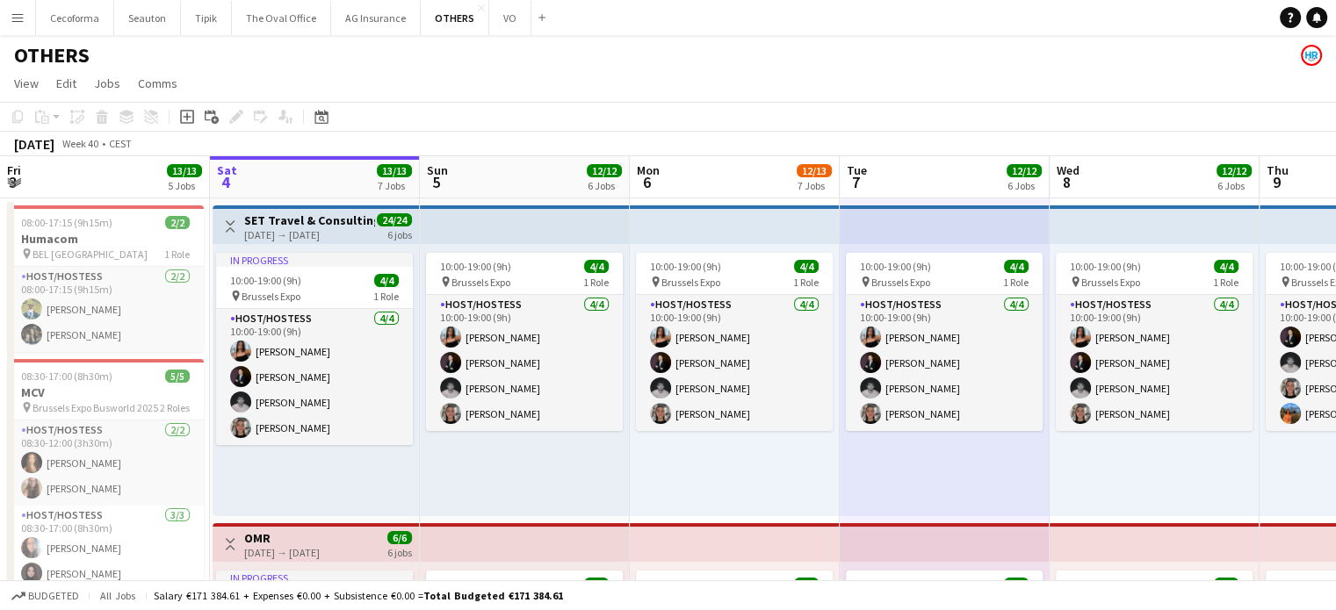
click at [19, 16] on app-icon "Menu" at bounding box center [18, 18] width 14 height 14
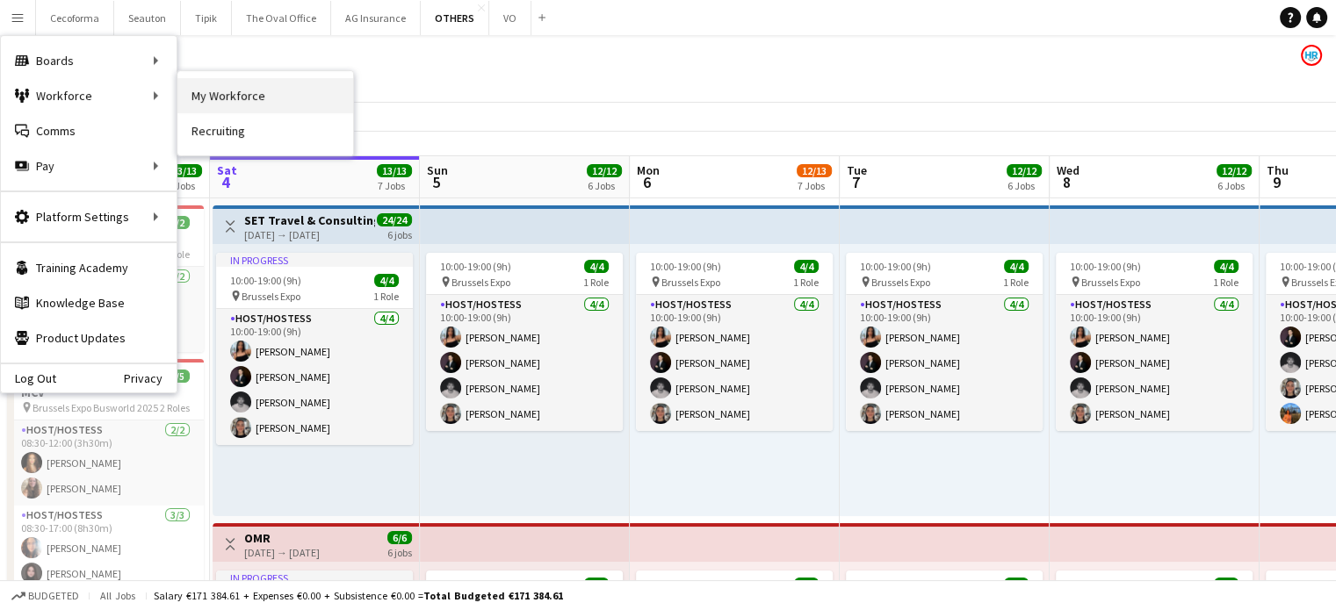
click at [242, 94] on link "My Workforce" at bounding box center [265, 95] width 176 height 35
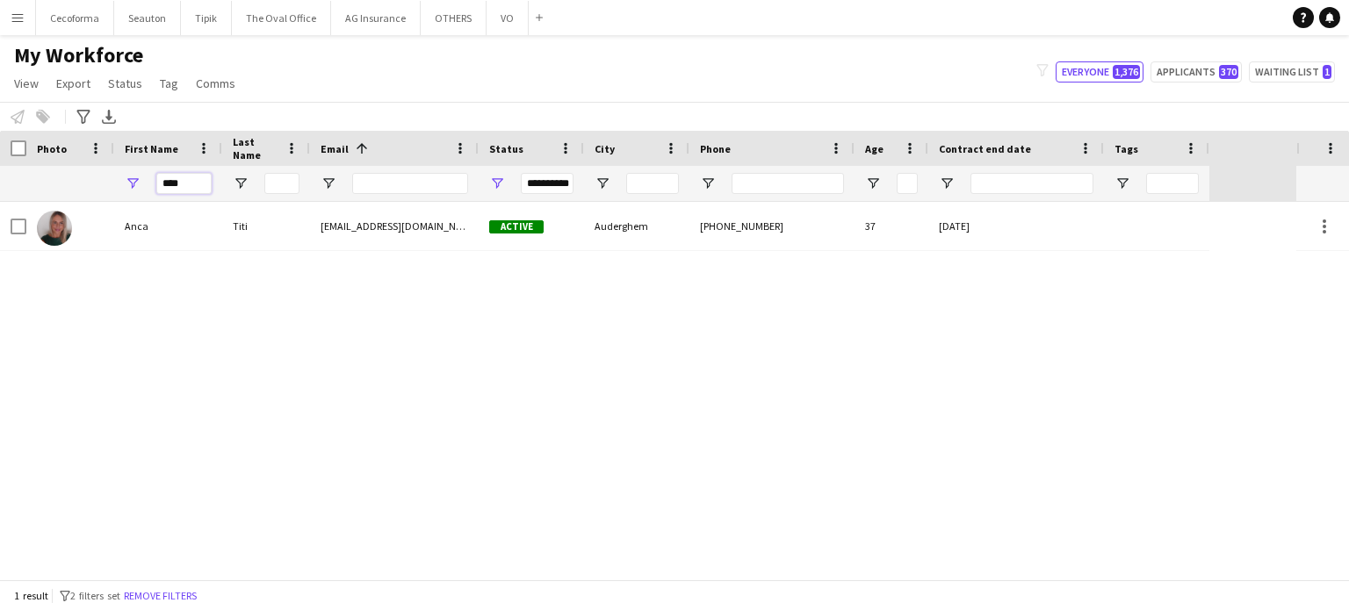
click at [190, 182] on input "****" at bounding box center [183, 183] width 55 height 21
type input "*"
type input "******"
click at [443, 25] on button "OTHERS Close" at bounding box center [454, 18] width 66 height 34
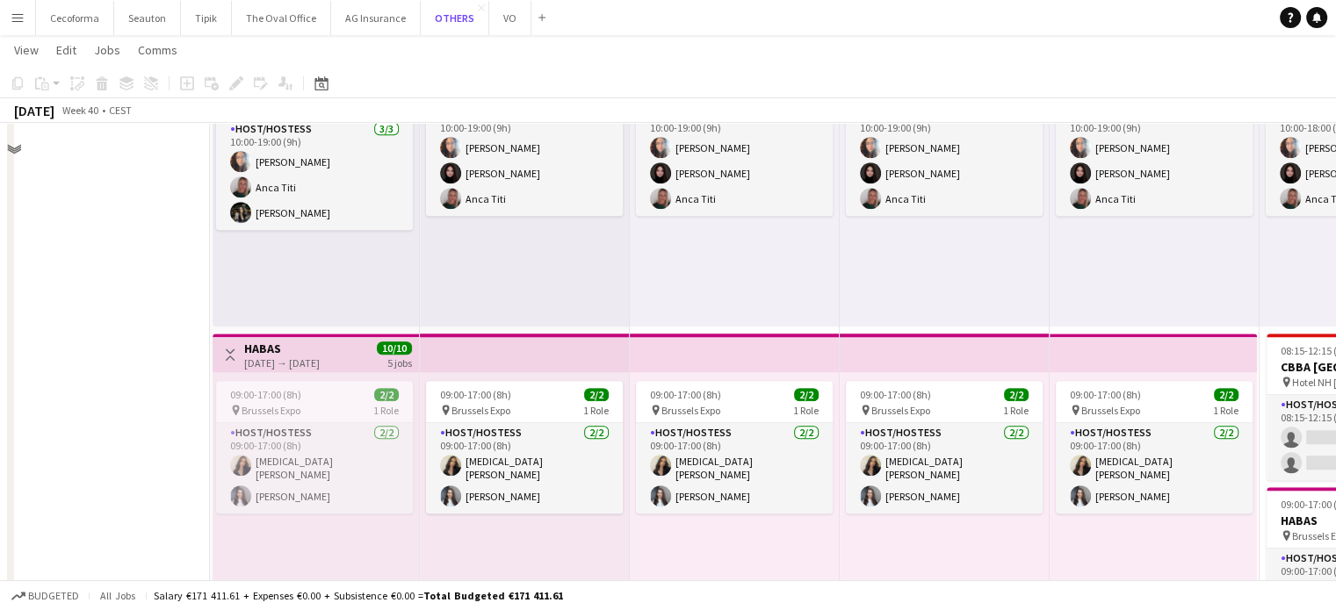
scroll to position [1704, 0]
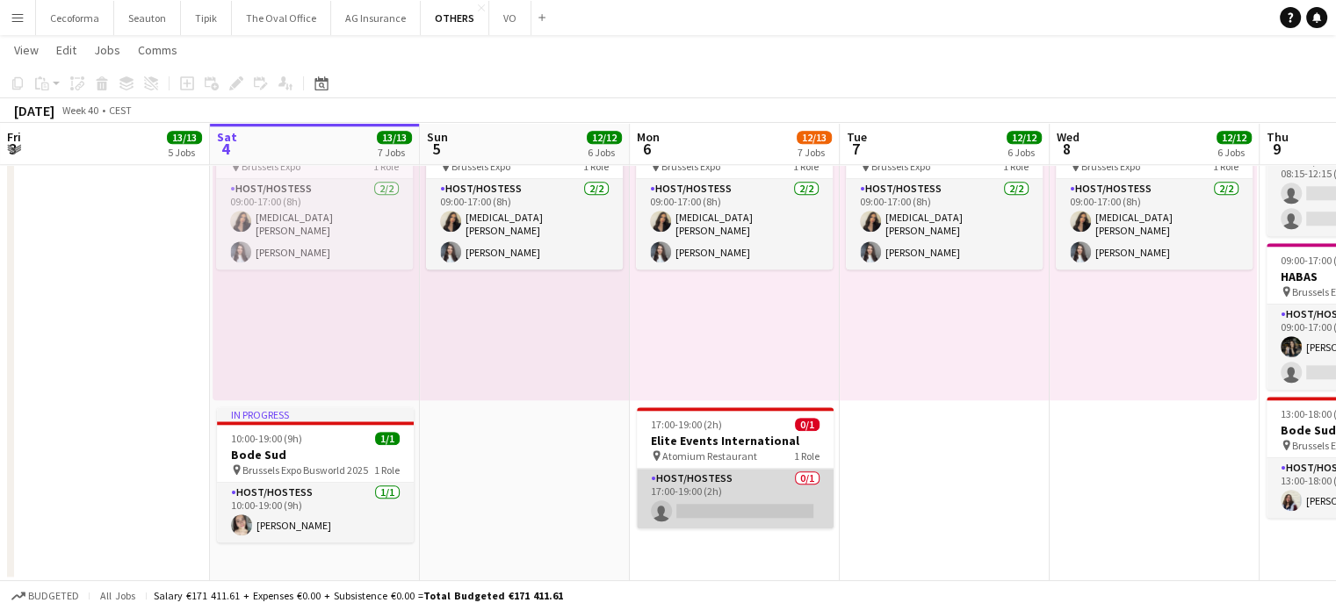
click at [708, 502] on app-card-role "Host/Hostess 0/1 17:00-19:00 (2h) single-neutral-actions" at bounding box center [735, 499] width 197 height 60
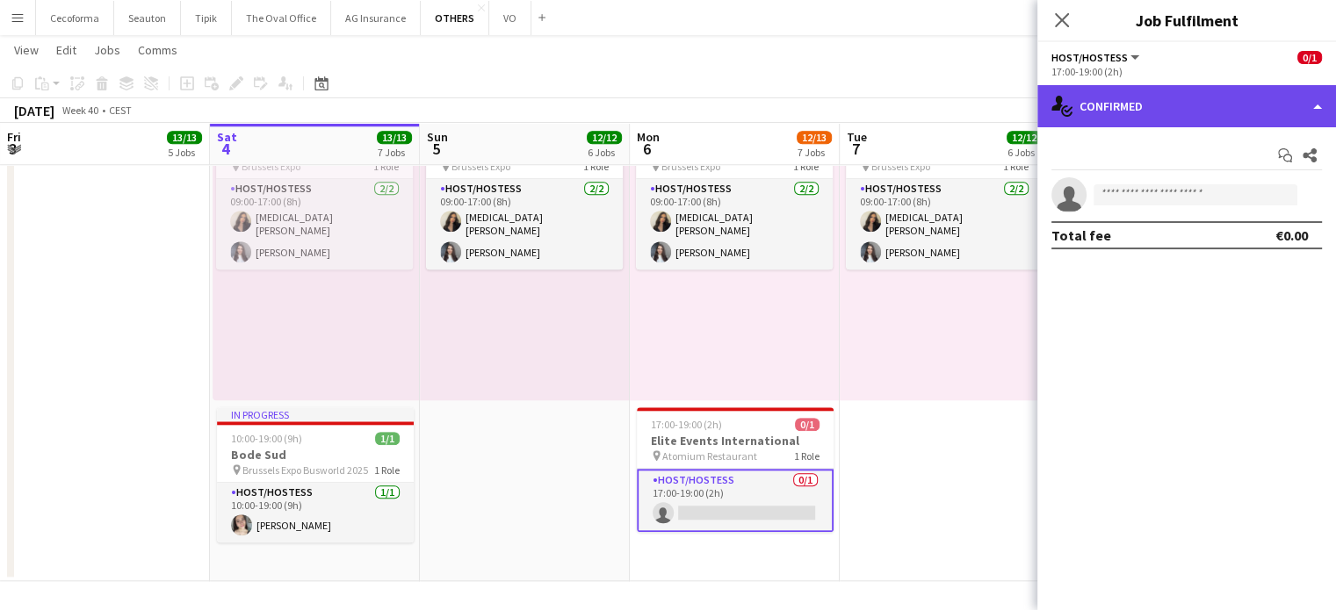
click at [1315, 110] on div "single-neutral-actions-check-2 Confirmed" at bounding box center [1186, 106] width 299 height 42
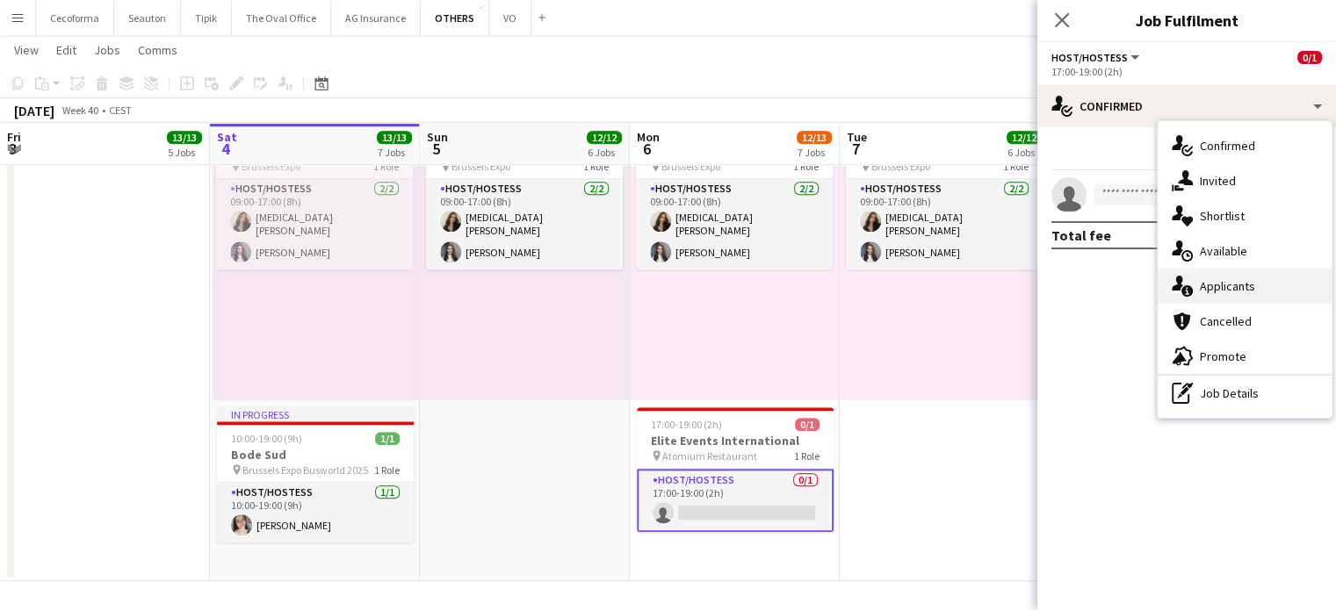
click at [1225, 287] on span "Applicants" at bounding box center [1227, 286] width 55 height 16
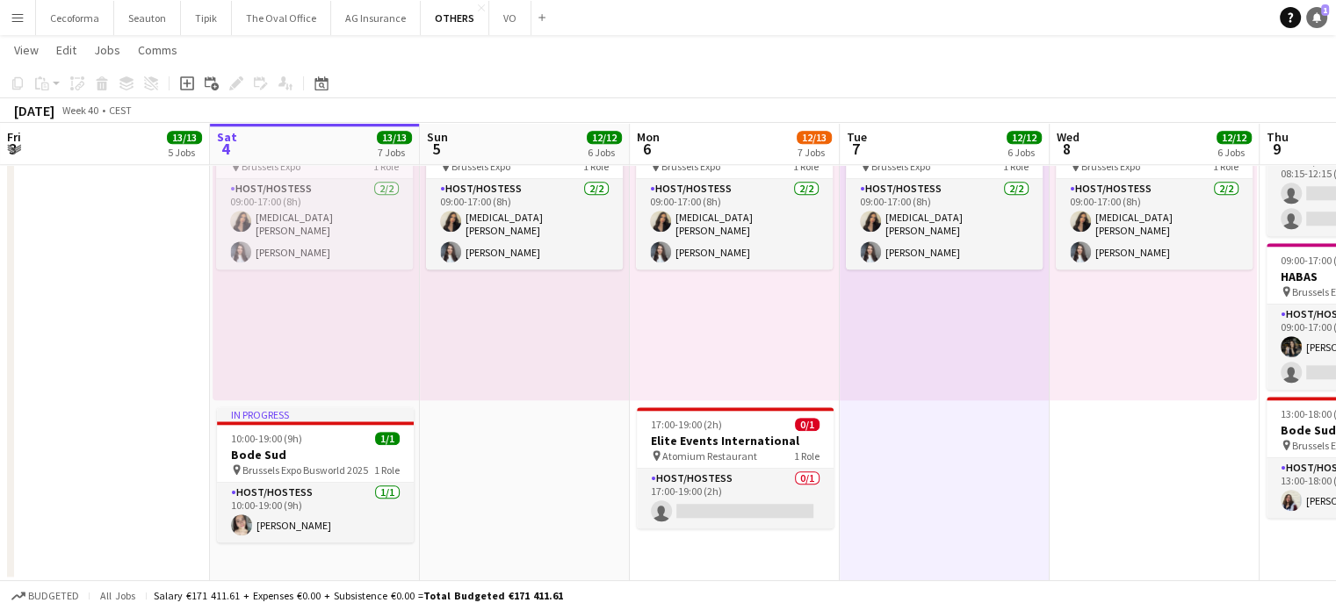
click at [1317, 16] on icon at bounding box center [1316, 16] width 9 height 9
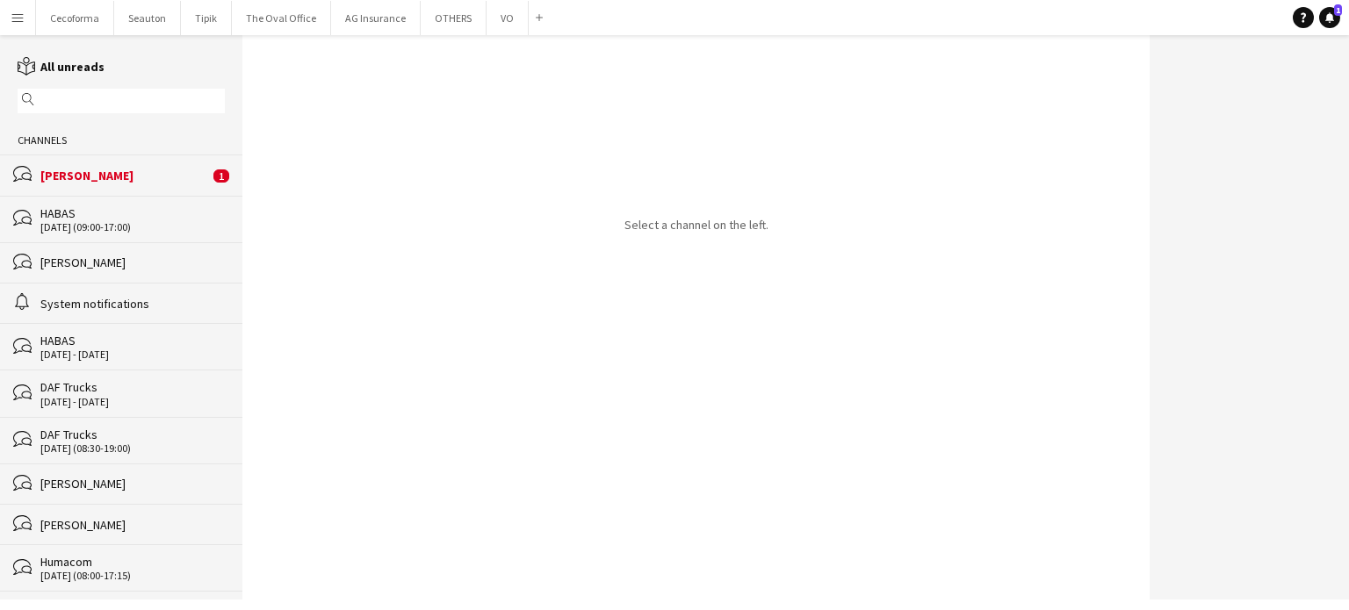
click at [91, 177] on div "[PERSON_NAME]" at bounding box center [124, 176] width 169 height 16
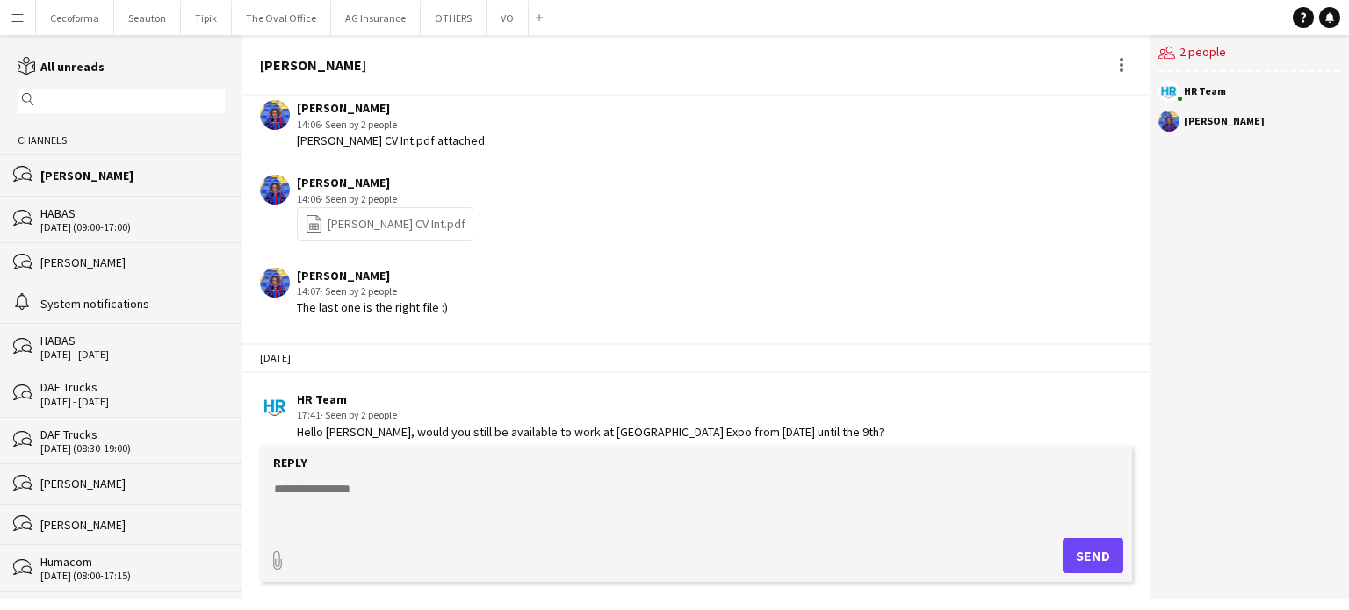
scroll to position [3454, 0]
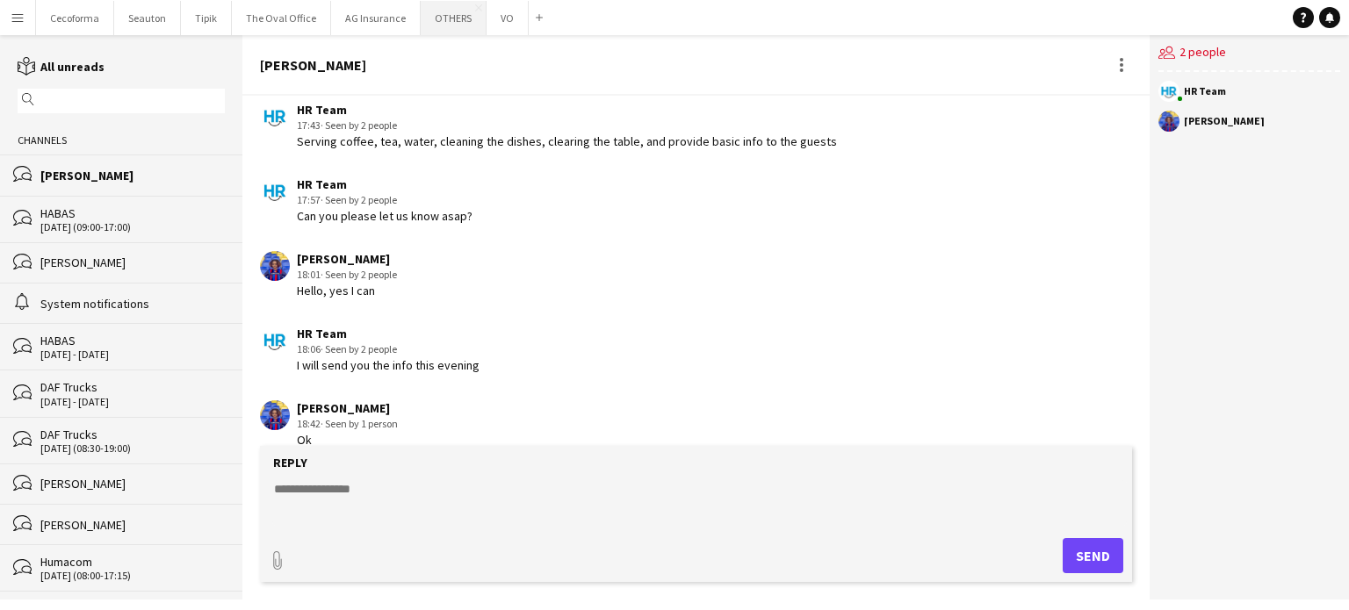
click at [439, 16] on button "OTHERS Close" at bounding box center [454, 18] width 66 height 34
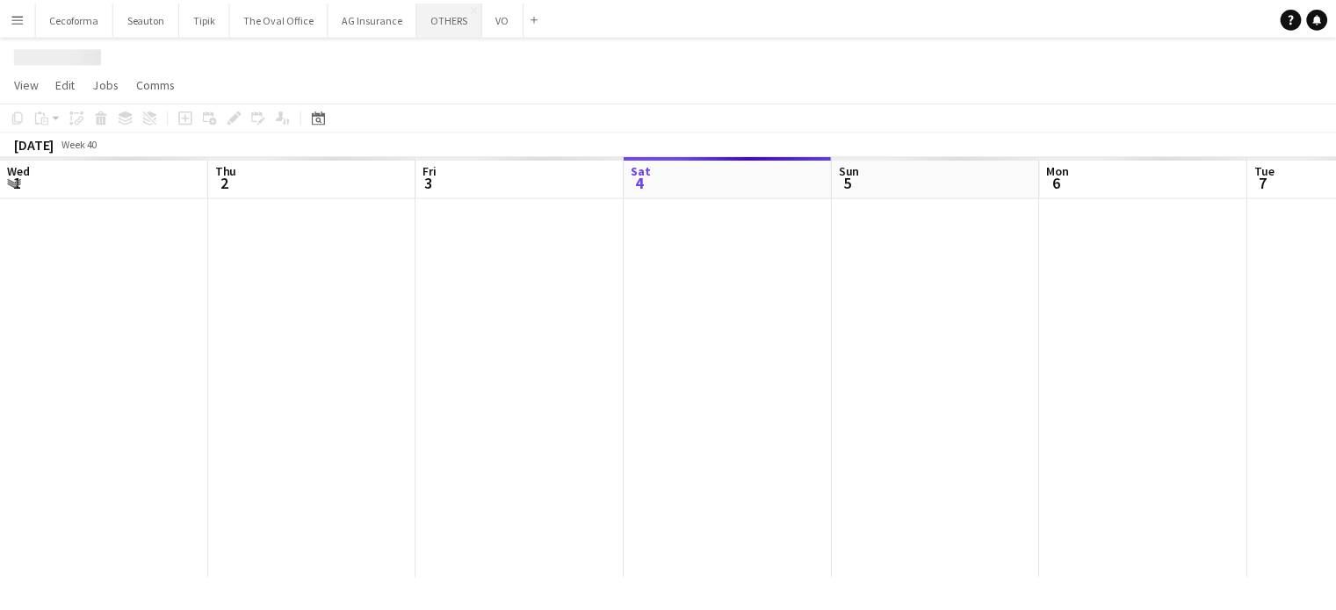
scroll to position [0, 420]
